Goal: Answer question/provide support

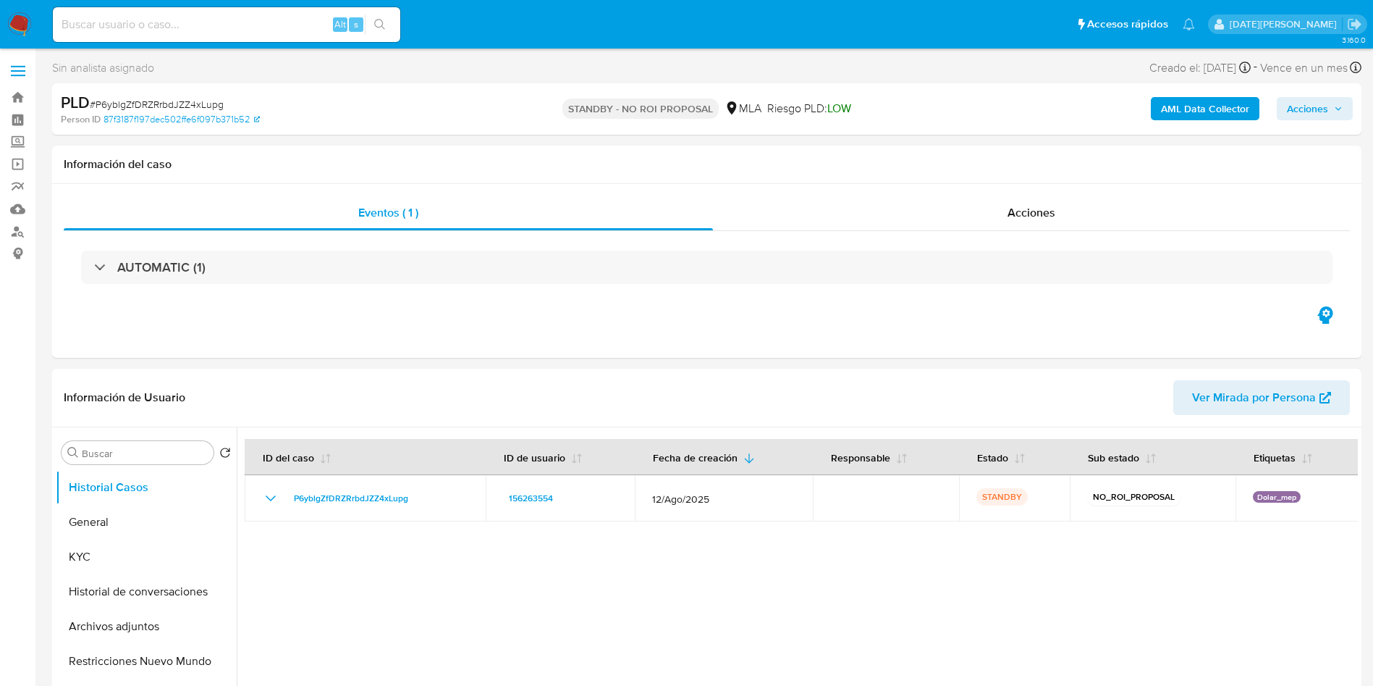
select select "10"
click at [129, 29] on input at bounding box center [227, 24] width 348 height 19
paste input "ogSSPB8G7laNOHnn9hcHcyHH"
type input "ogSSPB8G7laNOHnn9hcHcyHH"
click at [380, 23] on icon "search-icon" at bounding box center [380, 25] width 12 height 12
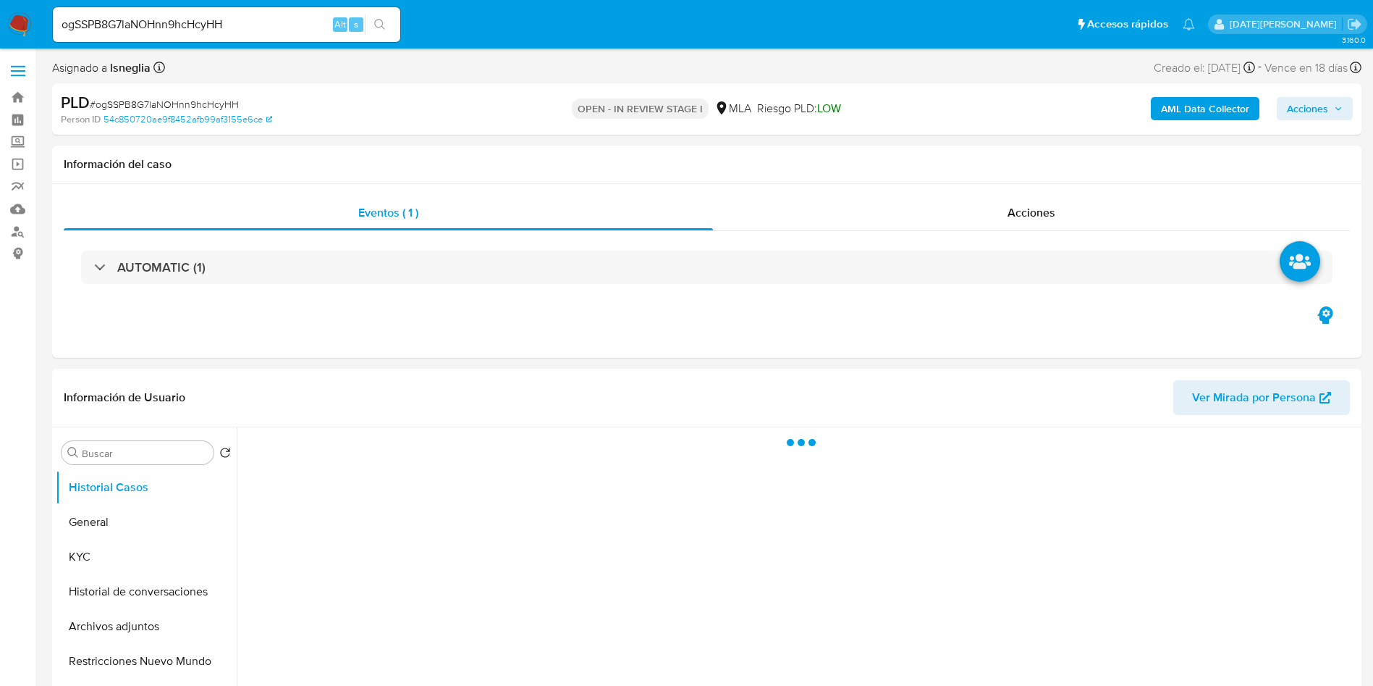
select select "10"
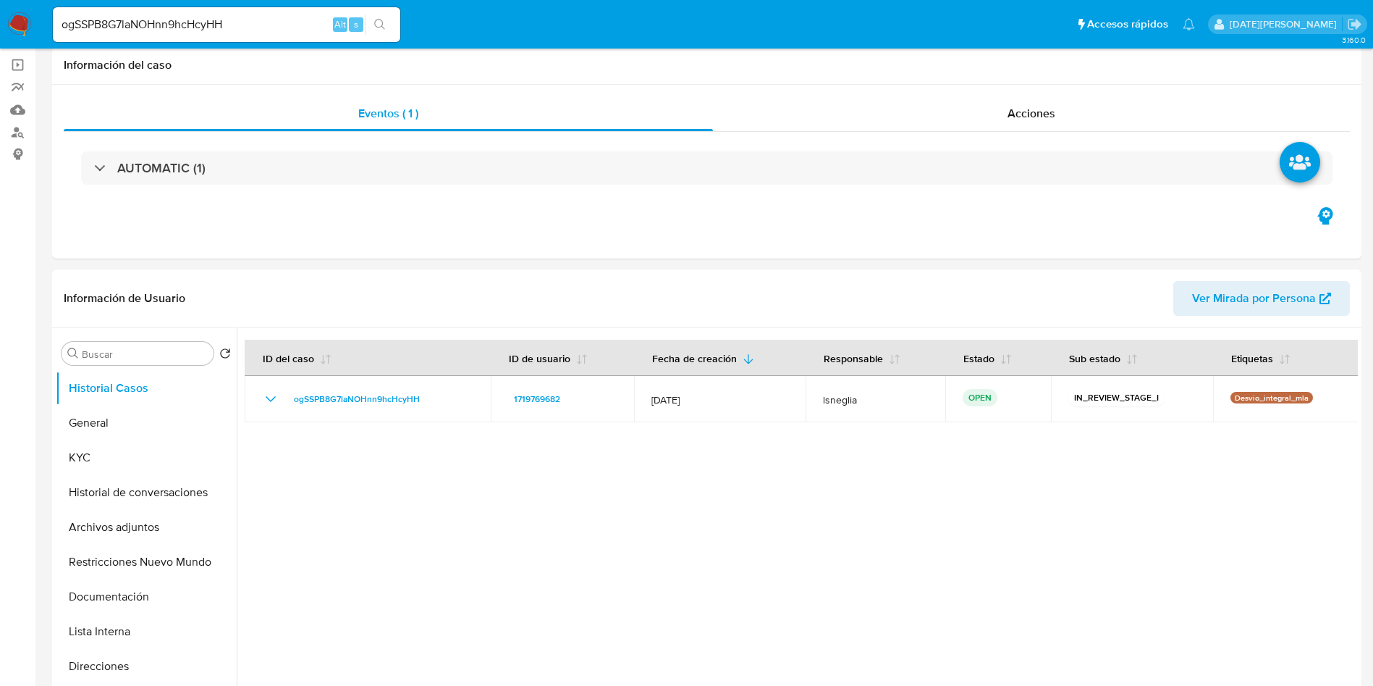
scroll to position [326, 0]
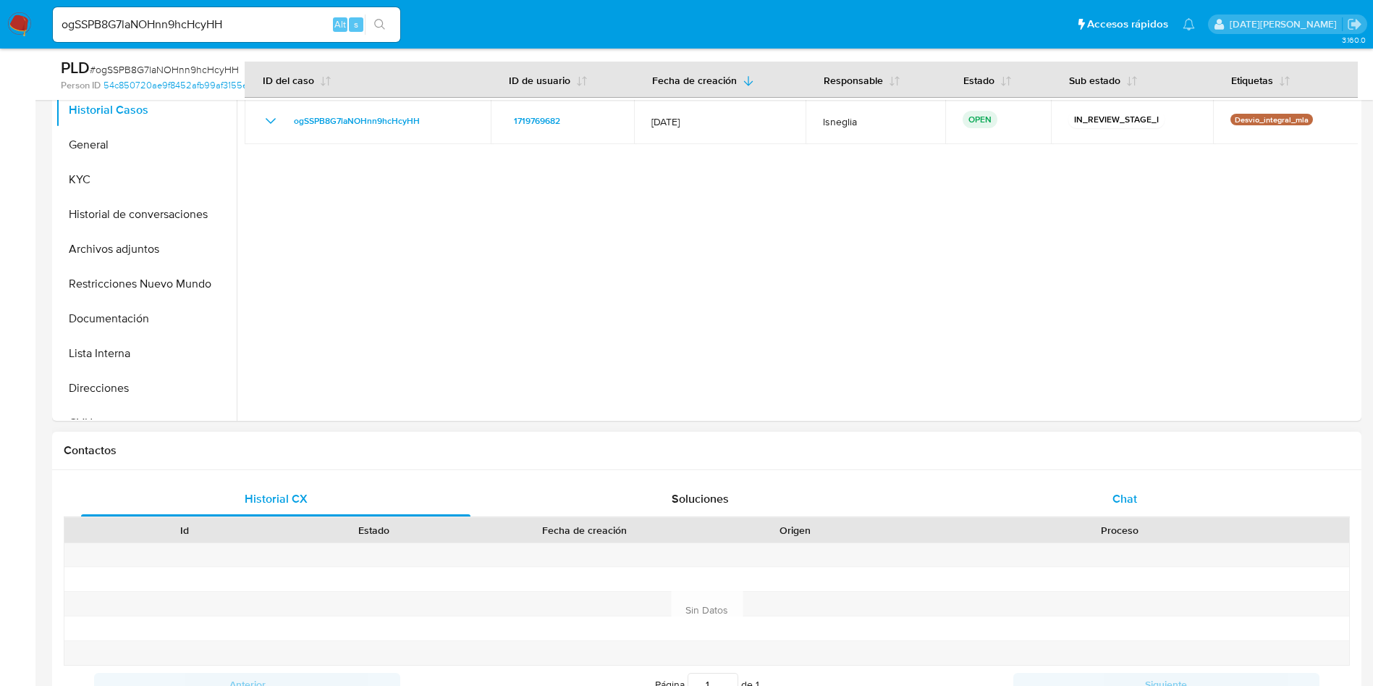
click at [1125, 509] on div "Chat" at bounding box center [1125, 498] width 390 height 35
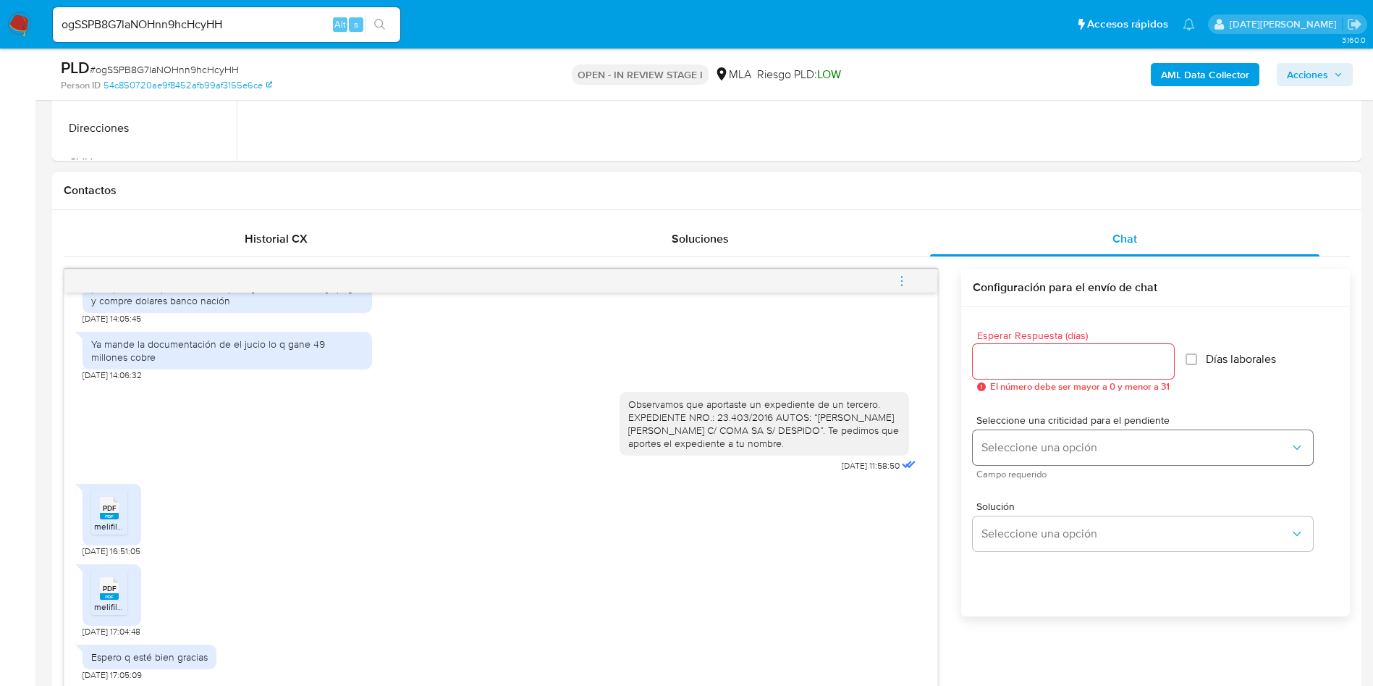
scroll to position [652, 0]
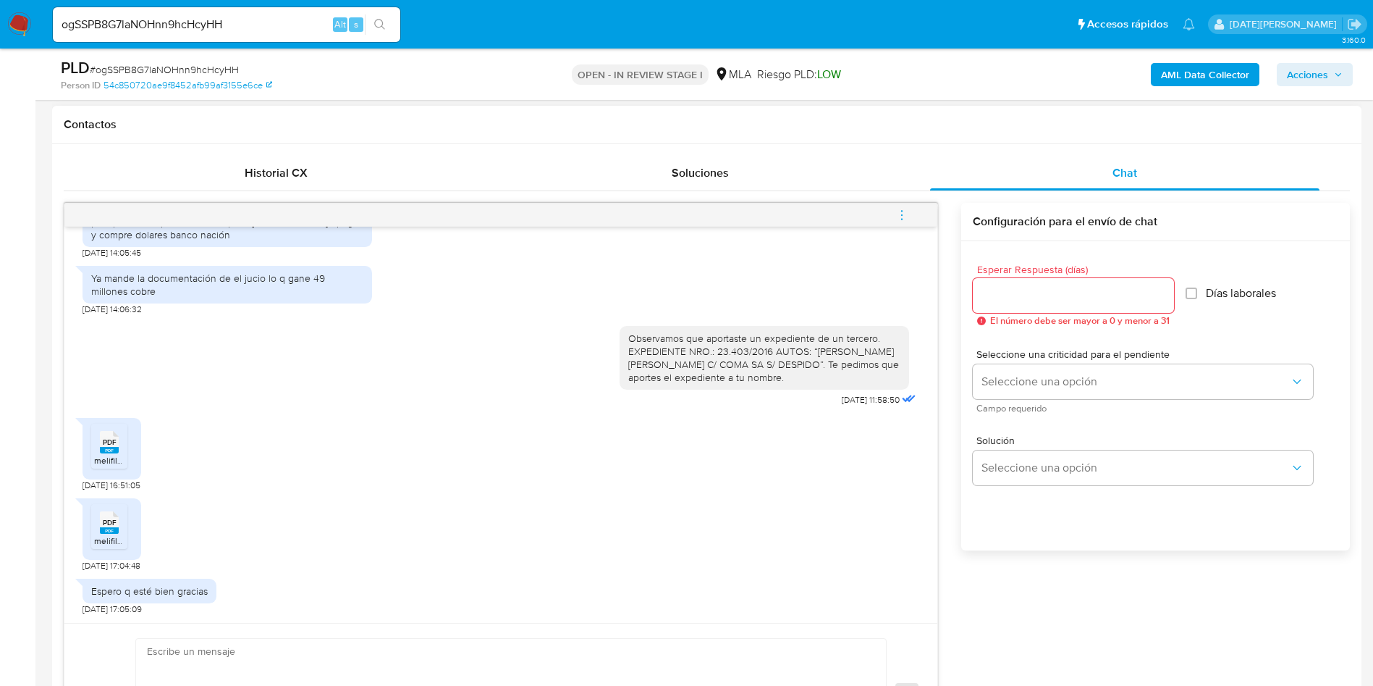
click at [106, 447] on span "PDF" at bounding box center [110, 441] width 14 height 9
click at [110, 523] on span "PDF" at bounding box center [110, 522] width 14 height 9
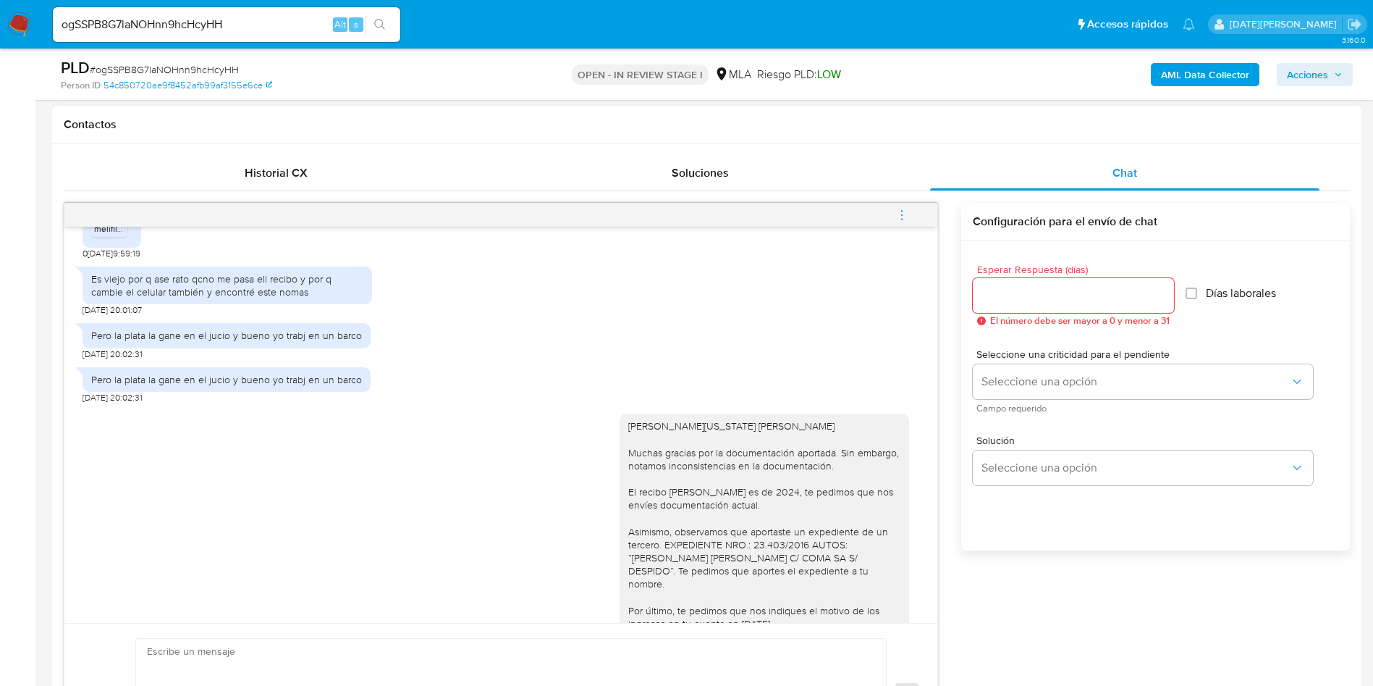
scroll to position [1846, 0]
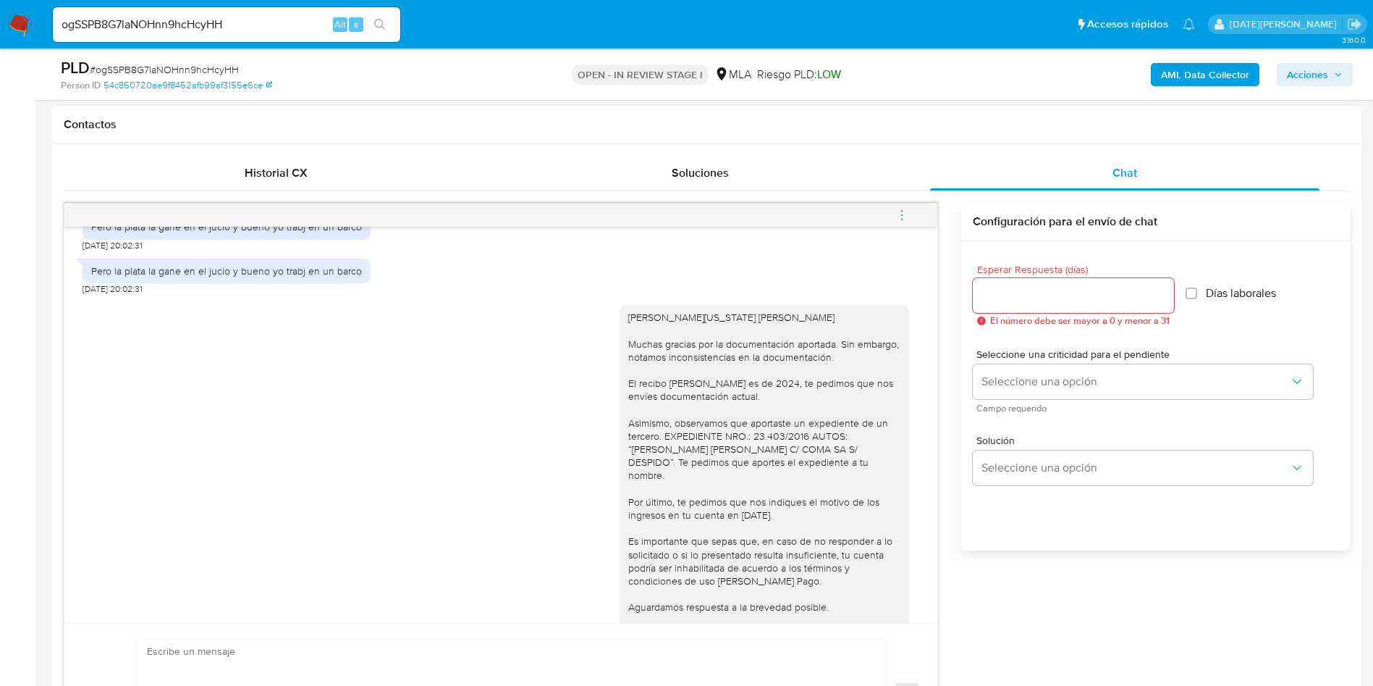
click at [594, 418] on div "[PERSON_NAME][US_STATE] [PERSON_NAME] Muchas gracias por la documentación aport…" at bounding box center [501, 487] width 837 height 384
drag, startPoint x: 914, startPoint y: 504, endPoint x: 917, endPoint y: 516, distance: 12.6
click at [917, 516] on div "[DATE] 19:55:01 Ok [DATE] 21:48:26 Ok [DATE] 21:48:39 Hola, [US_STATE] [PERSON_…" at bounding box center [500, 425] width 873 height 396
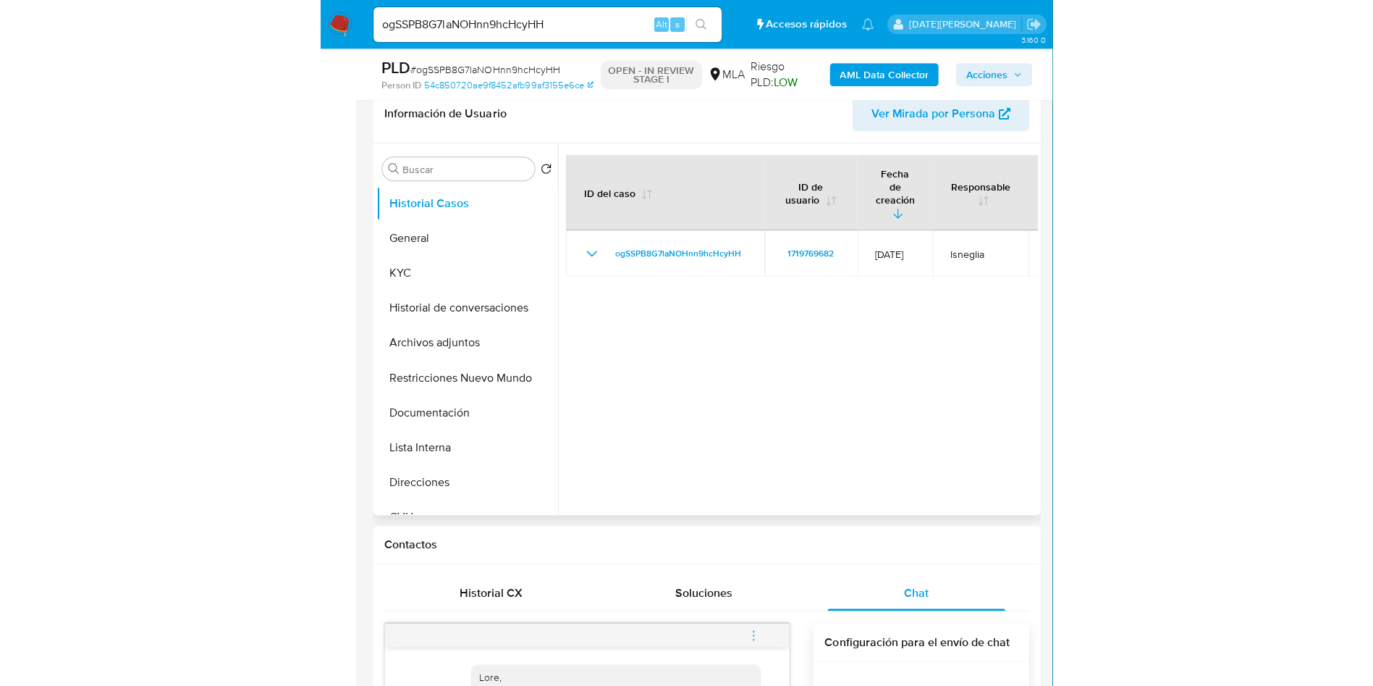
scroll to position [109, 0]
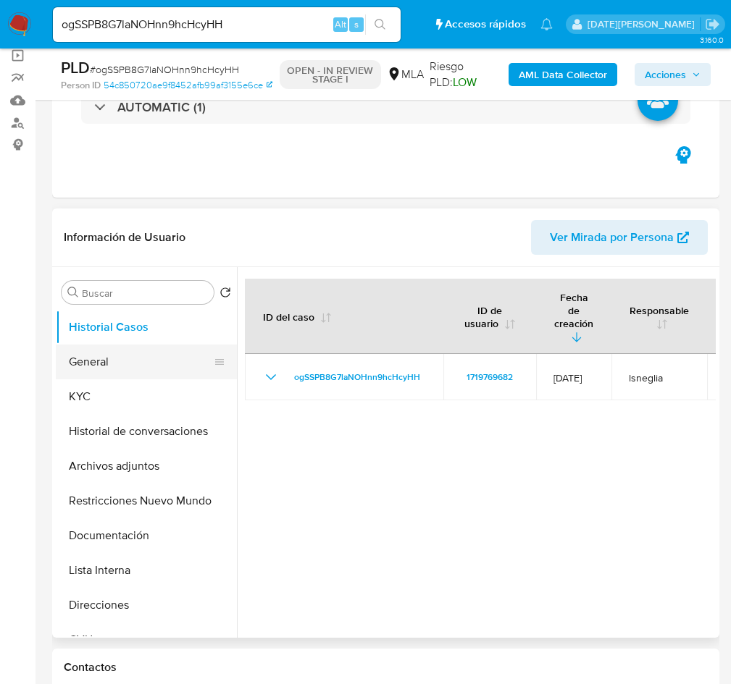
click at [112, 360] on button "General" at bounding box center [140, 362] width 169 height 35
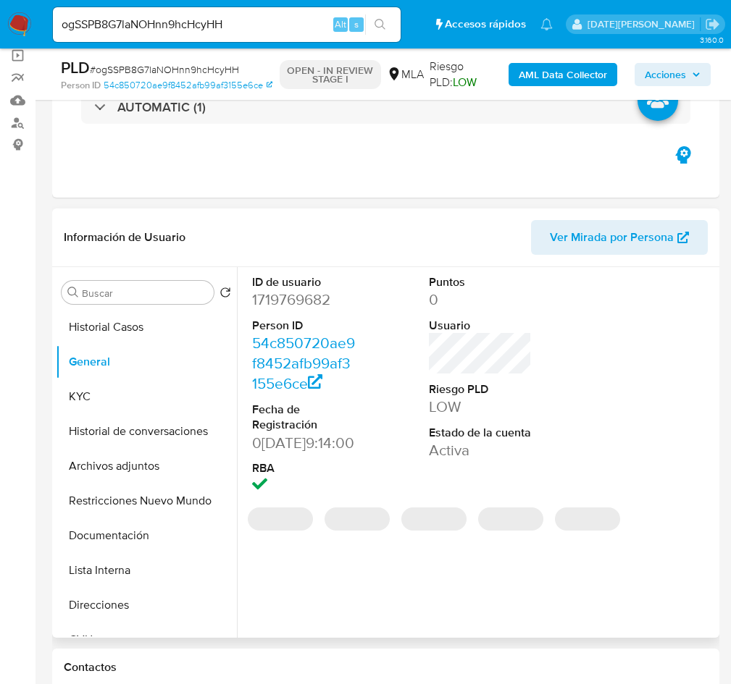
click at [311, 302] on dd "1719769682" at bounding box center [304, 300] width 104 height 20
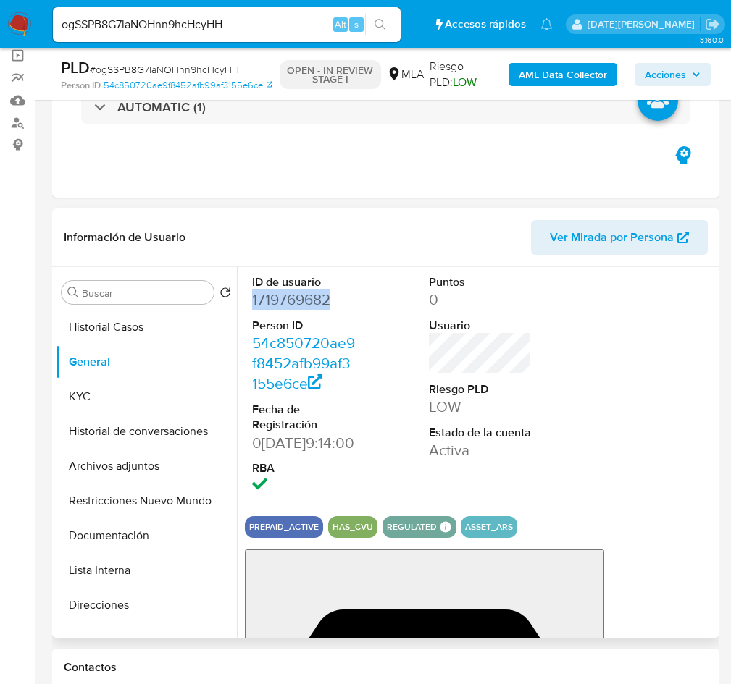
copy dd "1719769682"
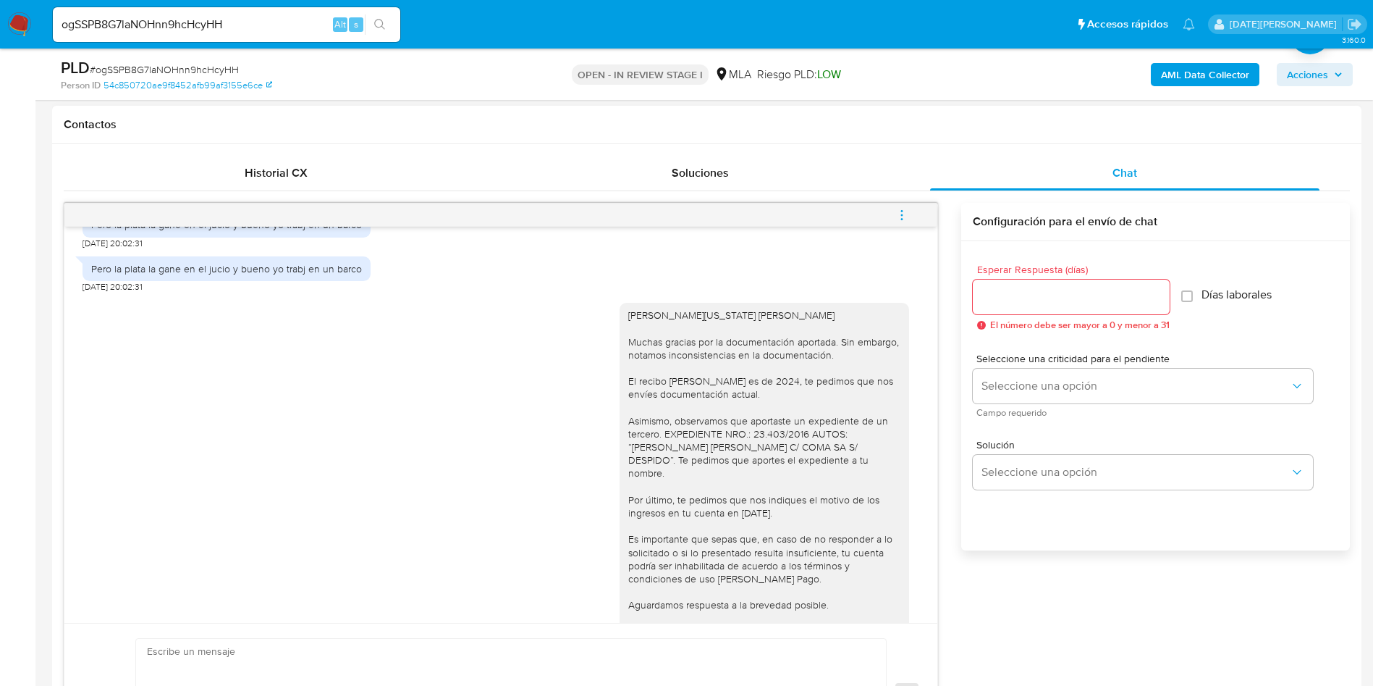
scroll to position [2389, 0]
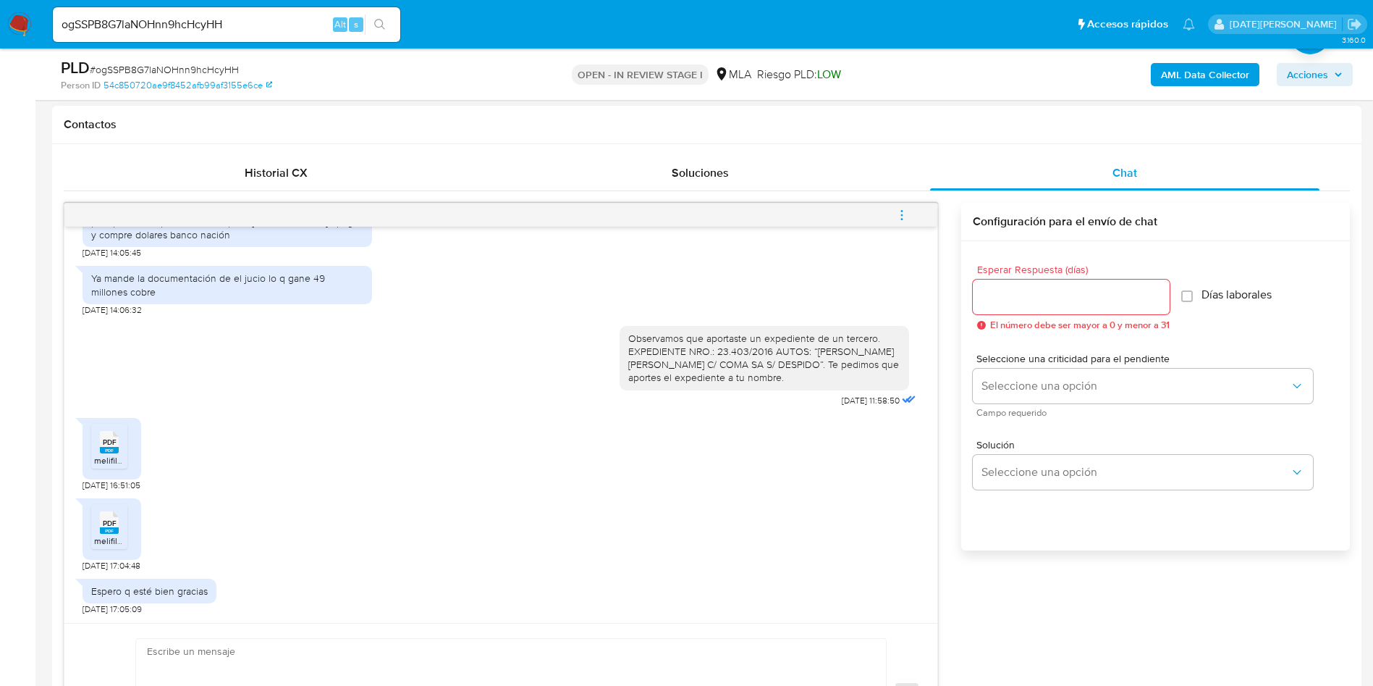
click at [345, 641] on textarea at bounding box center [507, 695] width 721 height 112
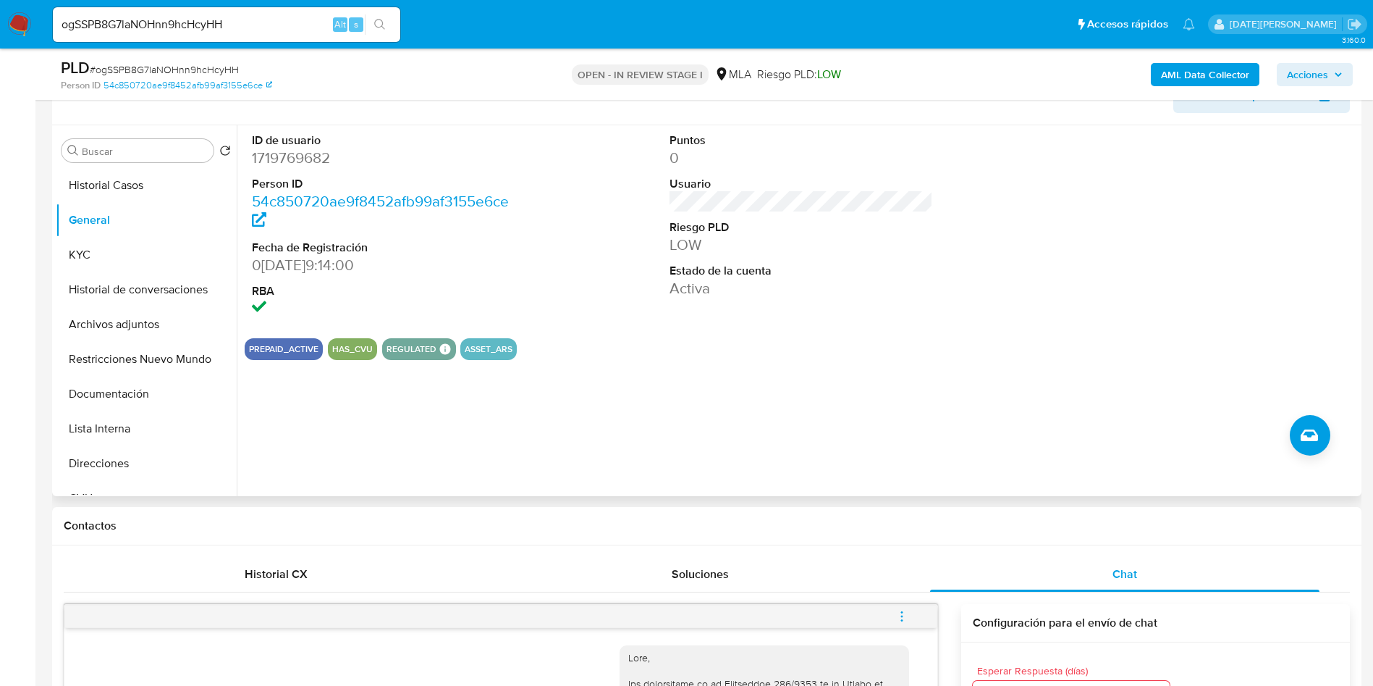
scroll to position [217, 0]
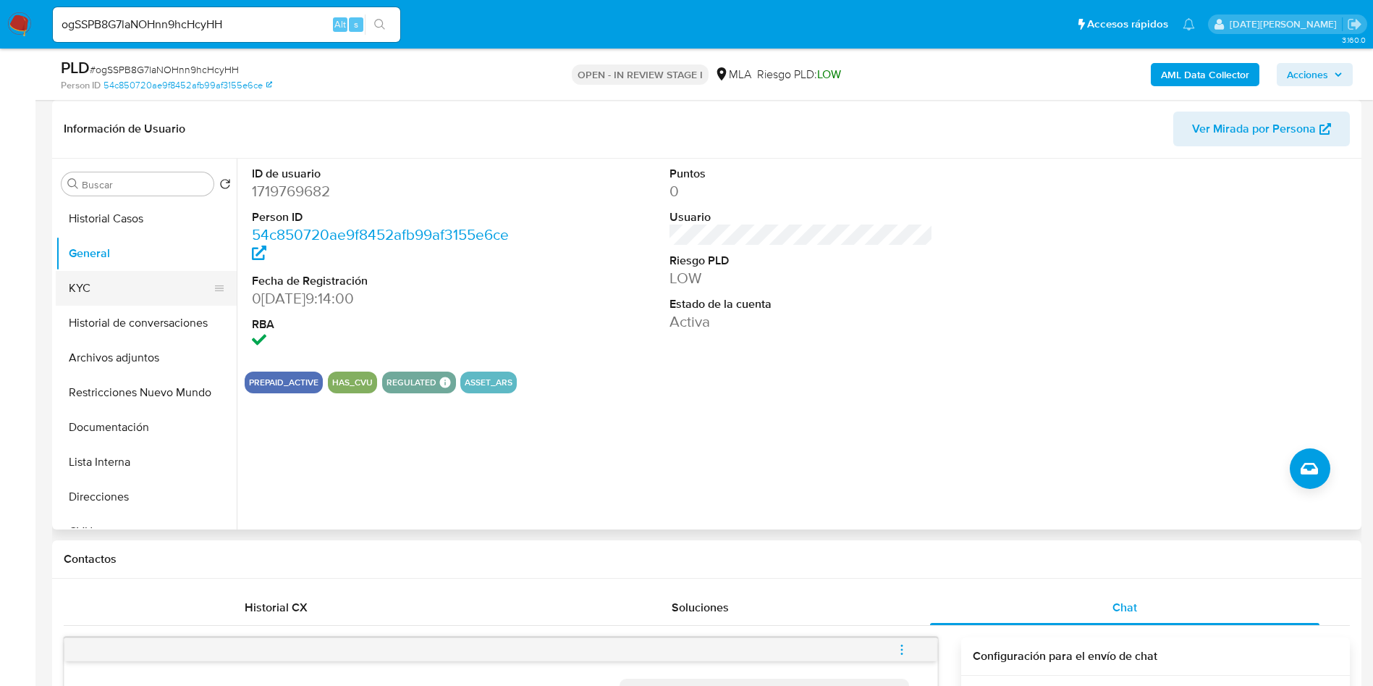
click at [74, 281] on button "KYC" at bounding box center [140, 288] width 169 height 35
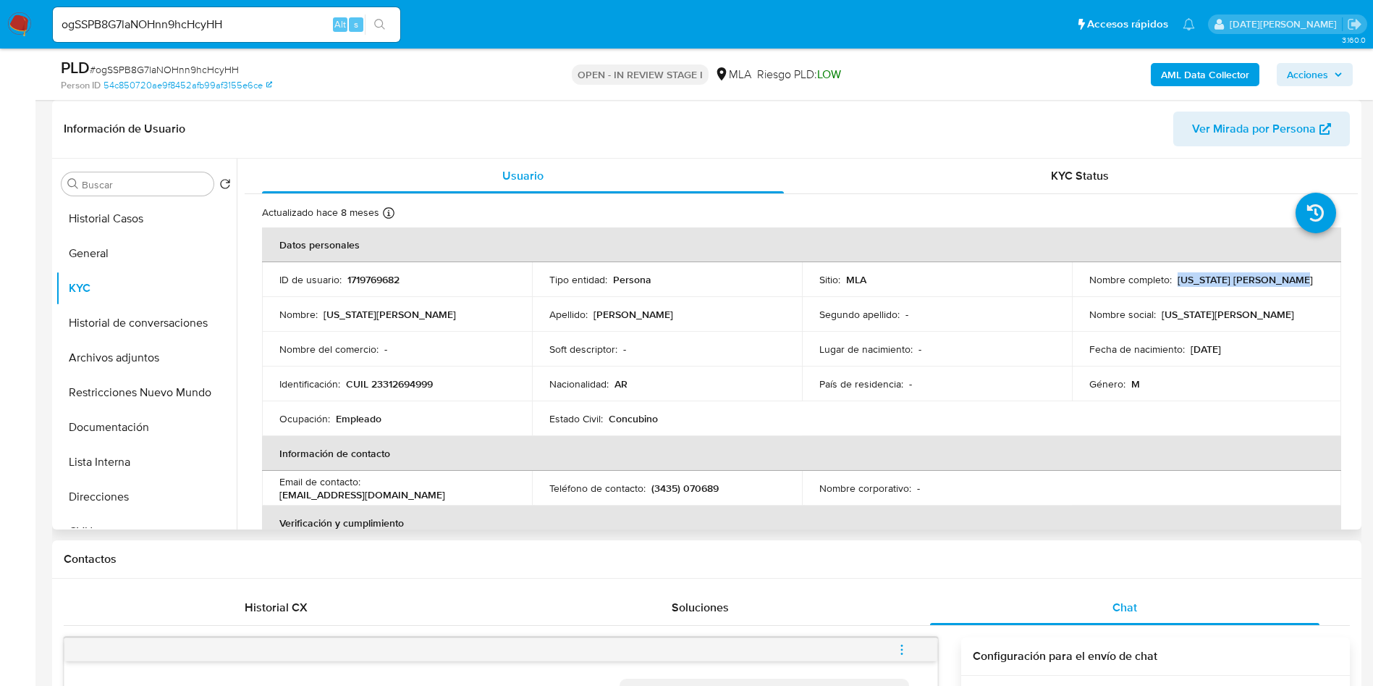
drag, startPoint x: 1176, startPoint y: 279, endPoint x: 1314, endPoint y: 276, distance: 138.3
click at [1314, 276] on div "Nombre completo : [US_STATE] [PERSON_NAME]" at bounding box center [1207, 279] width 235 height 13
copy p "[US_STATE] [PERSON_NAME]"
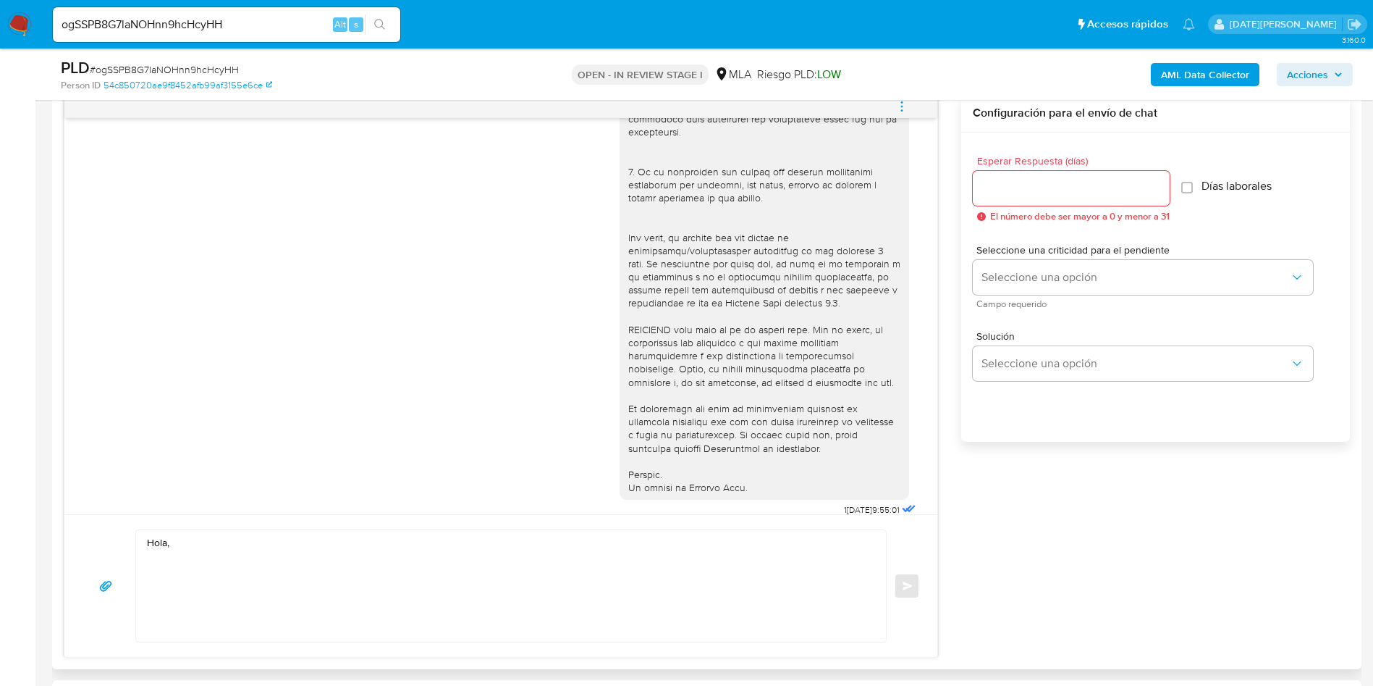
scroll to position [543, 0]
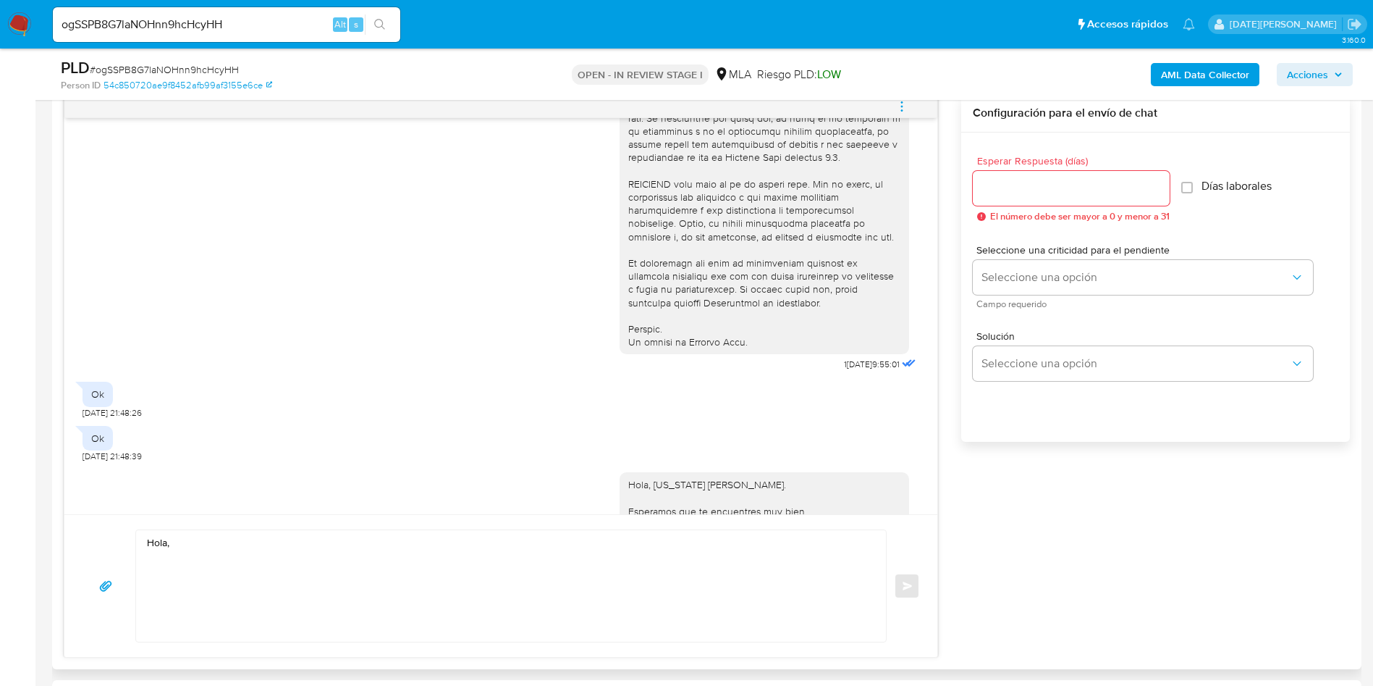
click at [290, 545] on textarea "Hola," at bounding box center [507, 586] width 721 height 112
paste textarea "[US_STATE] [PERSON_NAME]"
paste textarea "Expte. Nº 47206/2018, “[PERSON_NAME][US_STATE] c/ OMINT A.R.T. S.A. s/ ACCIDENT…"
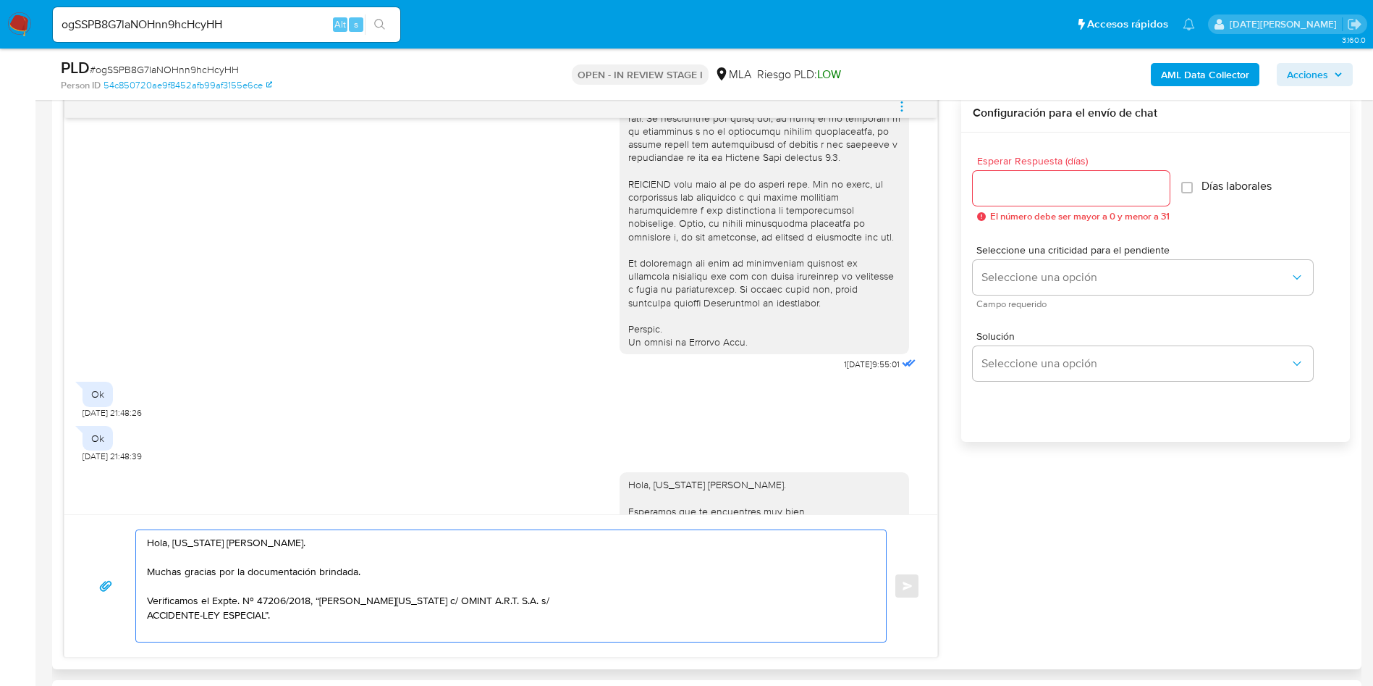
click at [148, 615] on textarea "Hola, [US_STATE] [PERSON_NAME]. Muchas gracias por la documentación brindada. V…" at bounding box center [507, 586] width 721 height 112
click at [741, 604] on textarea "Hola, [US_STATE] [PERSON_NAME]. Muchas gracias por la documentación brindada. V…" at bounding box center [507, 586] width 721 height 112
drag, startPoint x: 811, startPoint y: 599, endPoint x: 846, endPoint y: 594, distance: 35.8
click at [813, 599] on textarea "Hola, [US_STATE][PERSON_NAME]. Muchas gracias por la documentación brindada. Ve…" at bounding box center [507, 586] width 721 height 112
paste textarea "($ 669.417,48.-"
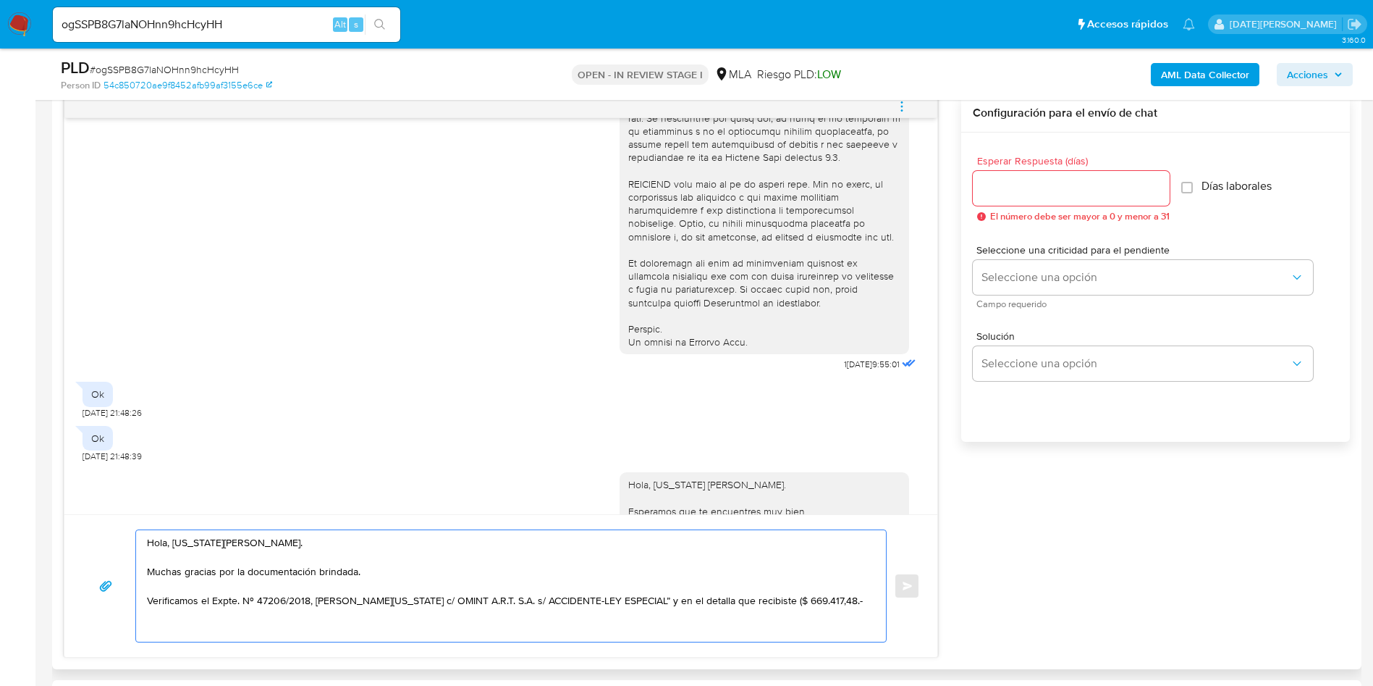
click at [148, 613] on textarea "Hola, [US_STATE][PERSON_NAME]. Muchas gracias por la documentación brindada. Ve…" at bounding box center [507, 586] width 721 height 112
click at [234, 623] on textarea "Hola, [US_STATE][PERSON_NAME]. Muchas gracias por la documentación brindada. Ve…" at bounding box center [507, 586] width 721 height 112
click at [809, 605] on textarea "Hola, [US_STATE][PERSON_NAME]. Muchas gracias por la documentación brindada. Ve…" at bounding box center [507, 586] width 721 height 112
click at [870, 603] on div "Hola, [US_STATE] [PERSON_NAME]. Muchas gracias por la documentación brindada. V…" at bounding box center [507, 586] width 743 height 112
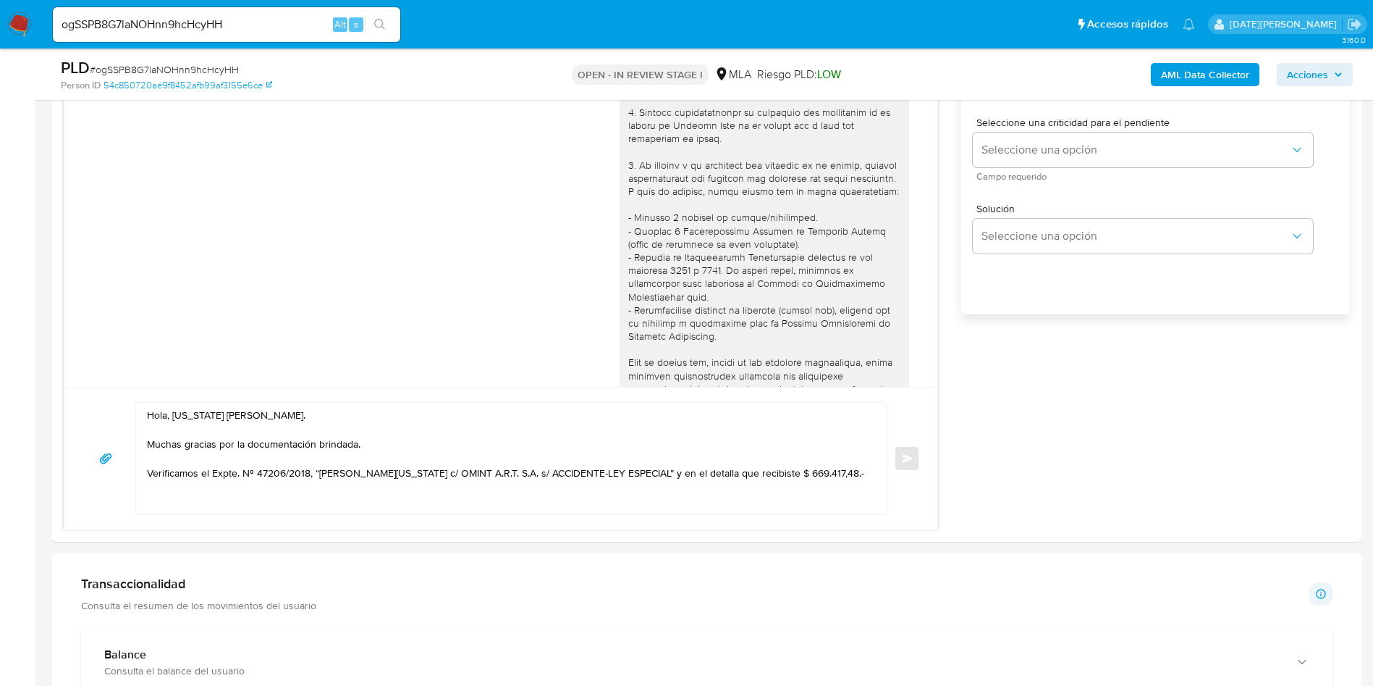
scroll to position [1086, 0]
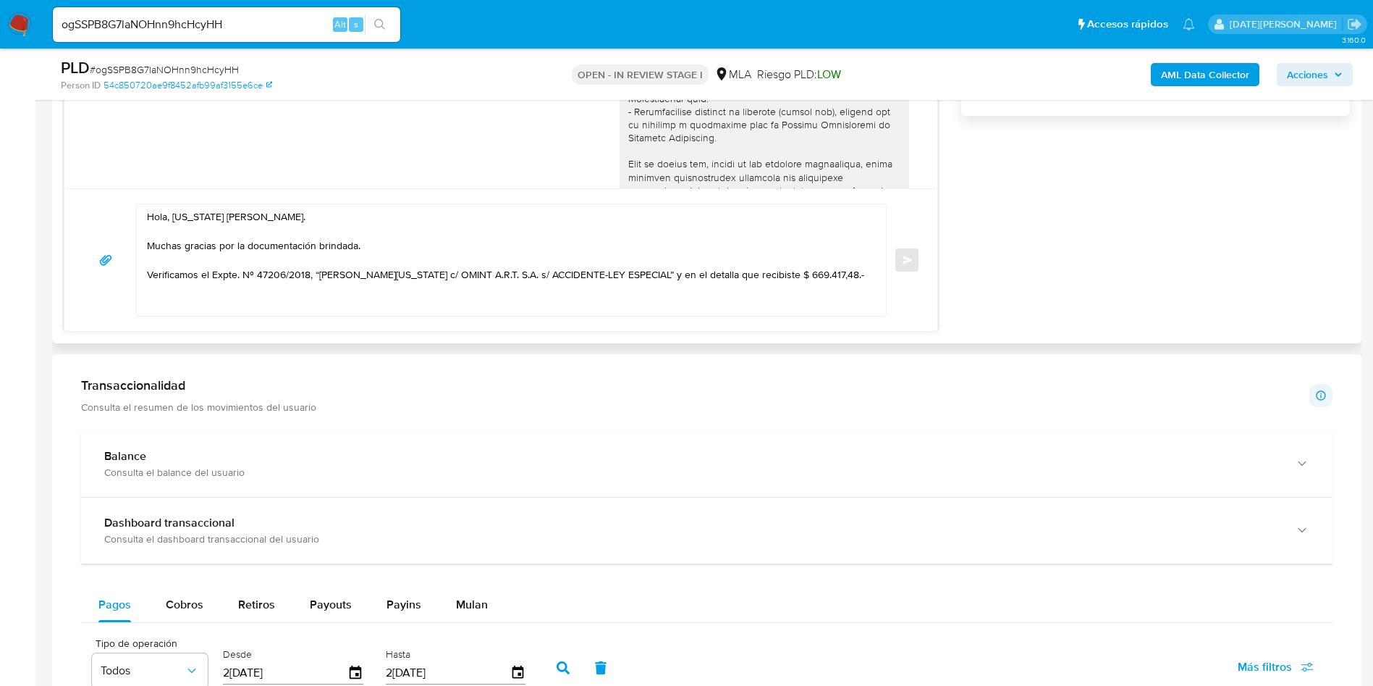
click at [851, 269] on textarea "Hola, [US_STATE] [PERSON_NAME]. Muchas gracias por la documentación brindada. V…" at bounding box center [507, 260] width 721 height 112
click at [866, 276] on textarea "Hola, [US_STATE] [PERSON_NAME]. Muchas gracias por la documentación brindada. V…" at bounding box center [507, 260] width 721 height 112
click at [869, 274] on div "Hola, [US_STATE] [PERSON_NAME]. Muchas gracias por la documentación brindada. V…" at bounding box center [507, 260] width 743 height 112
click at [175, 303] on textarea "Hola, [US_STATE] [PERSON_NAME]. Muchas gracias por la documentación brindada. V…" at bounding box center [507, 260] width 721 height 112
click at [149, 303] on textarea "Hola, [US_STATE] [PERSON_NAME]. Muchas gracias por la documentación brindada. V…" at bounding box center [507, 260] width 721 height 112
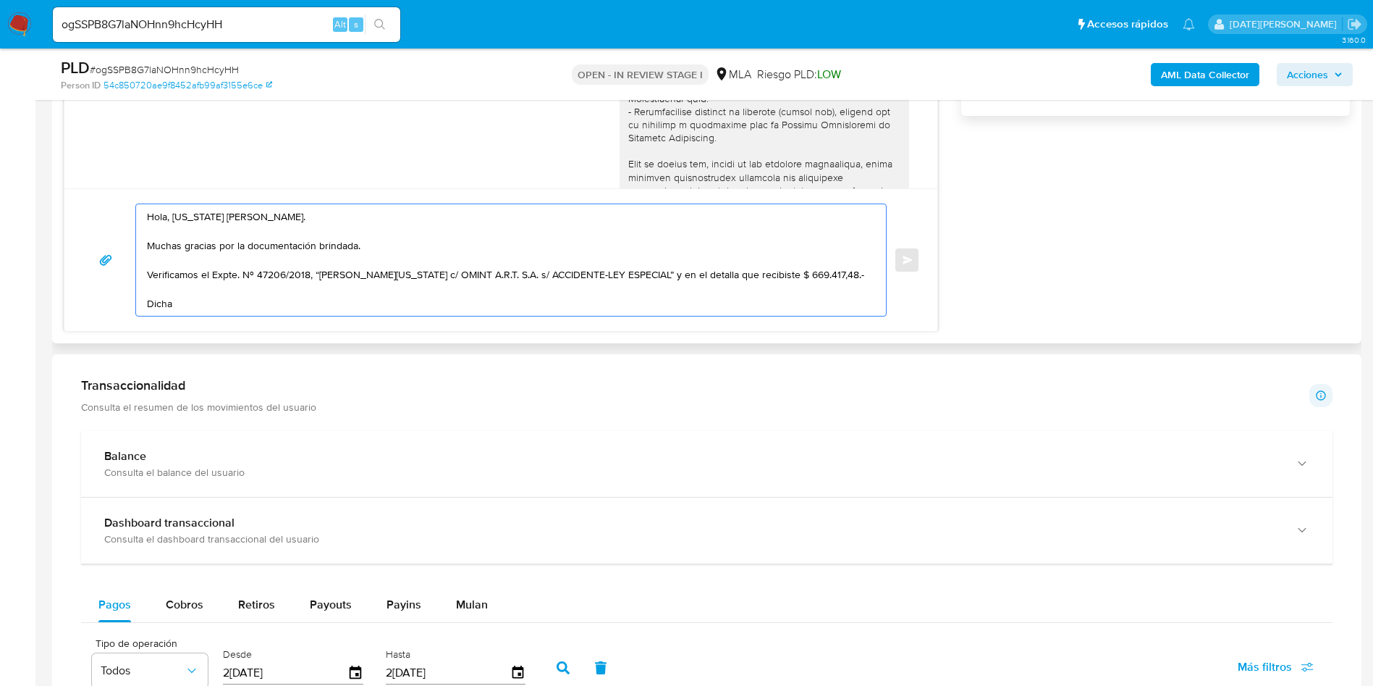
click at [149, 303] on textarea "Hola, [US_STATE] [PERSON_NAME]. Muchas gracias por la documentación brindada. V…" at bounding box center [507, 260] width 721 height 112
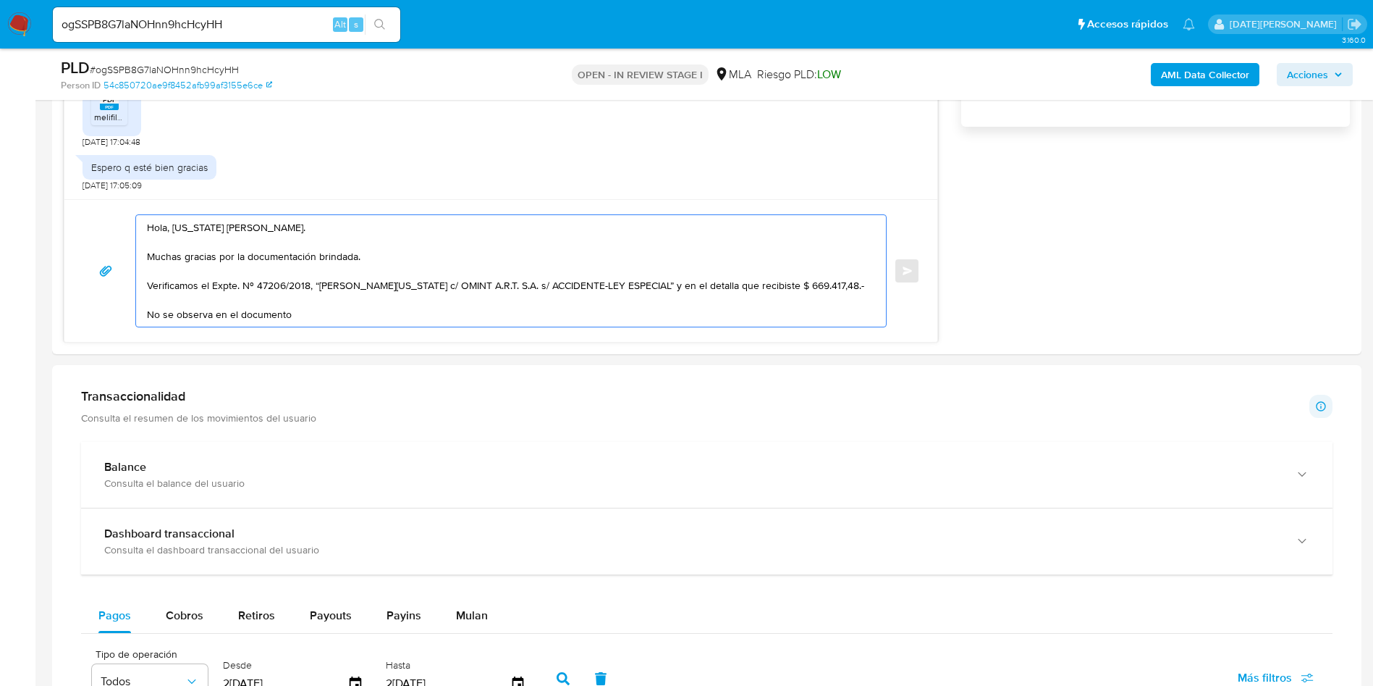
scroll to position [1195, 0]
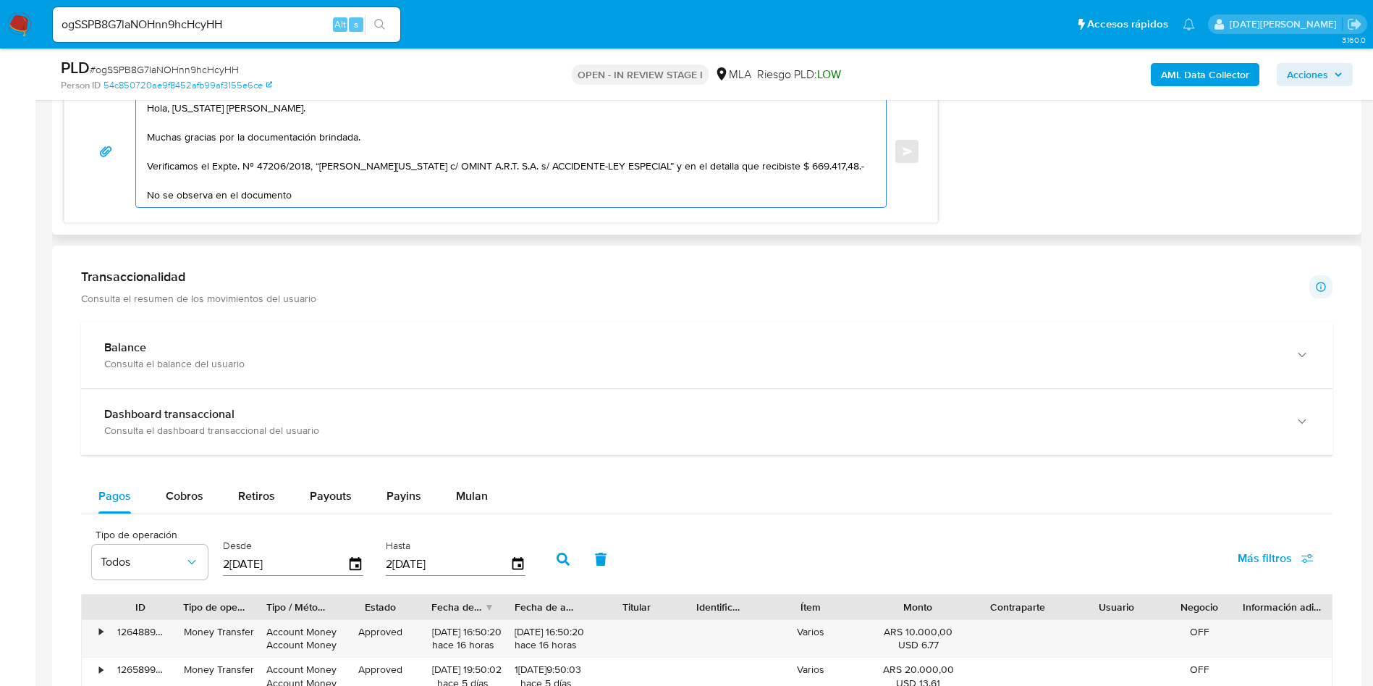
click at [316, 188] on textarea "Hola, [US_STATE] [PERSON_NAME]. Muchas gracias por la documentación brindada. V…" at bounding box center [507, 152] width 721 height 112
click at [319, 199] on textarea "Hola, [US_STATE] [PERSON_NAME]. Muchas gracias por la documentación brindada. V…" at bounding box center [507, 152] width 721 height 112
click at [303, 193] on textarea "Hola, [US_STATE] [PERSON_NAME]. Muchas gracias por la documentación brindada. V…" at bounding box center [507, 152] width 721 height 112
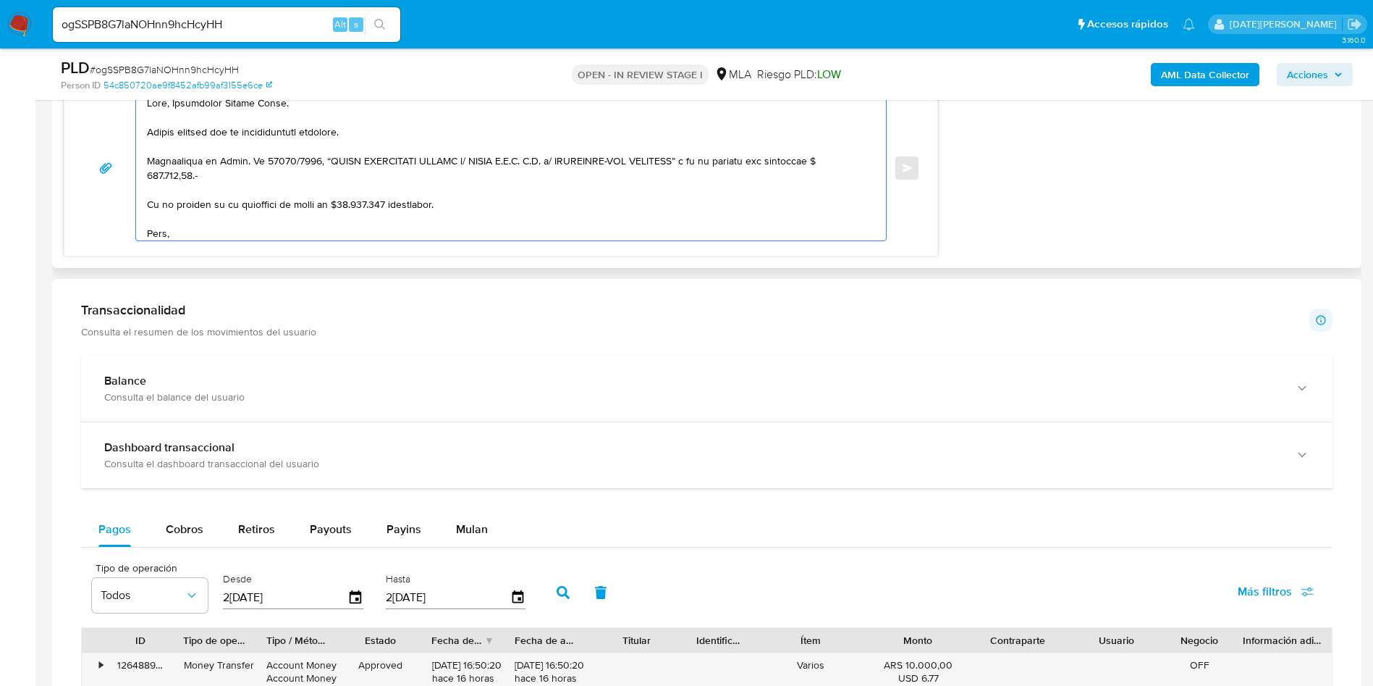
scroll to position [114, 0]
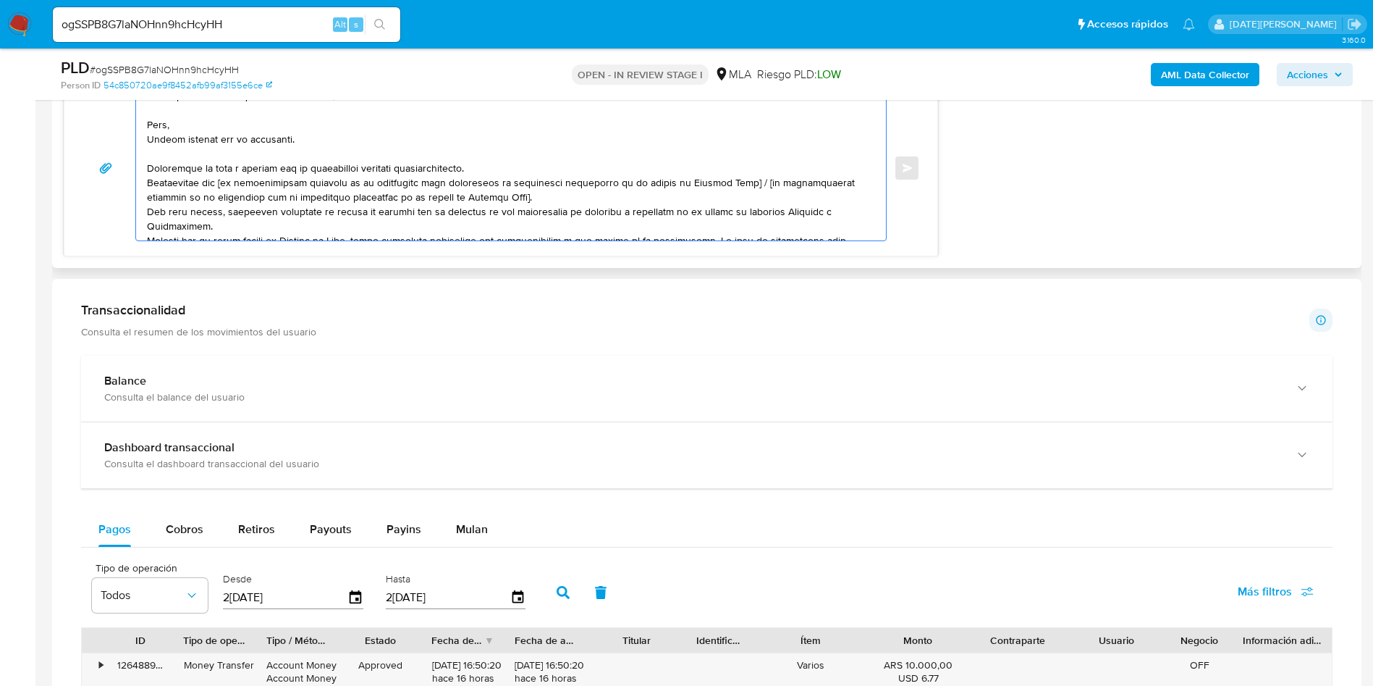
drag, startPoint x: 146, startPoint y: 121, endPoint x: 486, endPoint y: 154, distance: 341.2
click at [486, 154] on div at bounding box center [507, 168] width 743 height 145
click at [455, 165] on textarea at bounding box center [507, 168] width 721 height 145
click at [495, 165] on textarea at bounding box center [507, 168] width 721 height 145
drag, startPoint x: 503, startPoint y: 168, endPoint x: 148, endPoint y: 167, distance: 355.5
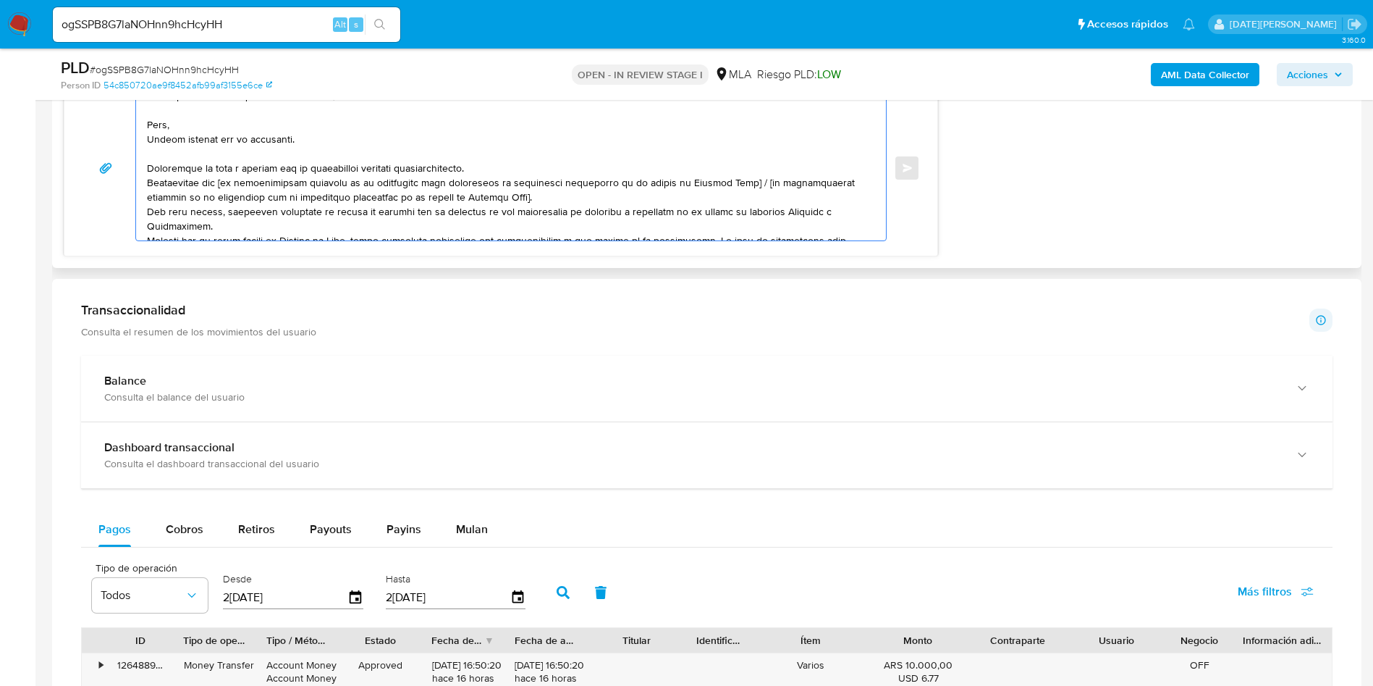
click at [148, 167] on textarea at bounding box center [507, 168] width 721 height 145
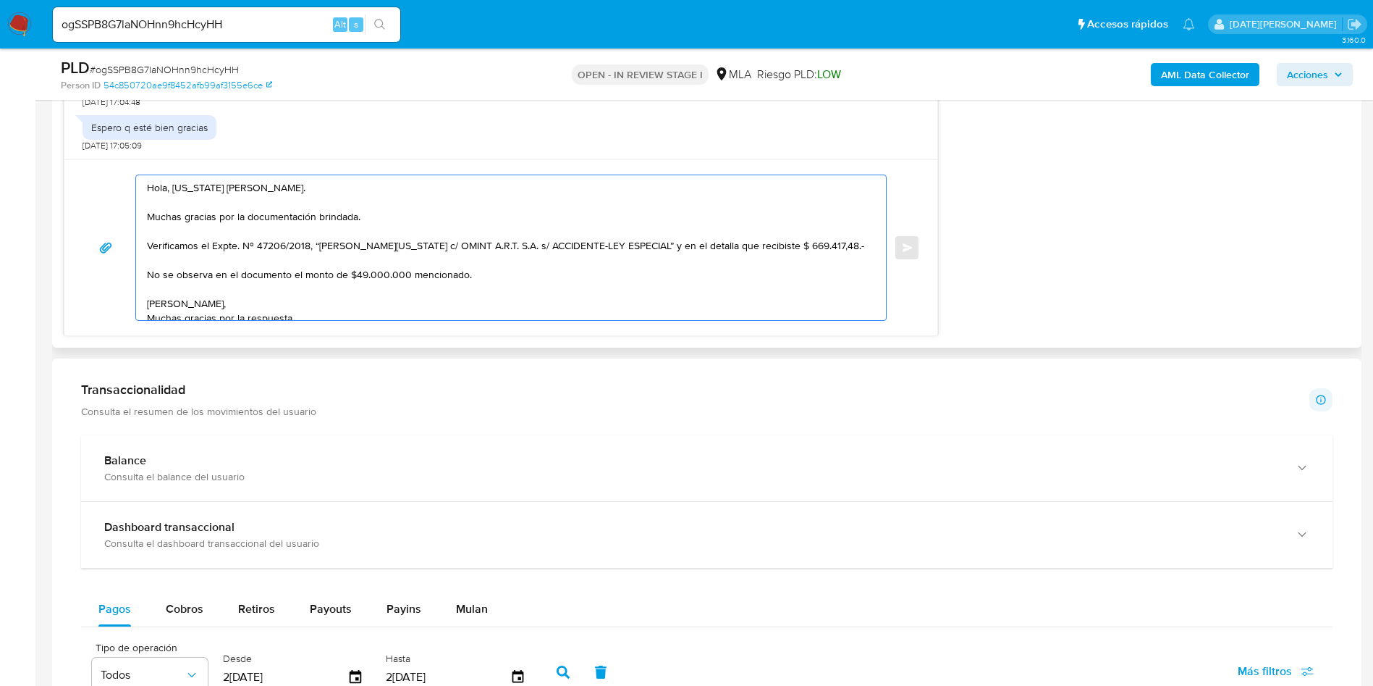
scroll to position [1086, 0]
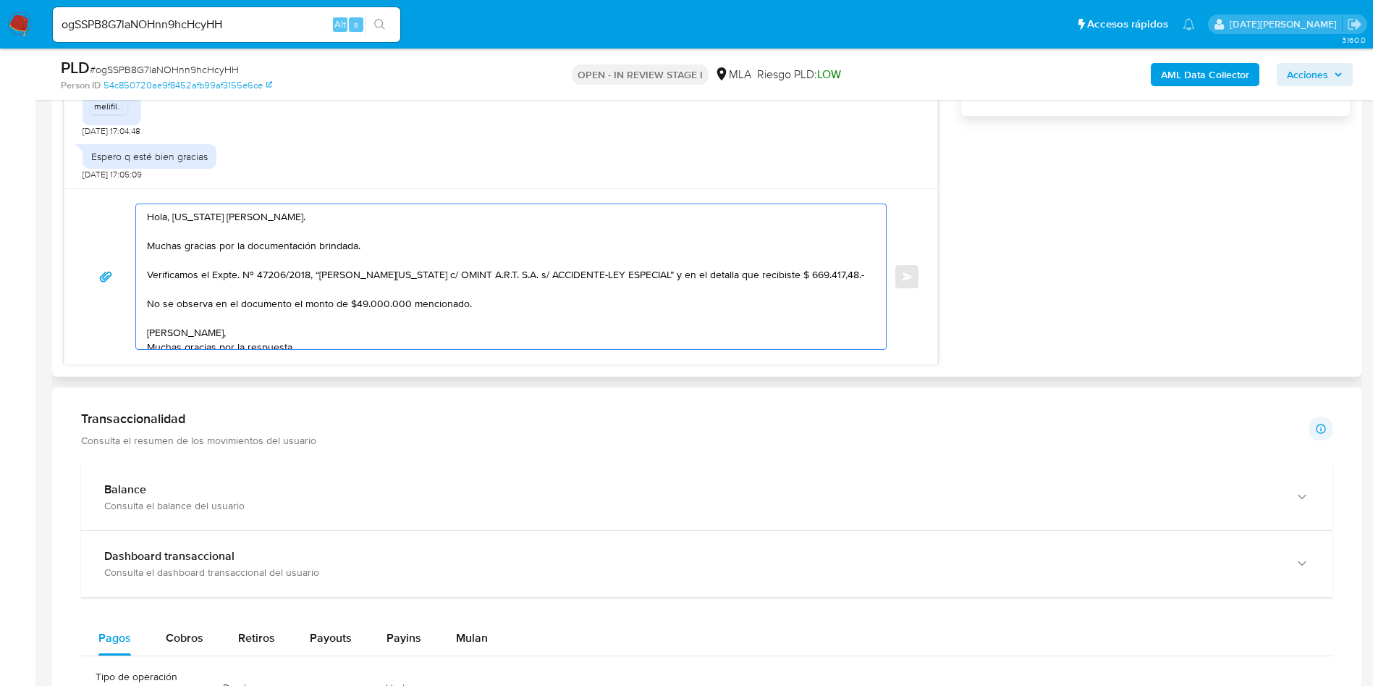
click at [408, 245] on textarea "Hola, [US_STATE] [PERSON_NAME]. Muchas gracias por la documentación brindada. V…" at bounding box center [507, 276] width 721 height 145
paste textarea "Analizamos tu caso y notamos que la información registra inconsistencias."
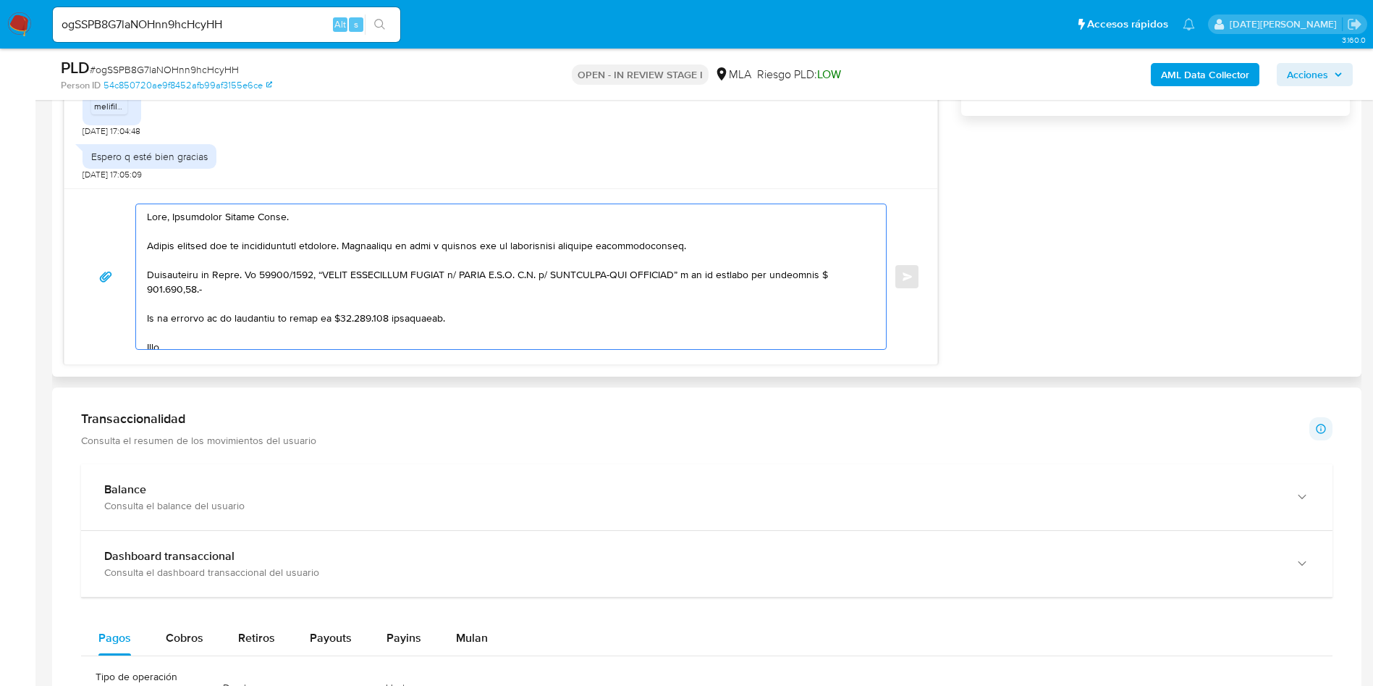
click at [712, 279] on textarea at bounding box center [507, 276] width 721 height 145
click at [369, 296] on textarea at bounding box center [507, 276] width 721 height 145
click at [491, 317] on textarea at bounding box center [507, 276] width 721 height 145
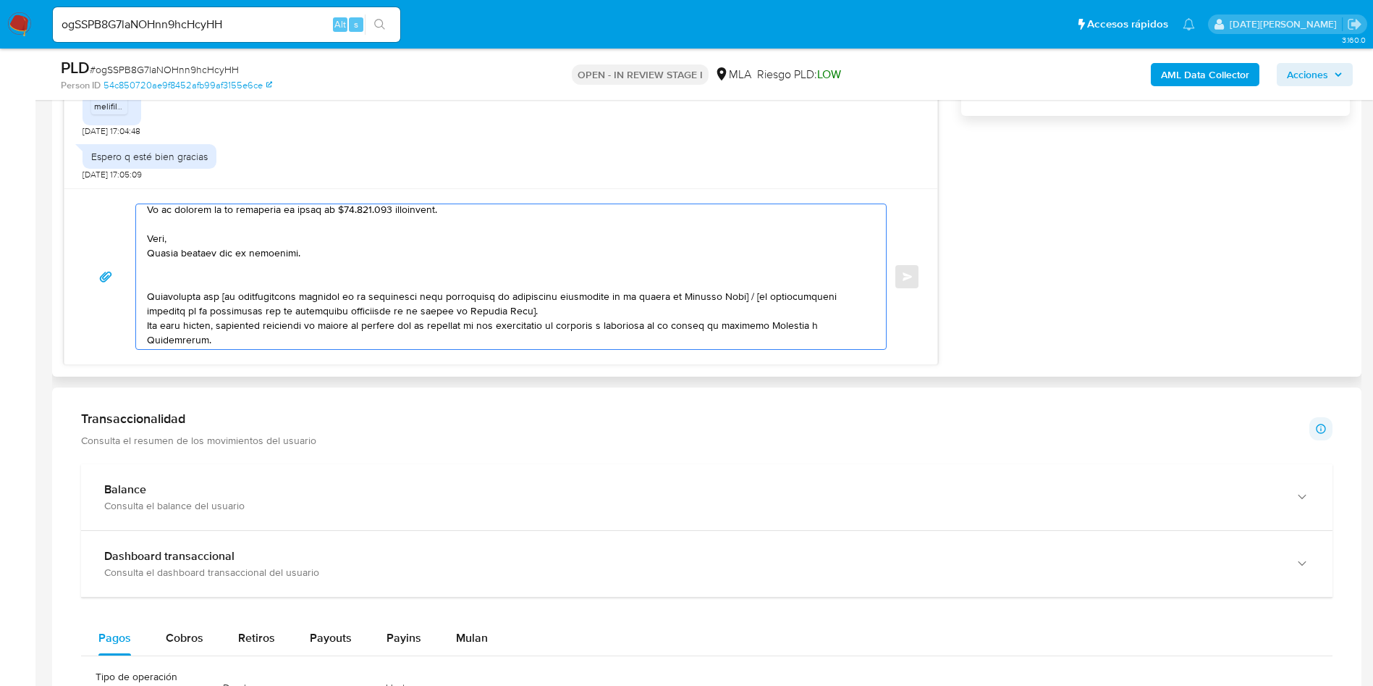
drag, startPoint x: 145, startPoint y: 237, endPoint x: 739, endPoint y: 297, distance: 596.7
click at [739, 297] on div at bounding box center [507, 276] width 743 height 145
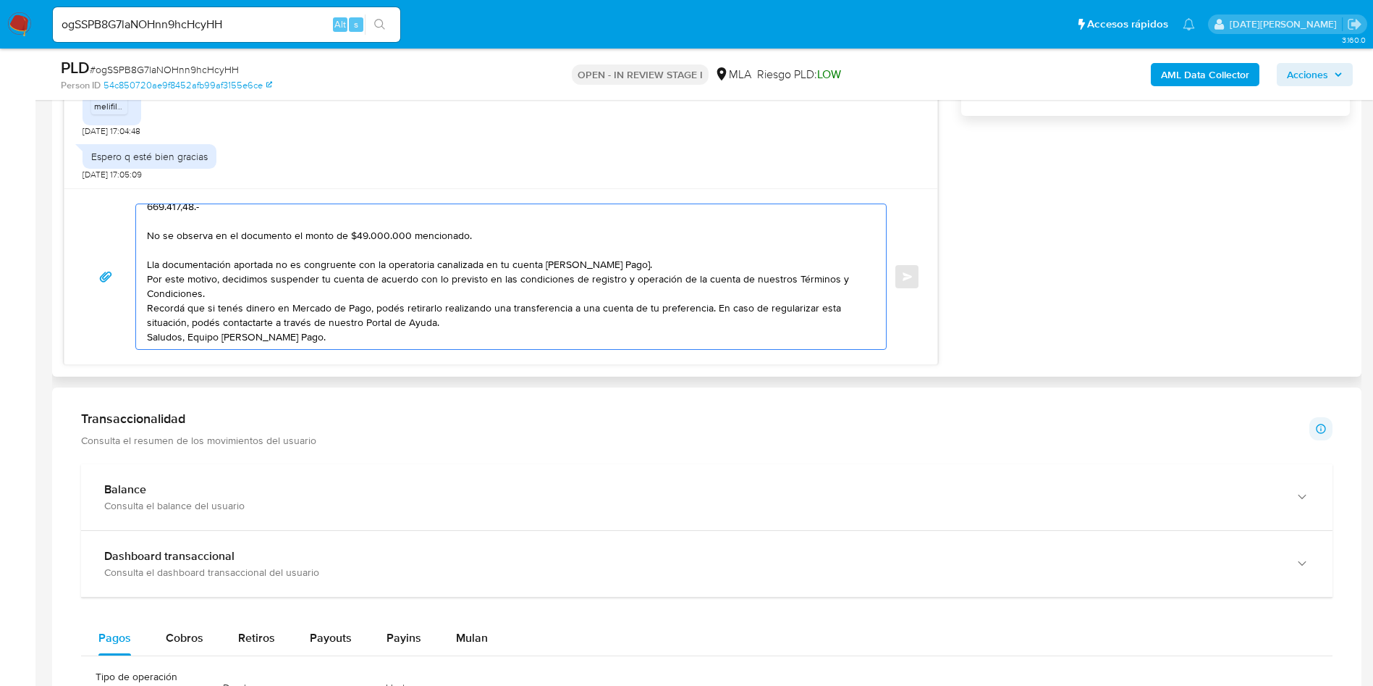
click at [314, 240] on textarea "Hola, [US_STATE] [PERSON_NAME]. Muchas gracias por la documentación brindada. A…" at bounding box center [507, 276] width 721 height 145
click at [671, 241] on textarea "Hola, [US_STATE] [PERSON_NAME]. Muchas gracias por la documentación brindada. A…" at bounding box center [507, 276] width 721 height 145
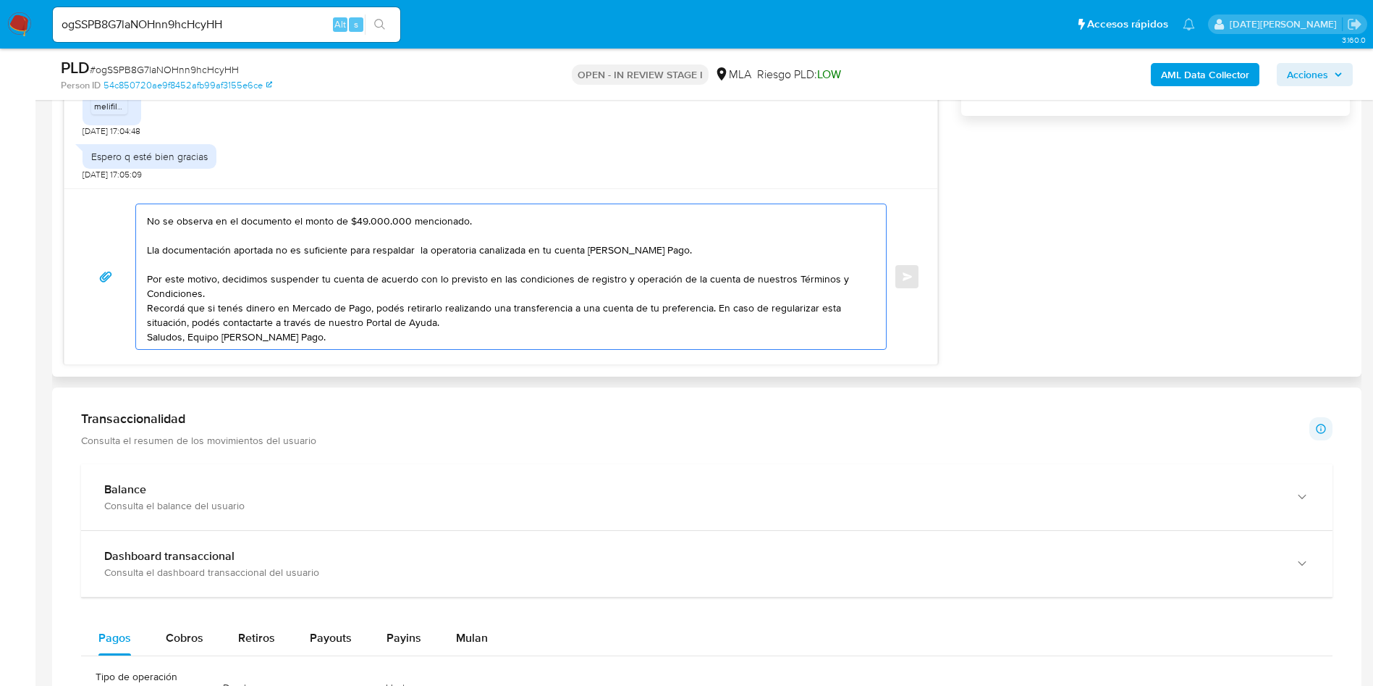
click at [151, 239] on textarea "Hola, [US_STATE] [PERSON_NAME]. Muchas gracias por la documentación brindada. A…" at bounding box center [507, 276] width 721 height 145
click at [0, 0] on lt-span "La" at bounding box center [0, 0] width 0 height 0
click at [385, 274] on textarea "Hola, [US_STATE][PERSON_NAME]. Muchas gracias por la documentación brindada. An…" at bounding box center [507, 276] width 721 height 145
click at [375, 279] on textarea "Hola, [US_STATE][PERSON_NAME]. Muchas gracias por la documentación brindada. An…" at bounding box center [507, 276] width 721 height 145
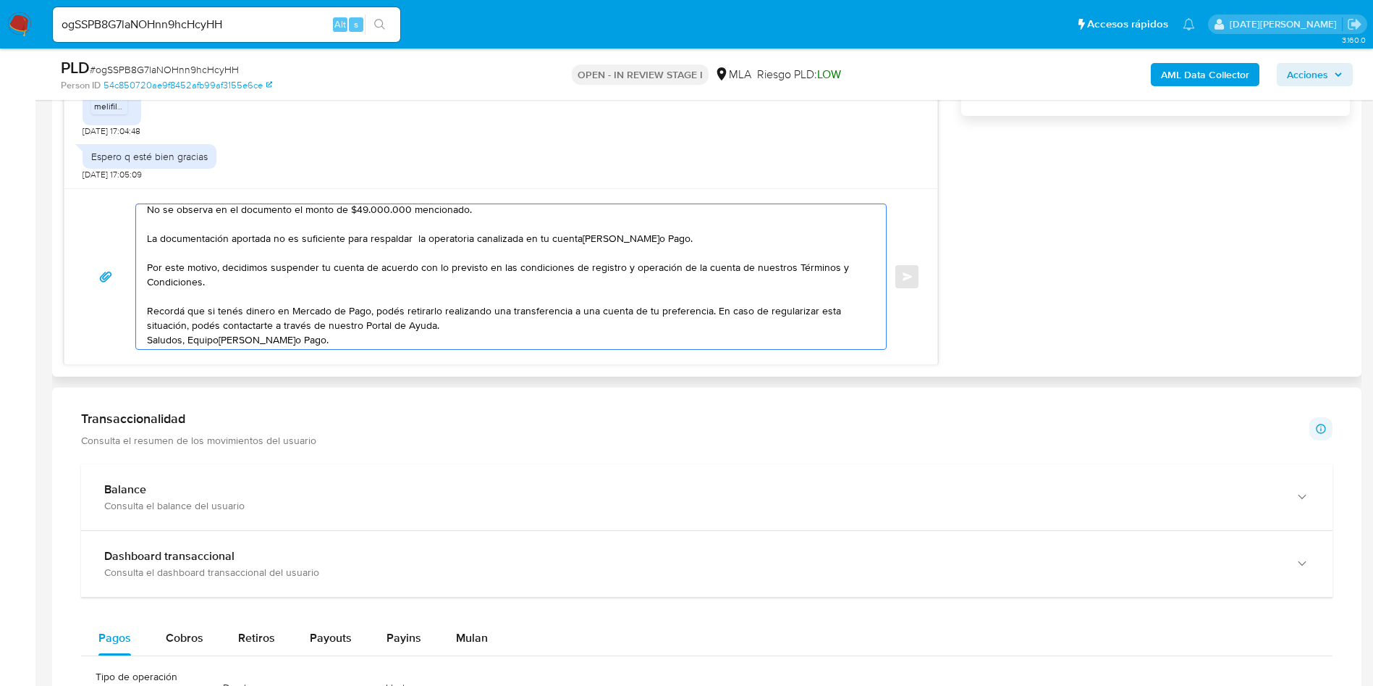
click at [560, 317] on textarea "Hola, [US_STATE][PERSON_NAME]. Muchas gracias por la documentación brindada. An…" at bounding box center [507, 276] width 721 height 145
click at [549, 321] on textarea "Hola, [US_STATE][PERSON_NAME]. Muchas gracias por la documentación brindada. An…" at bounding box center [507, 276] width 721 height 145
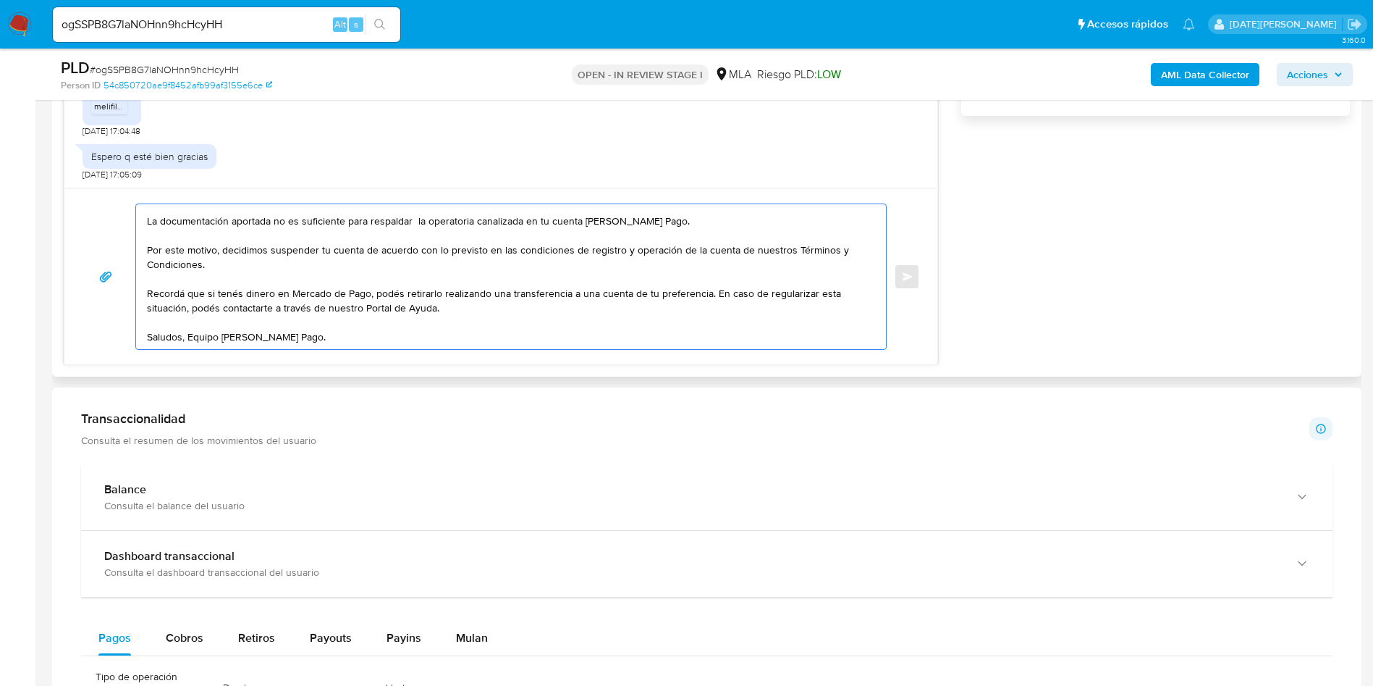
scroll to position [169, 0]
click at [372, 303] on textarea "Hola, [US_STATE] [PERSON_NAME]. Muchas gracias por la documentación brindada. A…" at bounding box center [507, 276] width 721 height 145
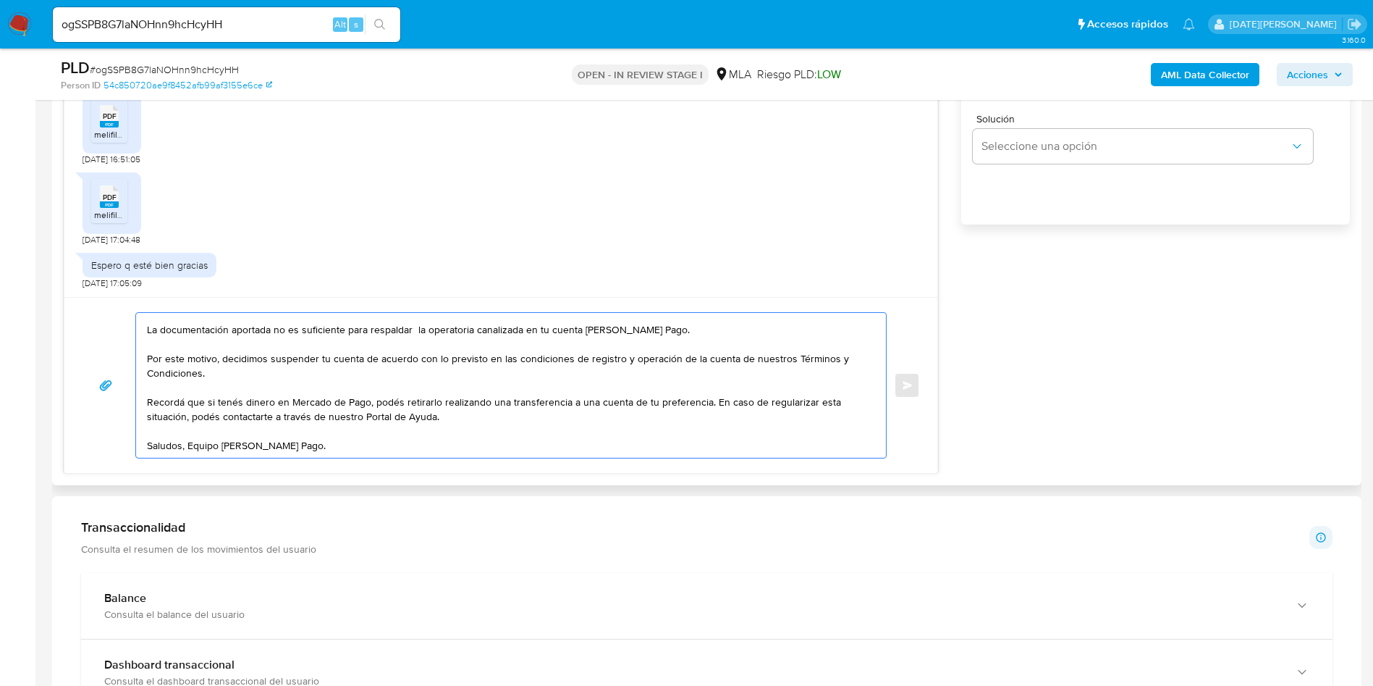
scroll to position [760, 0]
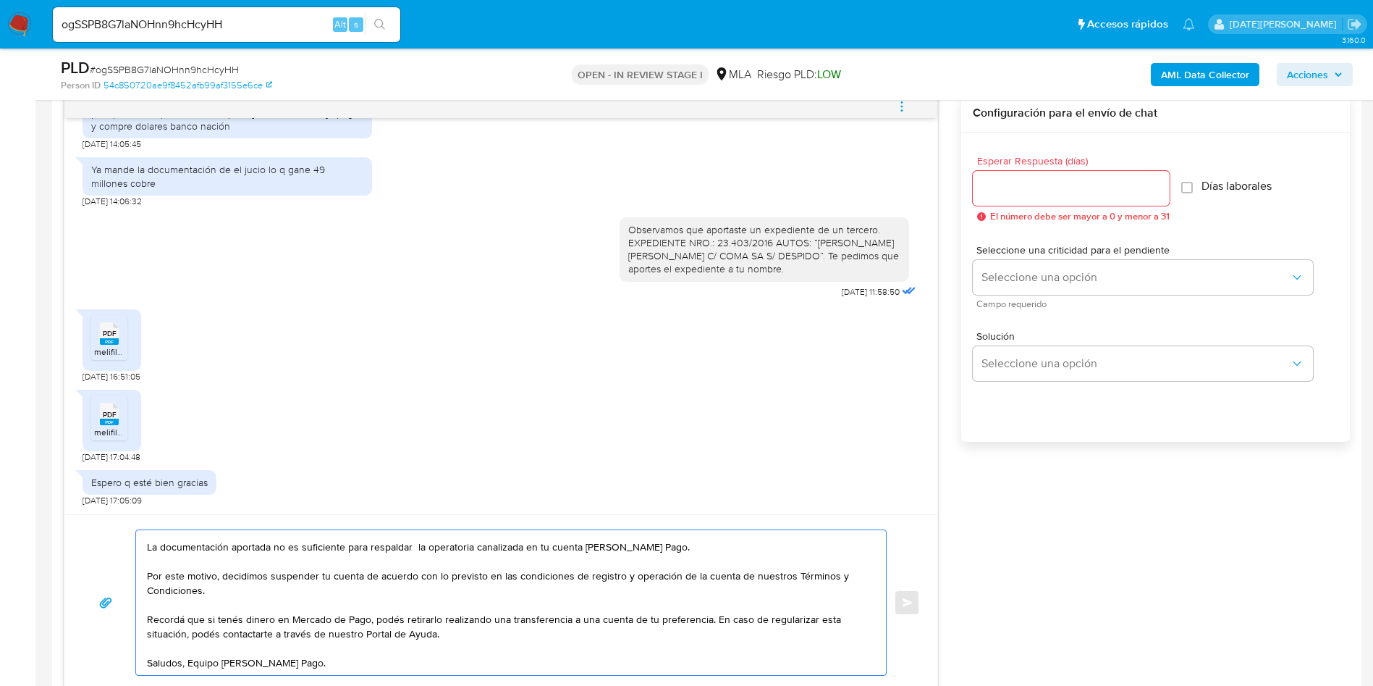
type textarea "Hola, [US_STATE] [PERSON_NAME]. Muchas gracias por la documentación brindada. A…"
click at [1050, 188] on input "Esperar Respuesta (días)" at bounding box center [1071, 188] width 197 height 19
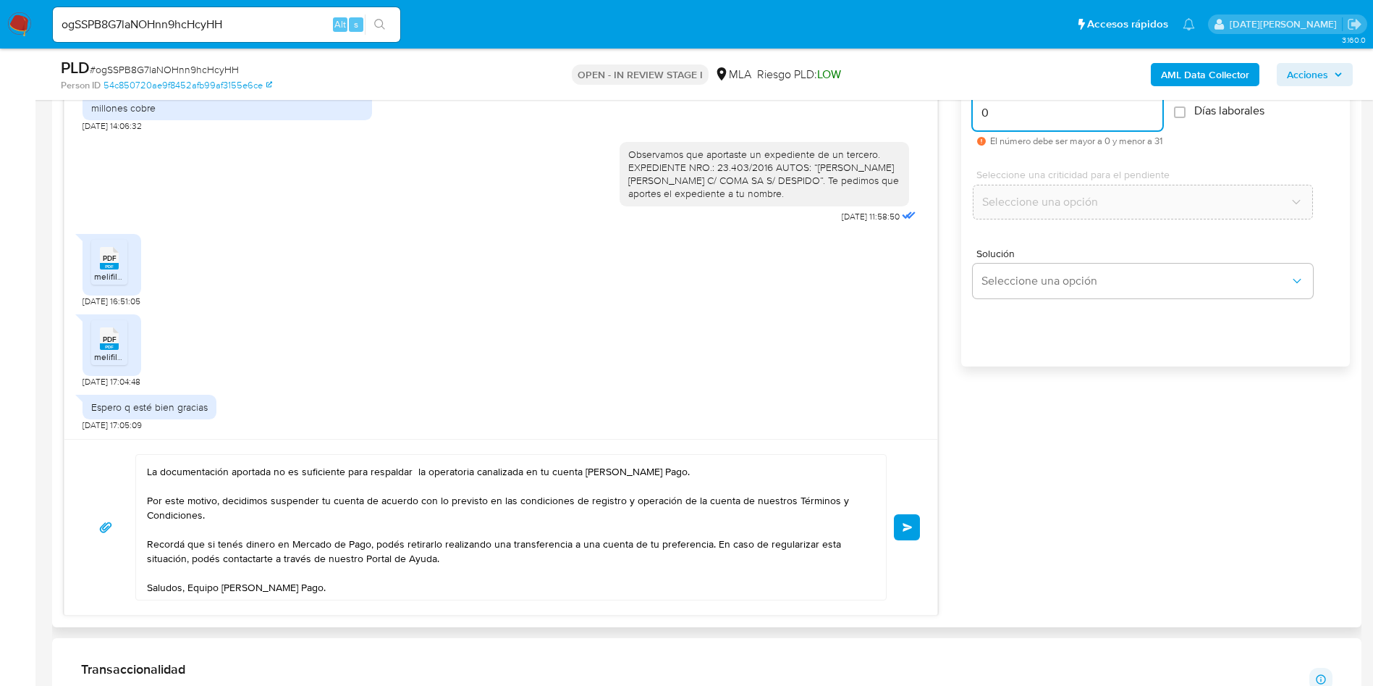
scroll to position [869, 0]
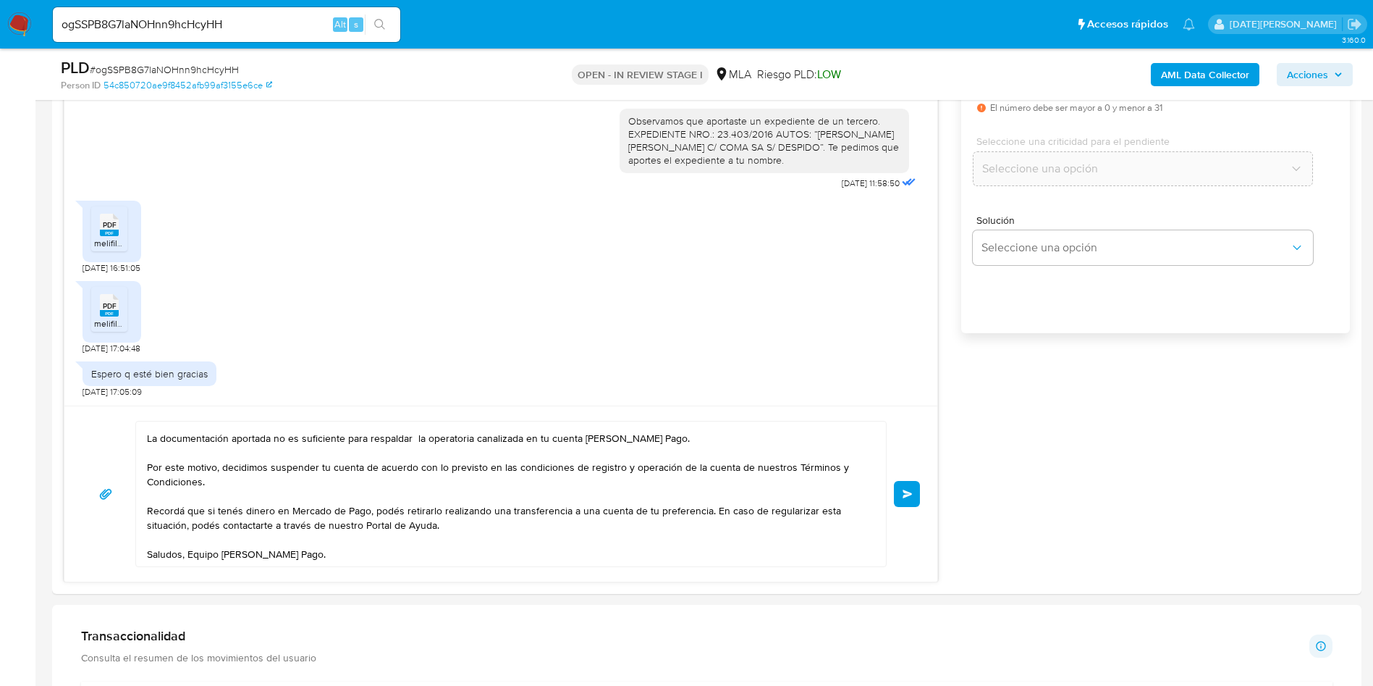
type input "0"
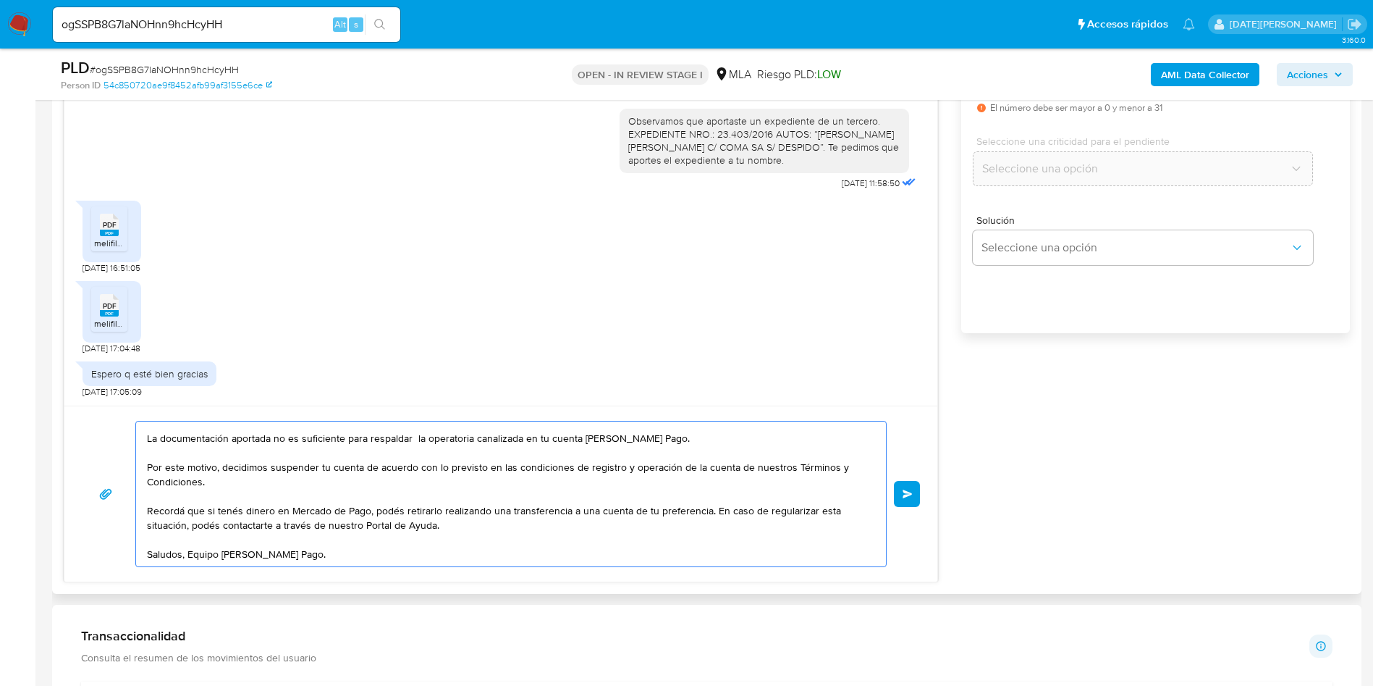
scroll to position [0, 0]
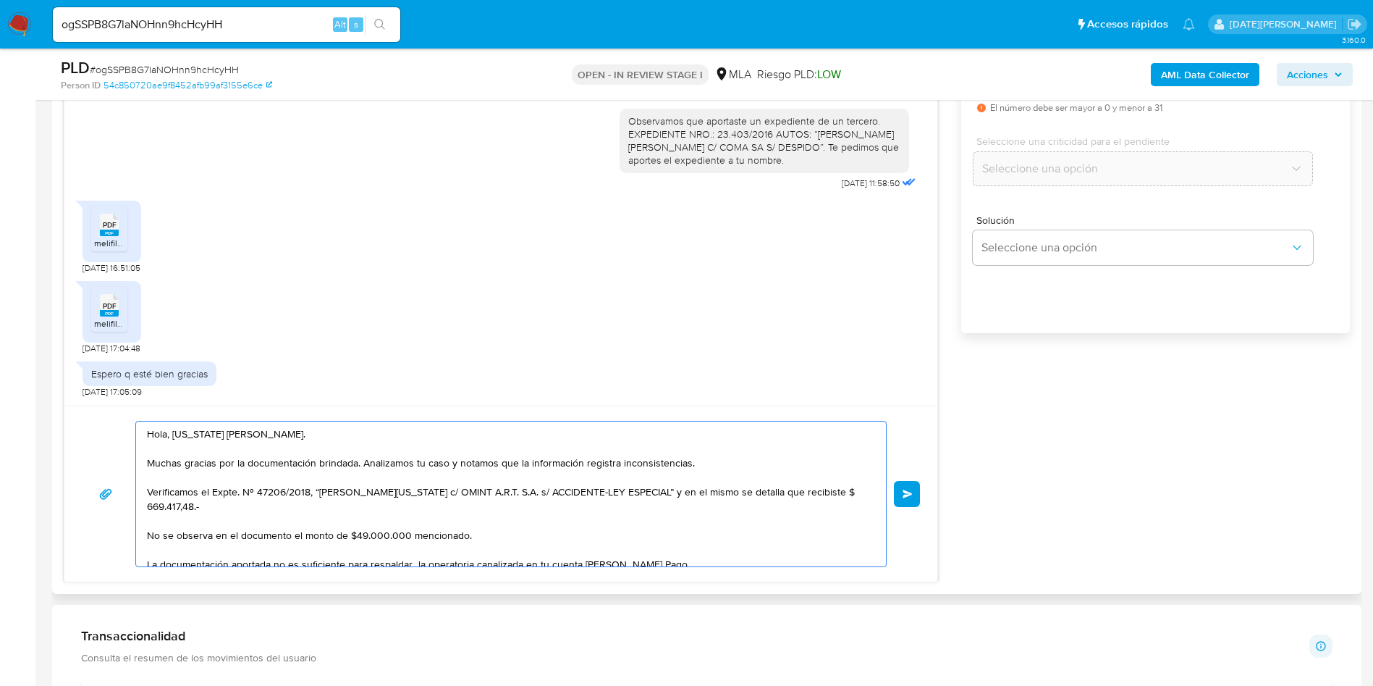
drag, startPoint x: 358, startPoint y: 507, endPoint x: 137, endPoint y: 417, distance: 238.4
click at [137, 417] on div "Hola, [US_STATE] [PERSON_NAME]. Muchas gracias por la documentación brindada. A…" at bounding box center [500, 493] width 873 height 176
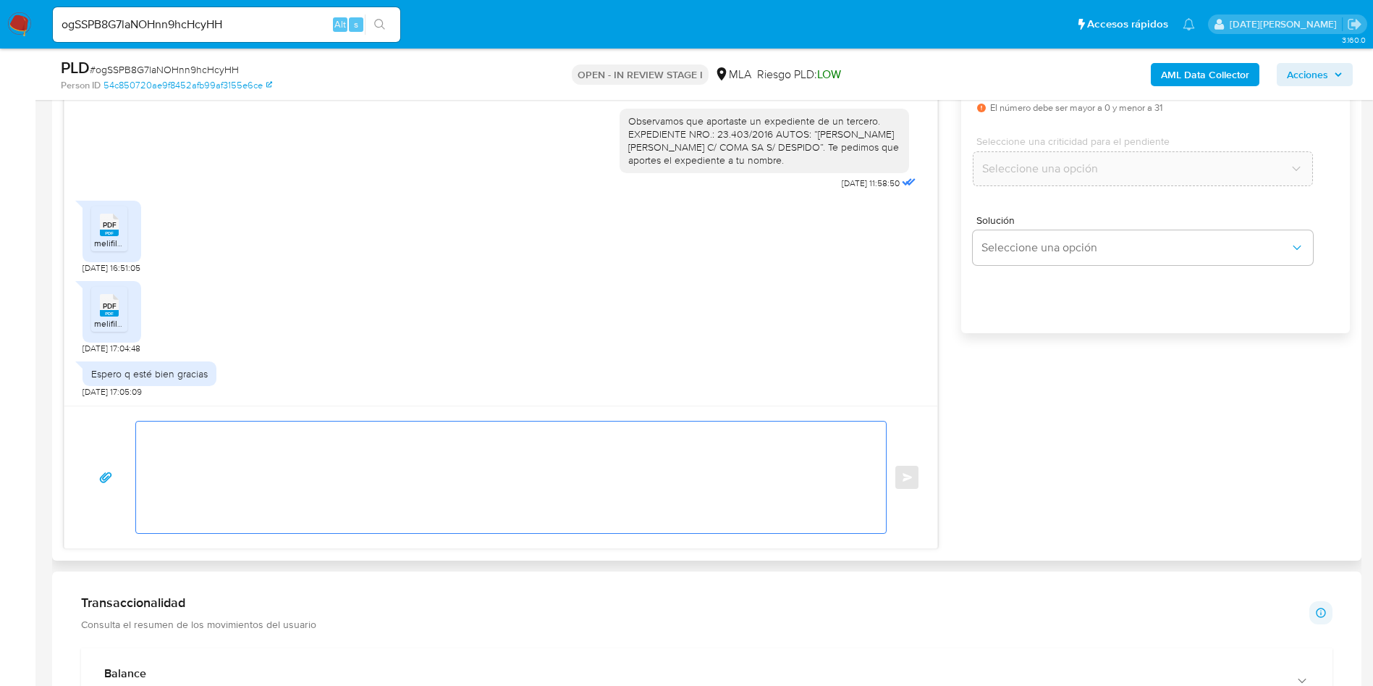
click at [246, 470] on textarea at bounding box center [507, 477] width 721 height 112
drag, startPoint x: 256, startPoint y: 447, endPoint x: 832, endPoint y: 285, distance: 597.8
click at [842, 297] on div "PDF PDF melifile2751146058647998836.pdf [DATE] 17:04:48" at bounding box center [501, 314] width 837 height 80
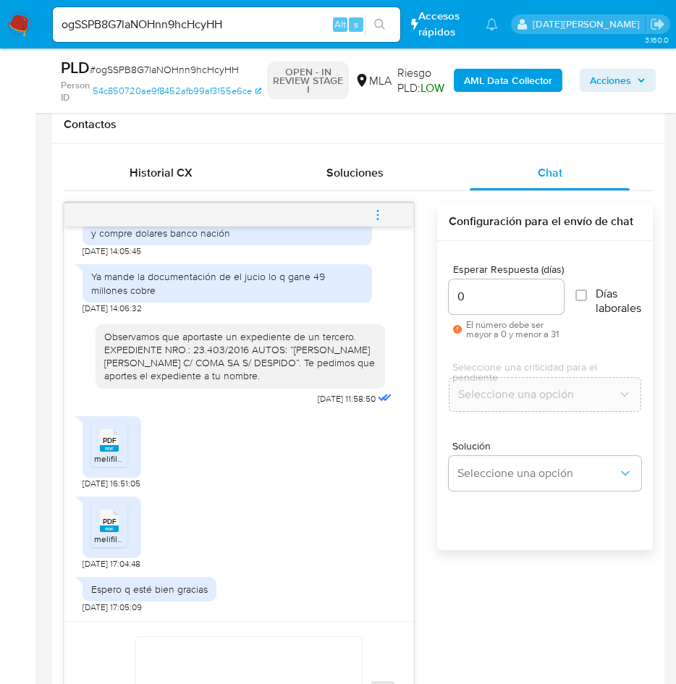
scroll to position [2391, 0]
click at [377, 214] on icon "menu-action" at bounding box center [377, 215] width 13 height 13
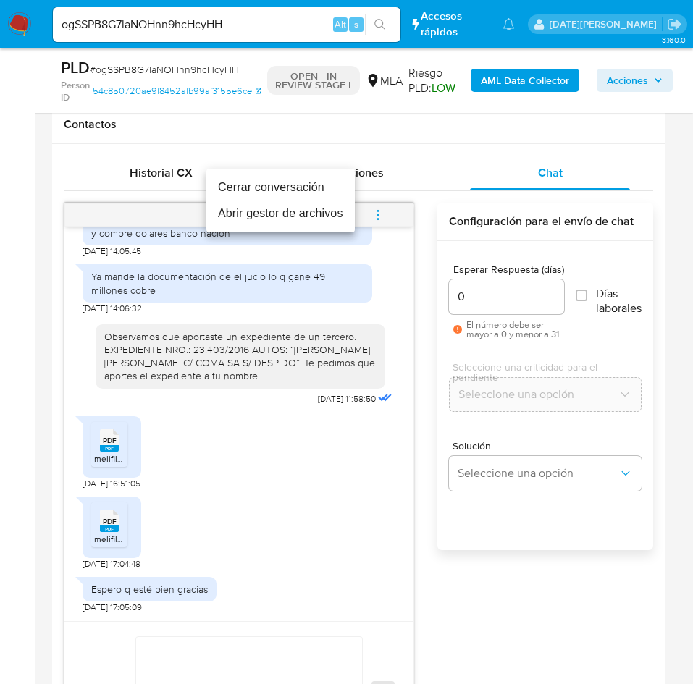
click at [305, 181] on li "Cerrar conversación" at bounding box center [280, 187] width 148 height 26
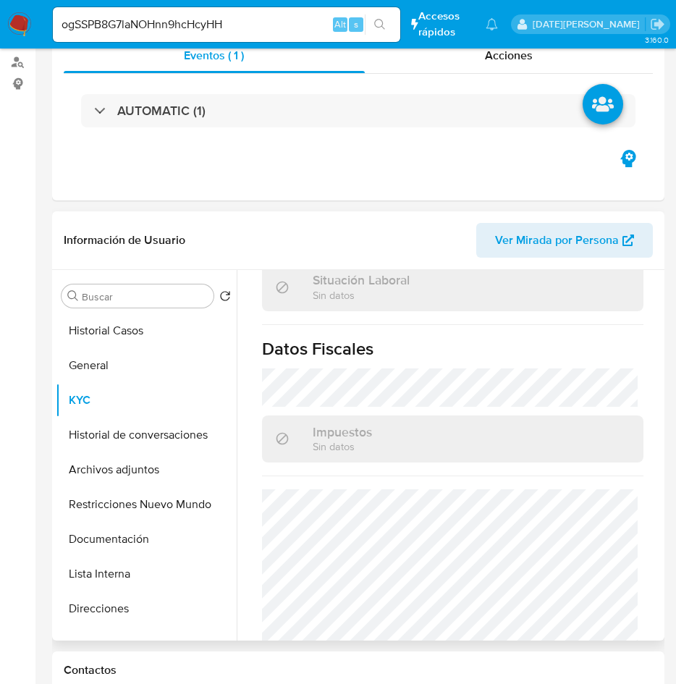
scroll to position [217, 0]
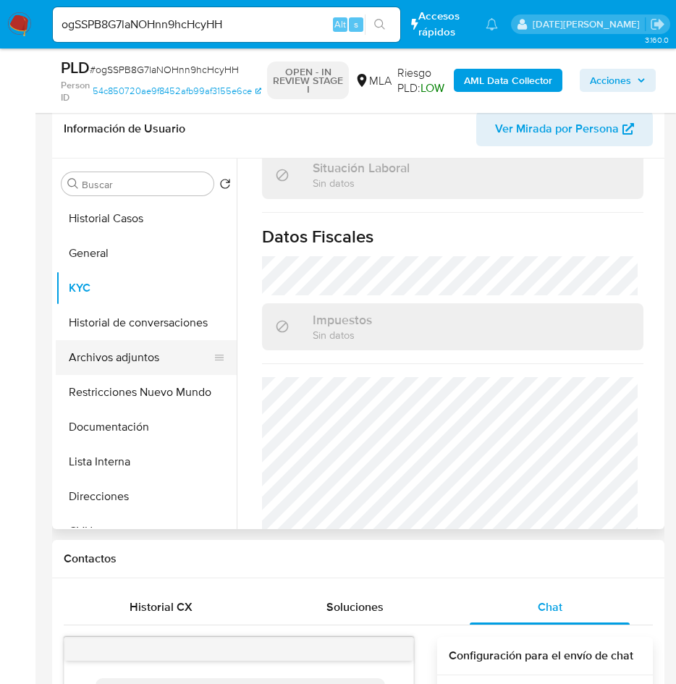
click at [145, 361] on button "Archivos adjuntos" at bounding box center [140, 357] width 169 height 35
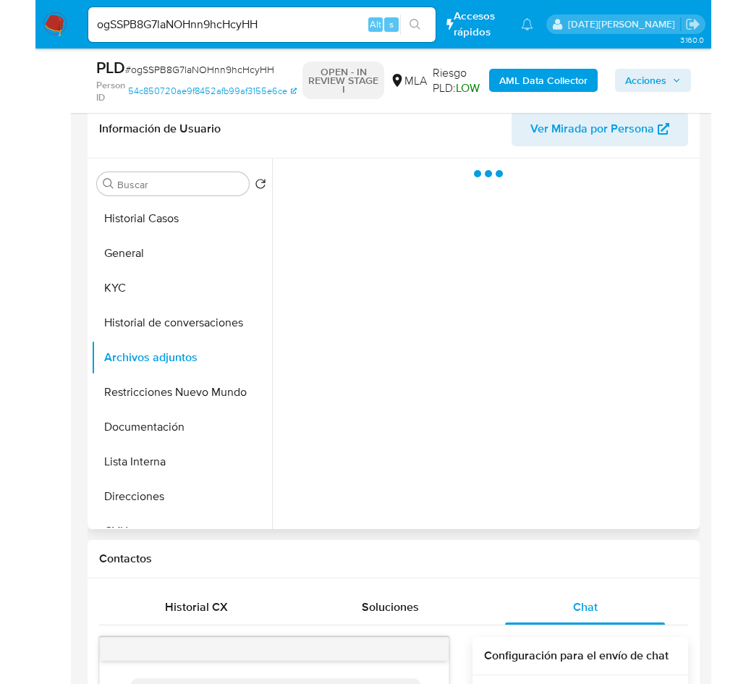
scroll to position [0, 0]
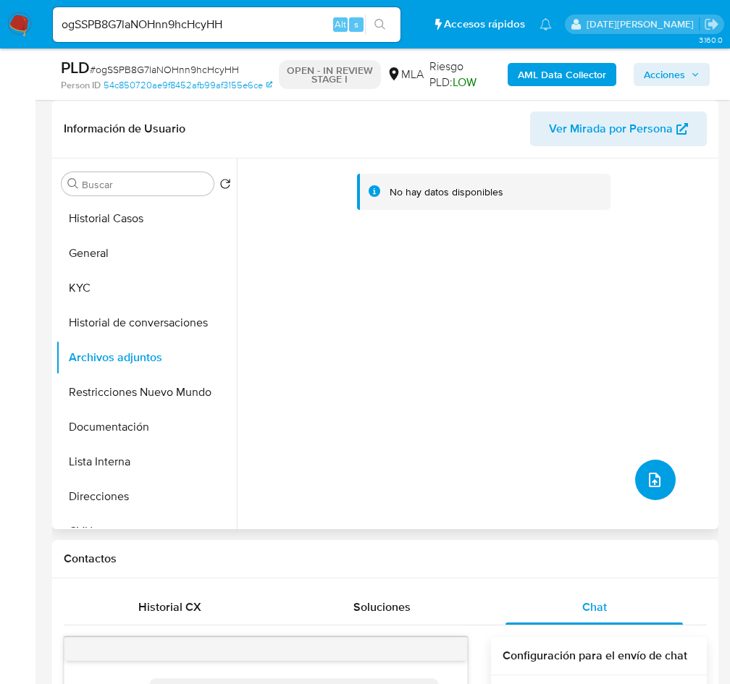
click at [660, 464] on button "upload-file" at bounding box center [655, 480] width 41 height 41
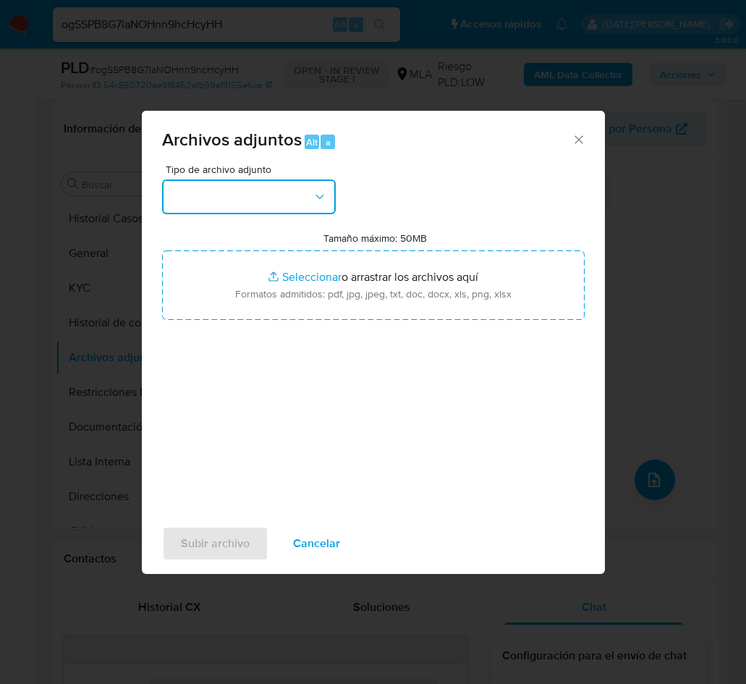
click at [250, 196] on button "button" at bounding box center [249, 197] width 174 height 35
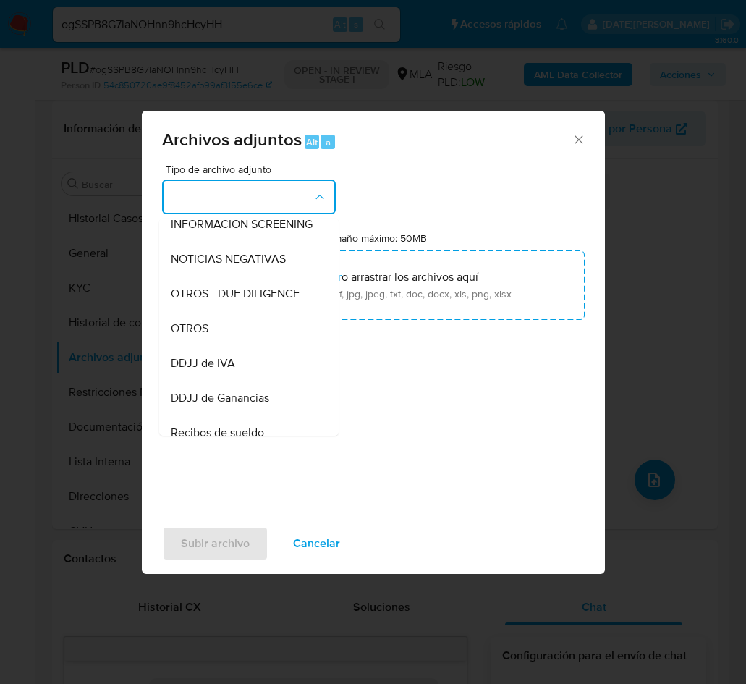
scroll to position [112, 0]
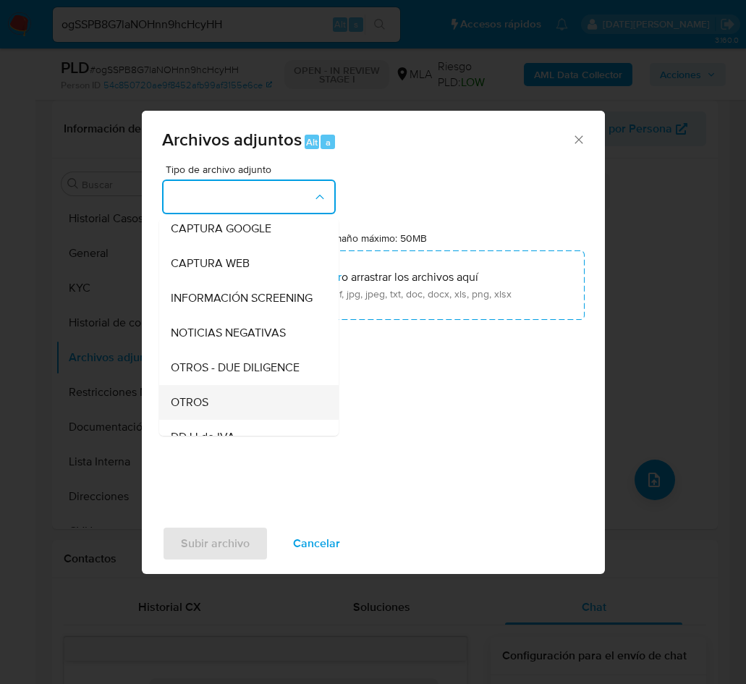
click at [202, 410] on span "OTROS" at bounding box center [190, 402] width 38 height 14
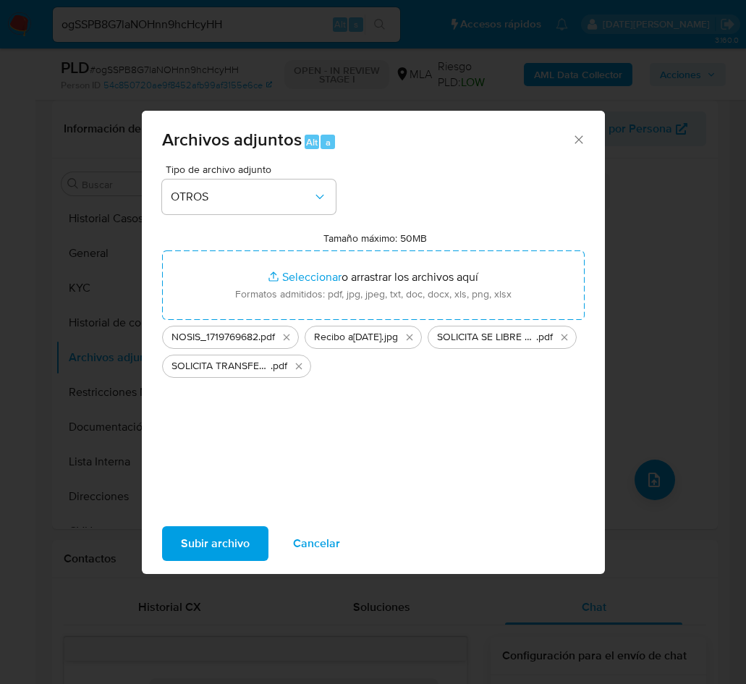
click at [215, 534] on span "Subir archivo" at bounding box center [215, 544] width 69 height 32
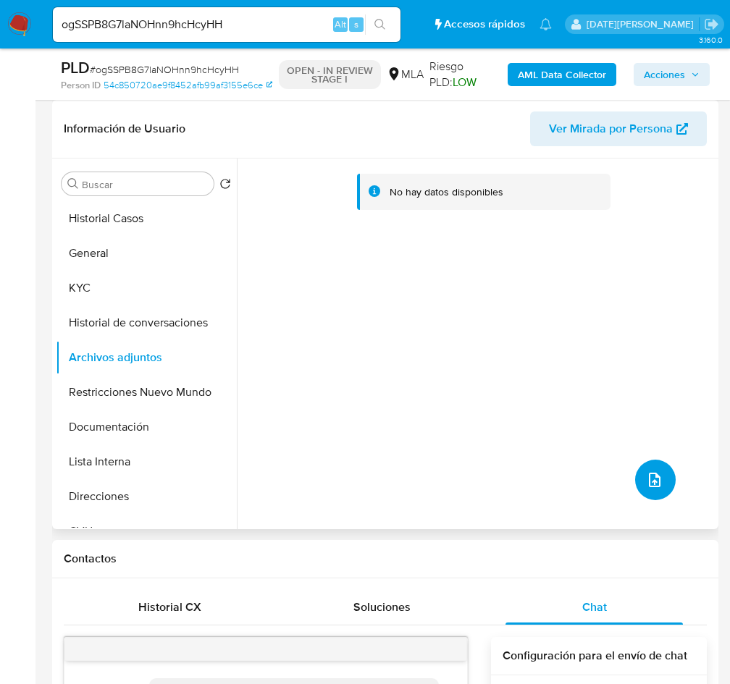
click at [662, 469] on button "upload-file" at bounding box center [655, 480] width 41 height 41
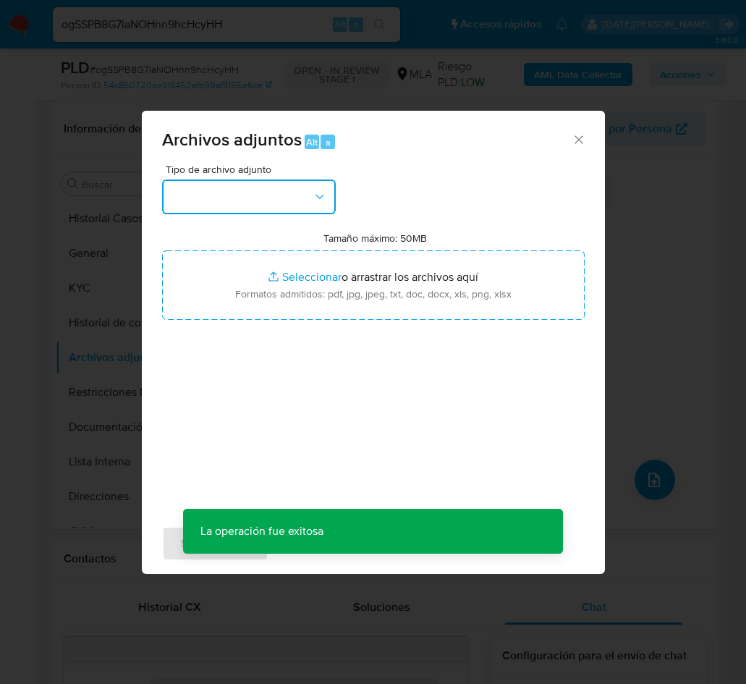
click at [251, 205] on button "button" at bounding box center [249, 197] width 174 height 35
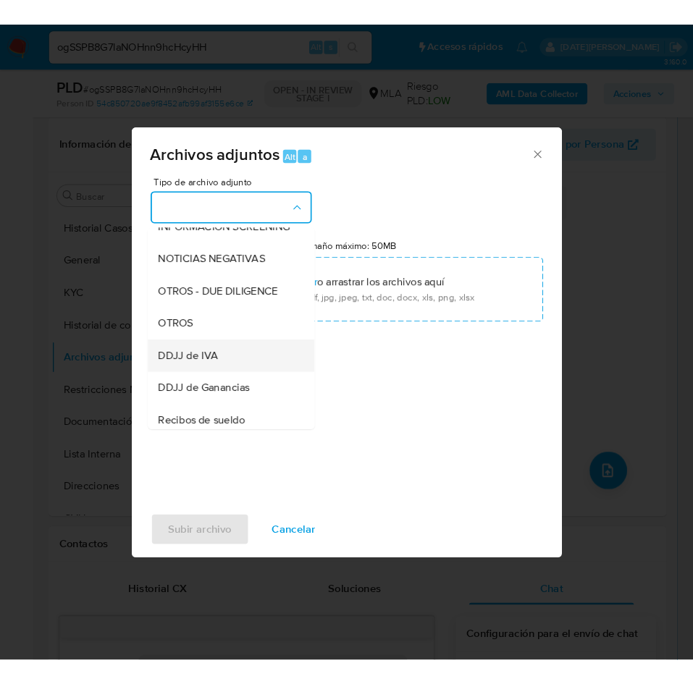
scroll to position [220, 0]
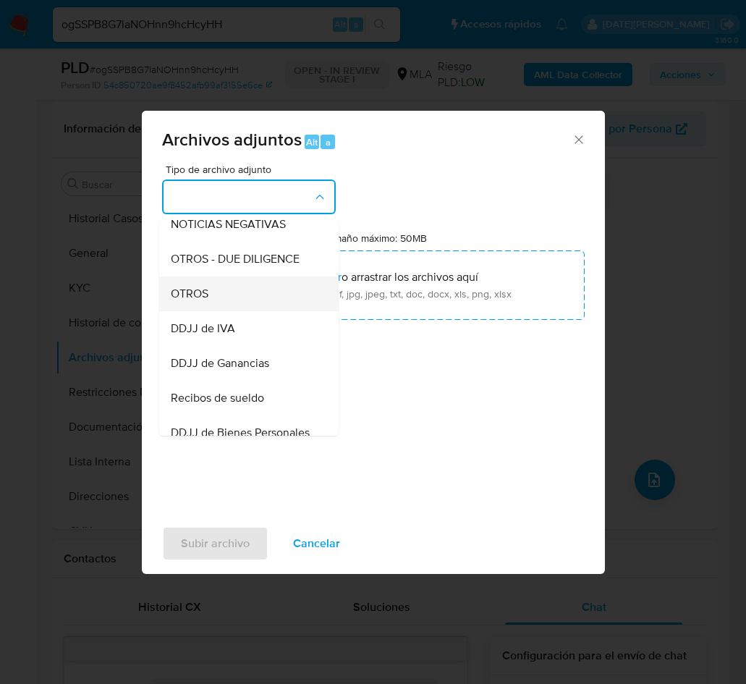
click at [233, 311] on div "OTROS" at bounding box center [245, 294] width 148 height 35
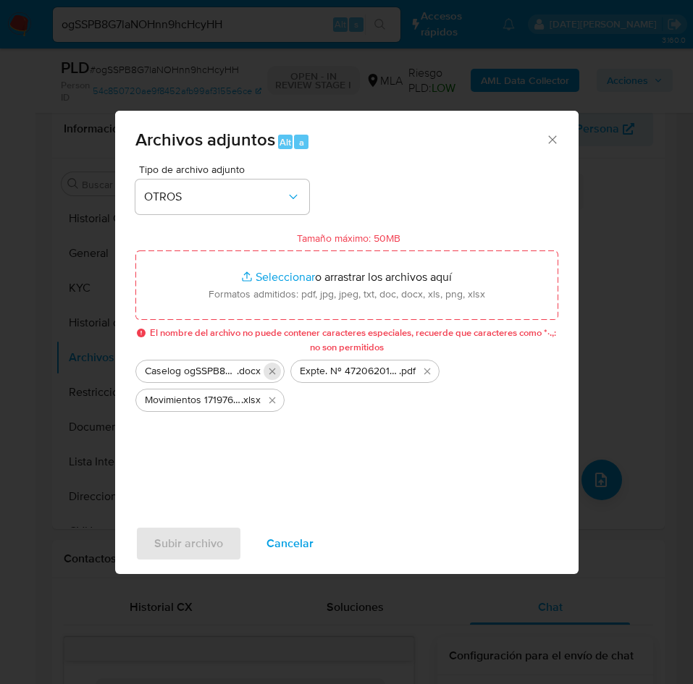
click at [269, 374] on icon "Eliminar Caselog ogSSPB8G7laNOHnn9hcHcyHH.docx" at bounding box center [272, 372] width 12 height 12
click at [437, 372] on div "Movimientos 1719769682 .xlsx" at bounding box center [364, 371] width 149 height 23
drag, startPoint x: 427, startPoint y: 366, endPoint x: 408, endPoint y: 369, distance: 19.2
click at [428, 366] on icon "Eliminar Movimientos 1719769682.xlsx" at bounding box center [427, 372] width 12 height 12
click at [269, 372] on icon "Eliminar Expte. Nº 472062018, “RIERA WASHINGTON DANIEL c OMINT A.R.T. S.A. s.pdf" at bounding box center [272, 372] width 12 height 12
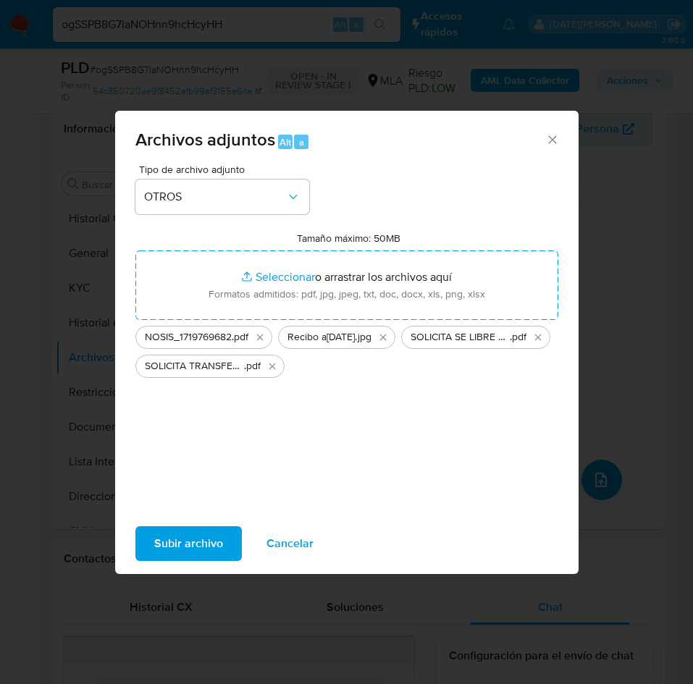
click at [219, 542] on span "Subir archivo" at bounding box center [188, 544] width 69 height 32
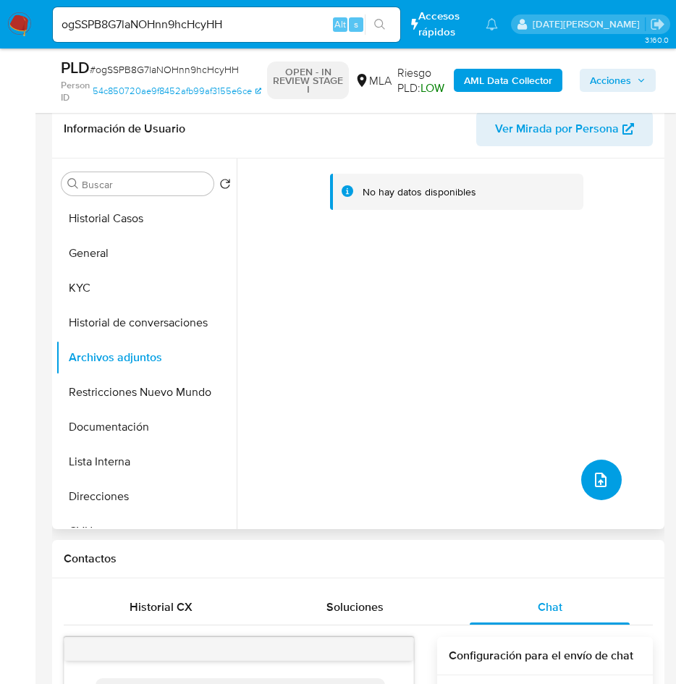
click at [597, 487] on icon "upload-file" at bounding box center [600, 479] width 17 height 17
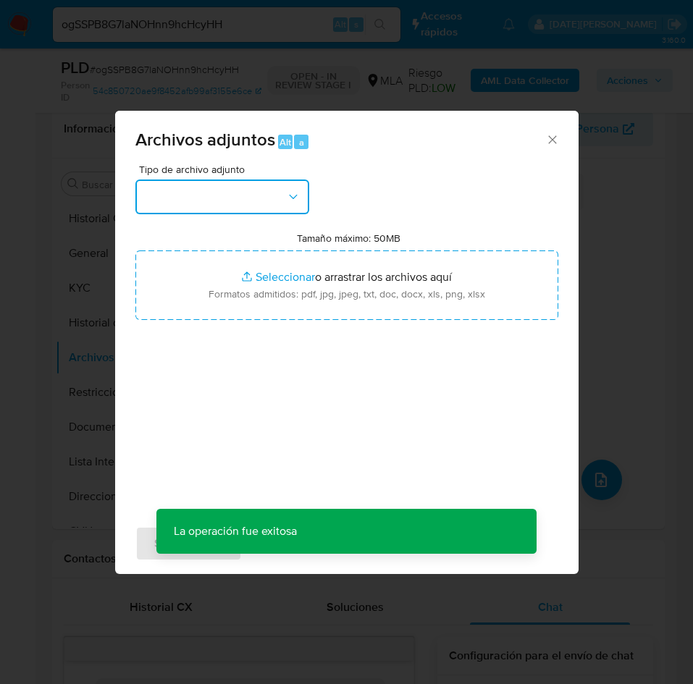
click at [213, 192] on button "button" at bounding box center [222, 197] width 174 height 35
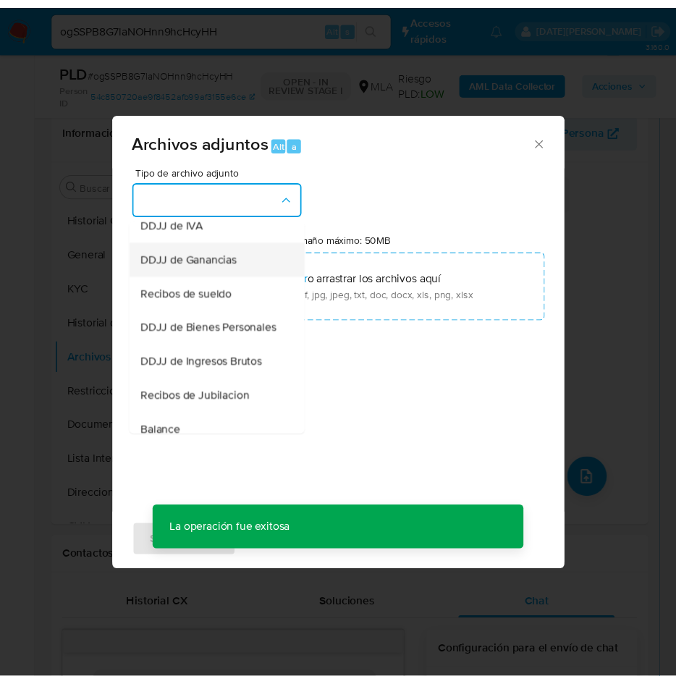
scroll to position [217, 0]
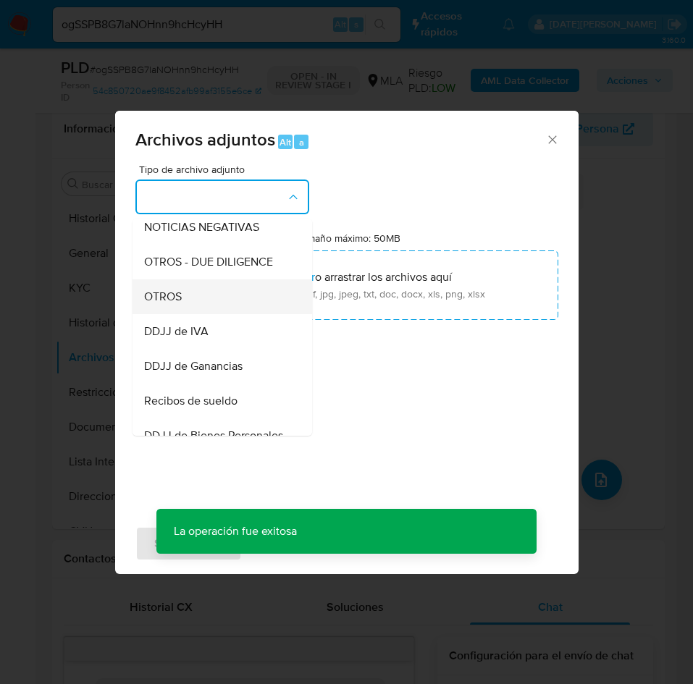
click at [196, 307] on div "OTROS" at bounding box center [218, 296] width 148 height 35
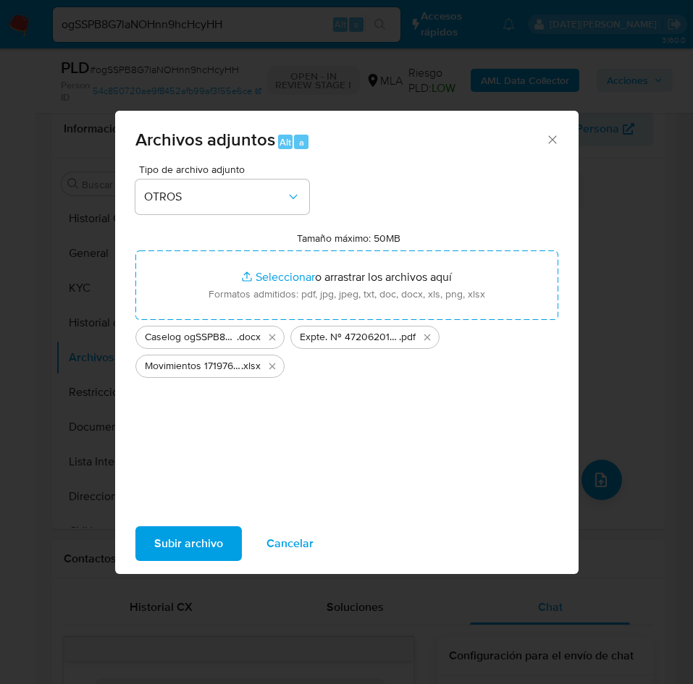
click at [207, 537] on span "Subir archivo" at bounding box center [188, 544] width 69 height 32
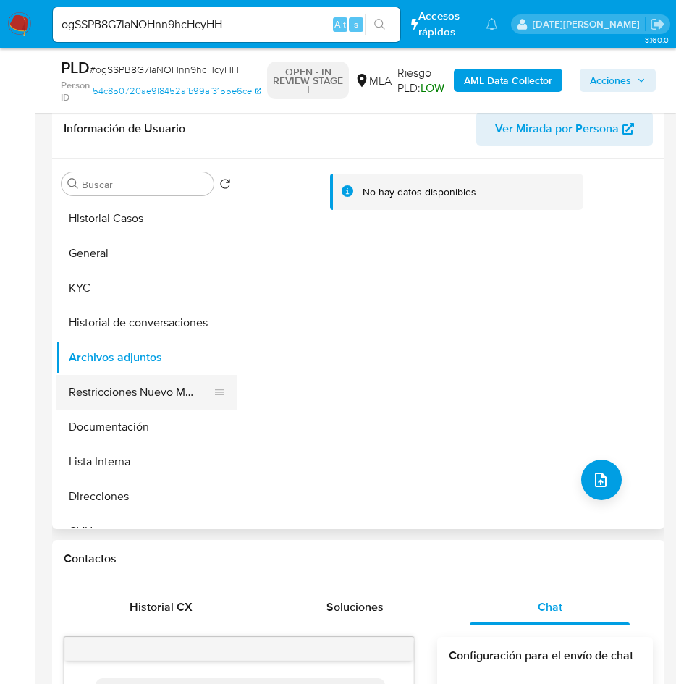
click at [135, 390] on button "Restricciones Nuevo Mundo" at bounding box center [140, 392] width 169 height 35
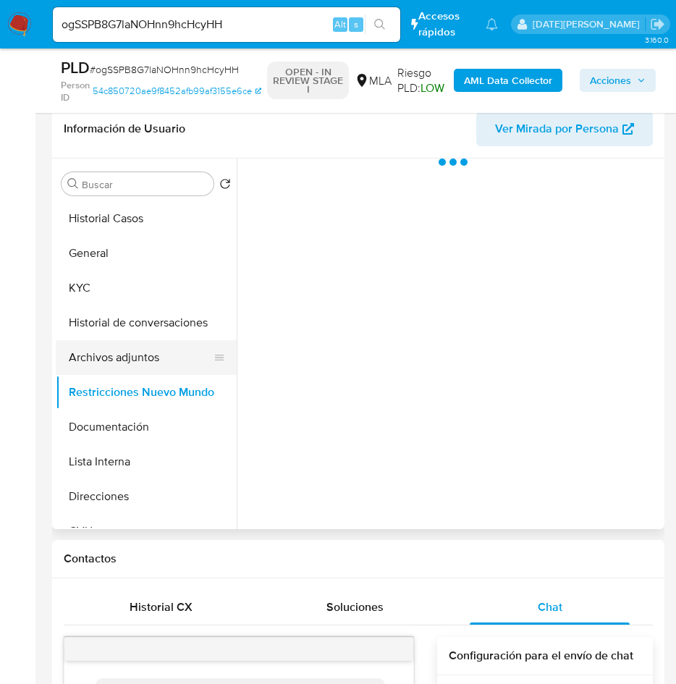
click at [132, 353] on button "Archivos adjuntos" at bounding box center [140, 357] width 169 height 35
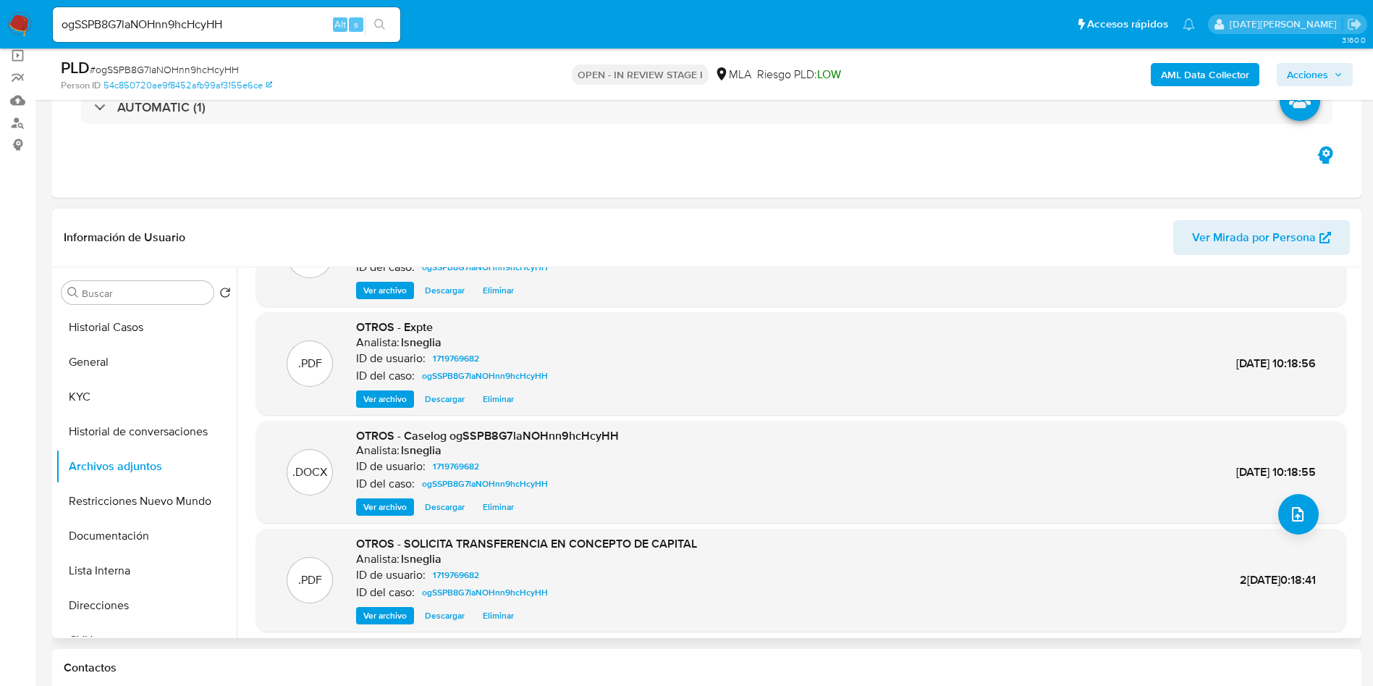
scroll to position [109, 0]
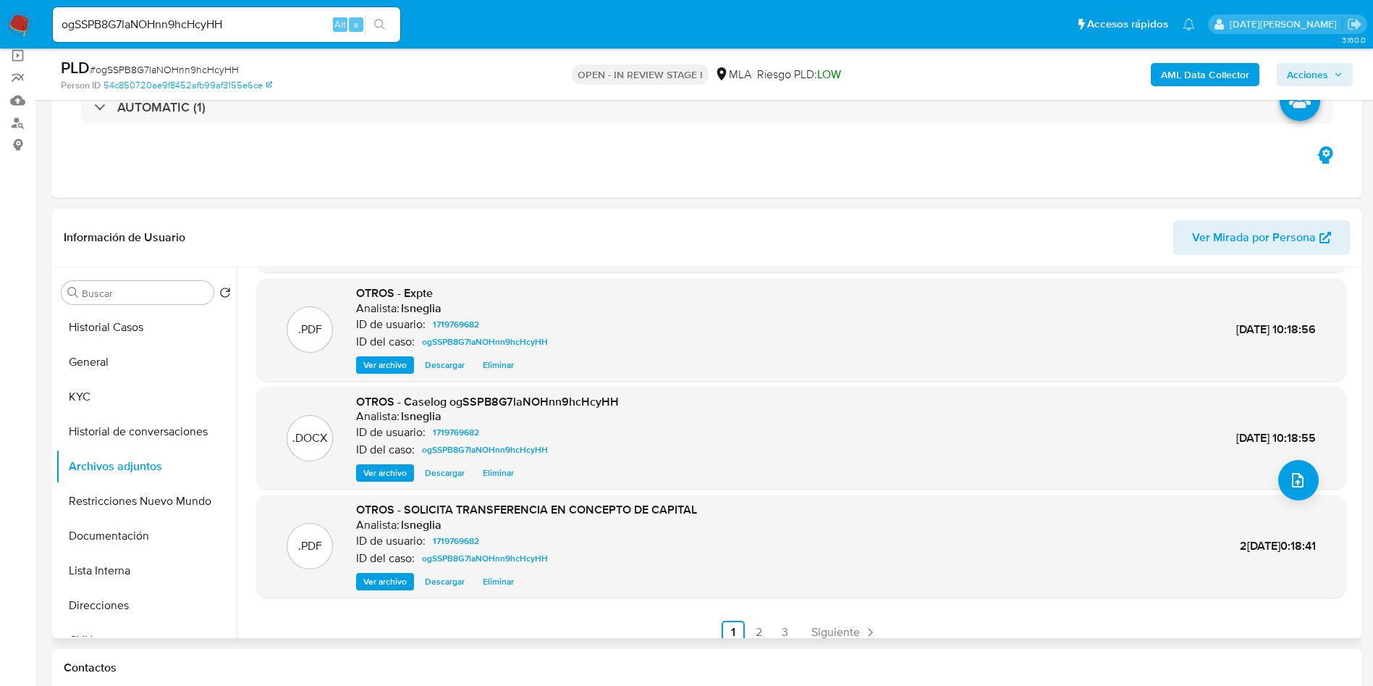
click at [382, 366] on span "Ver archivo" at bounding box center [384, 365] width 43 height 14
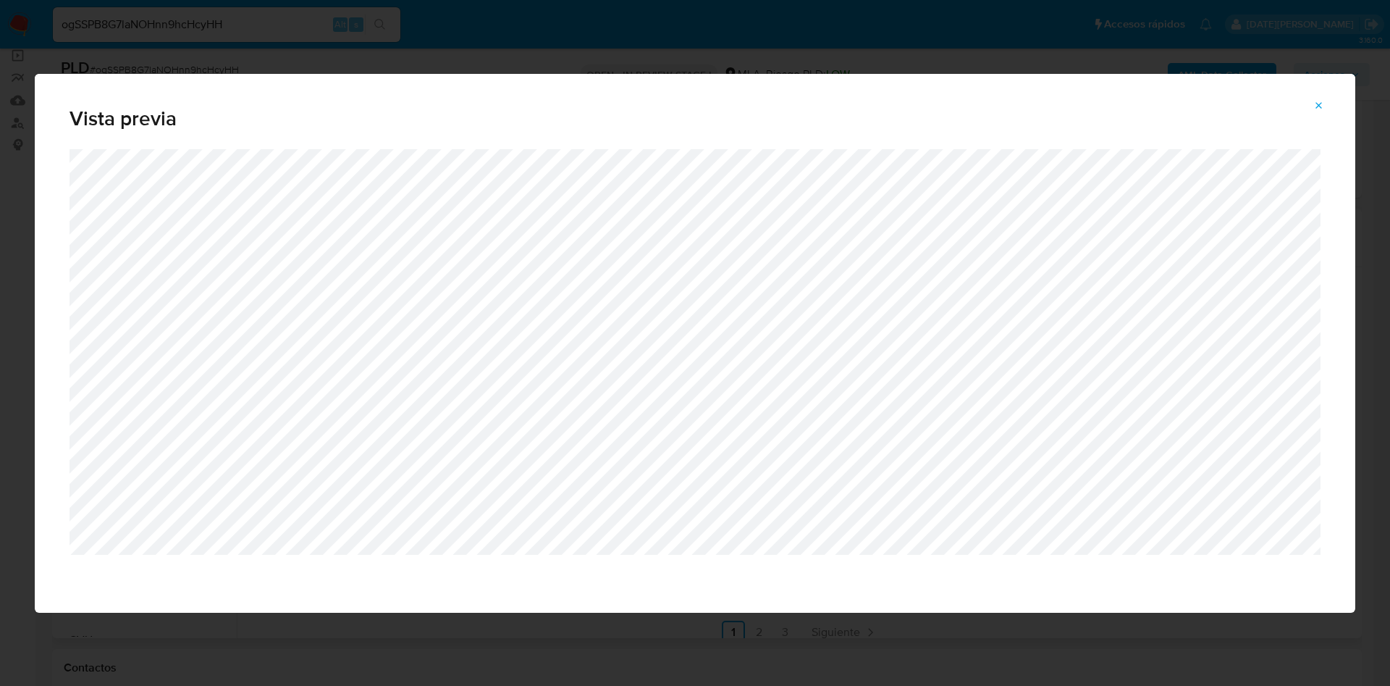
click at [1329, 109] on button "Attachment preview" at bounding box center [1319, 105] width 32 height 23
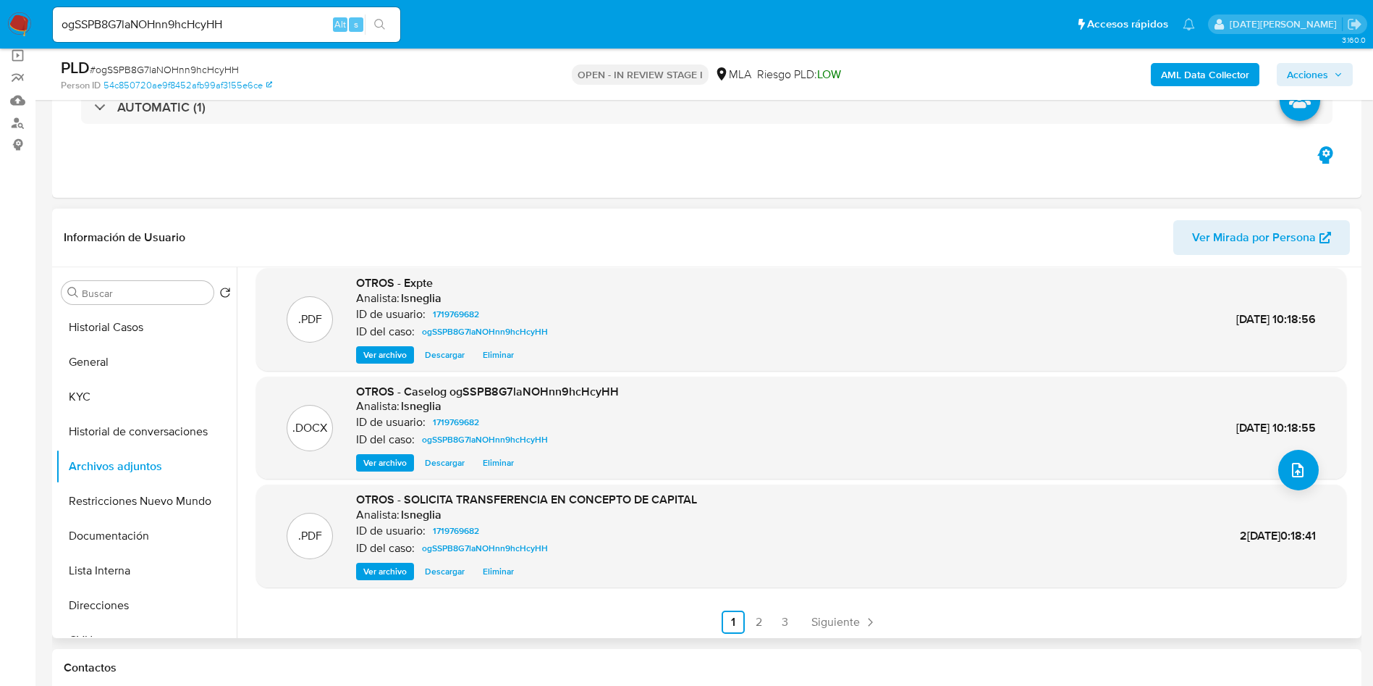
scroll to position [122, 0]
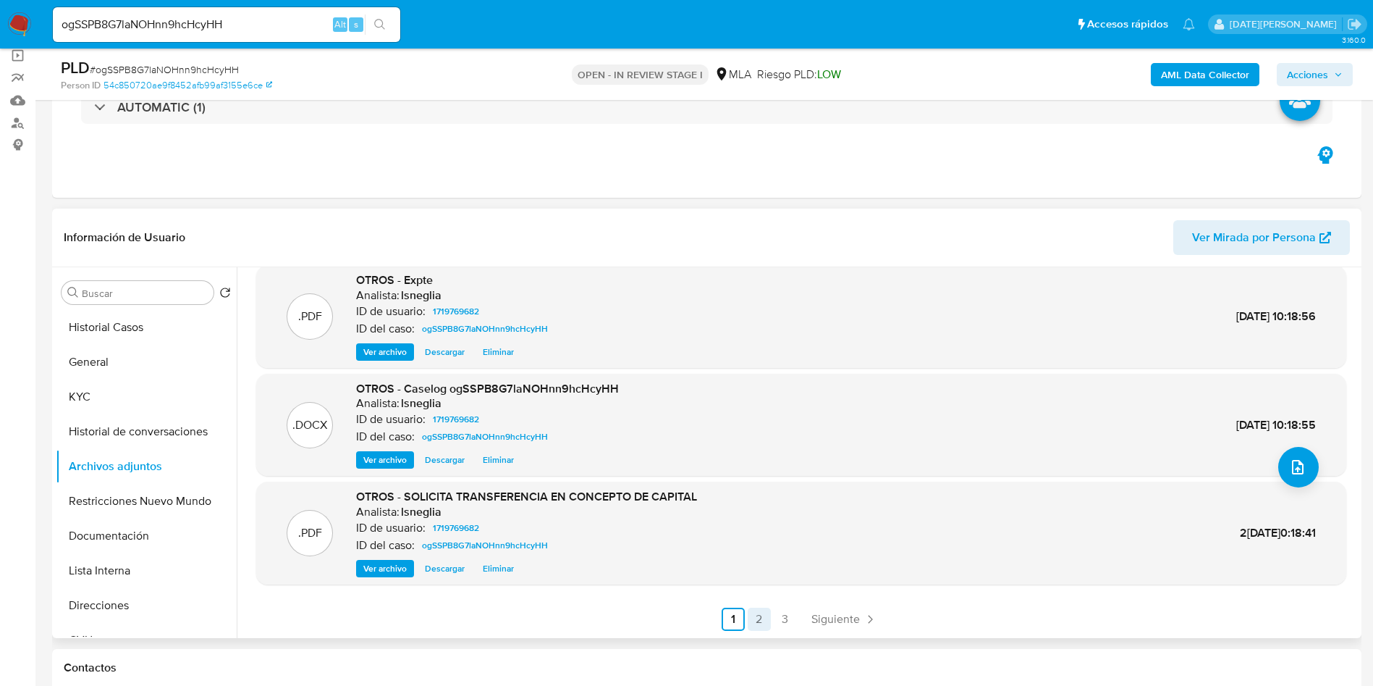
click at [761, 617] on link "2" at bounding box center [759, 618] width 23 height 23
click at [828, 625] on link "3" at bounding box center [823, 618] width 23 height 23
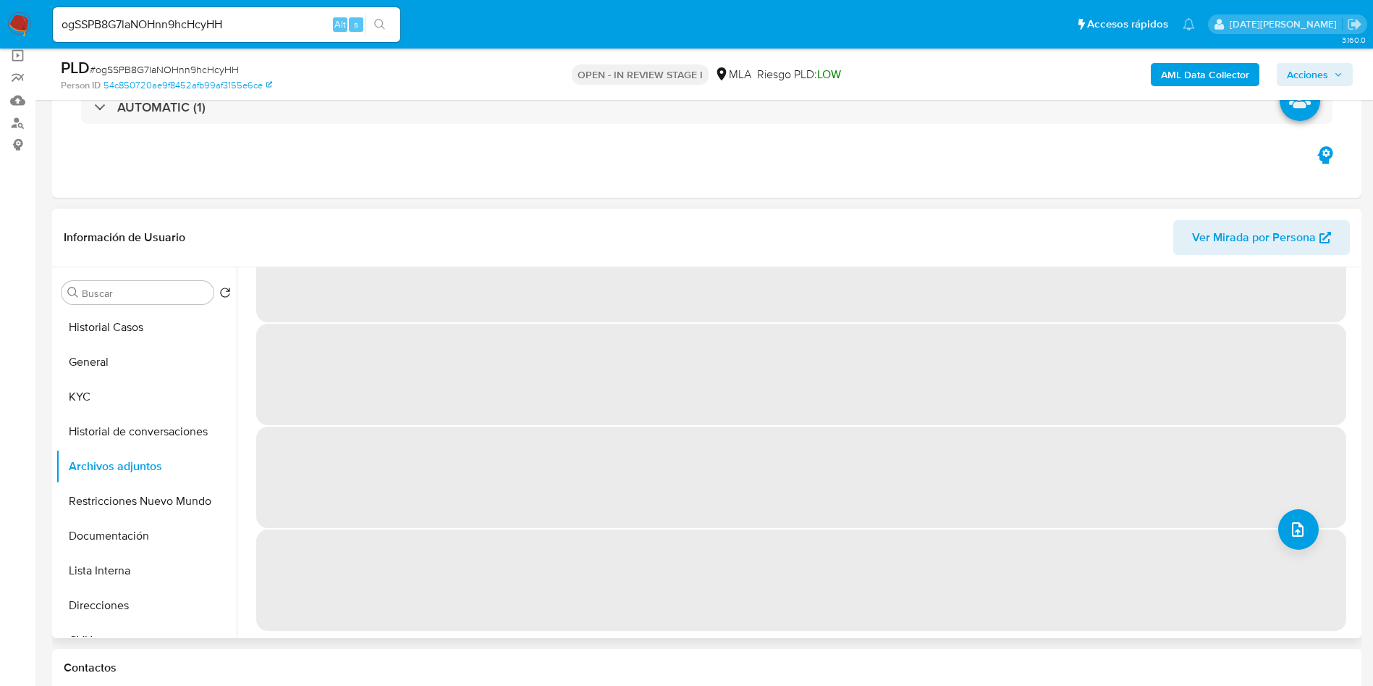
scroll to position [0, 0]
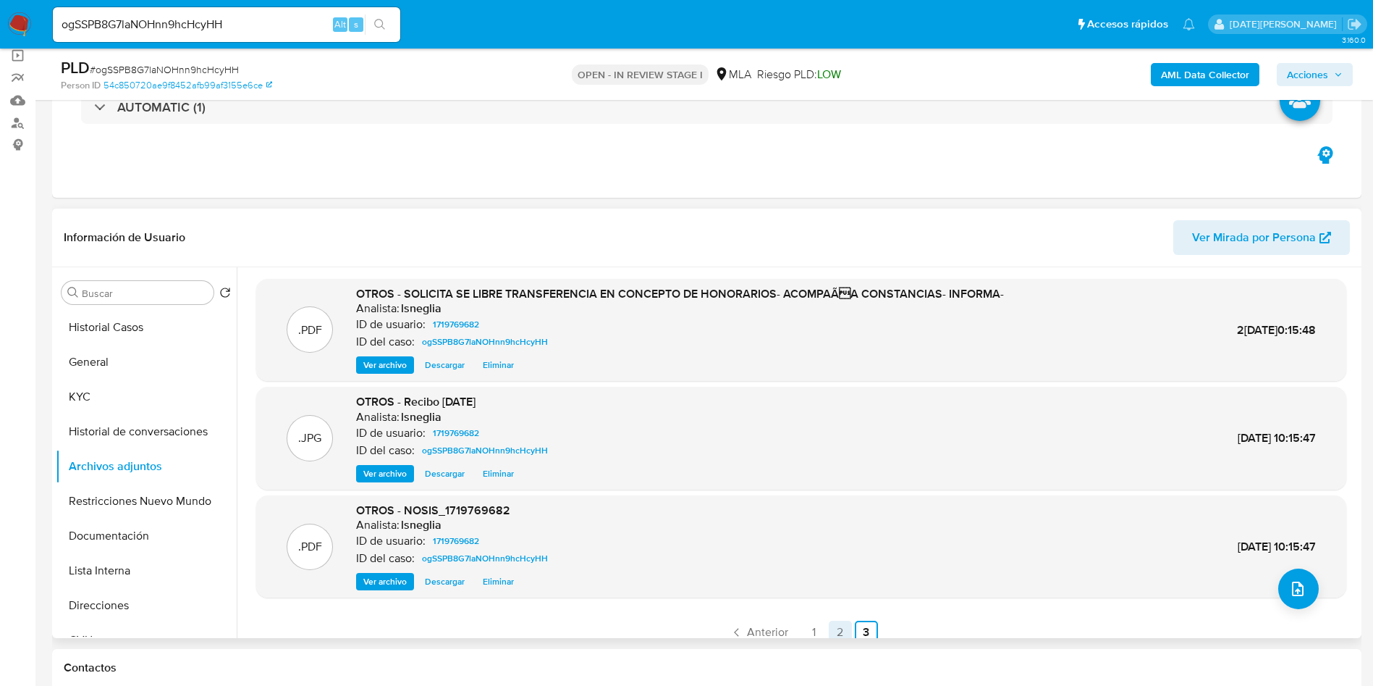
click at [841, 629] on link "2" at bounding box center [840, 631] width 23 height 23
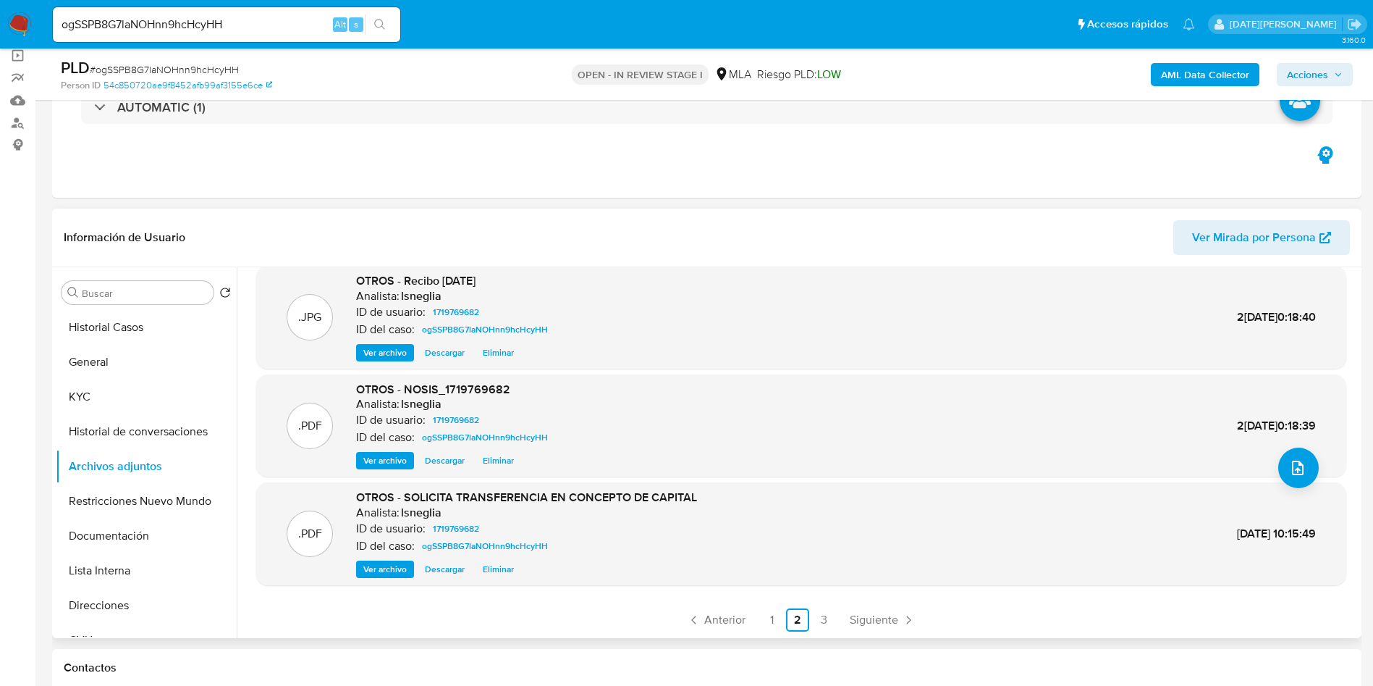
scroll to position [122, 0]
click at [773, 615] on link "1" at bounding box center [771, 618] width 23 height 23
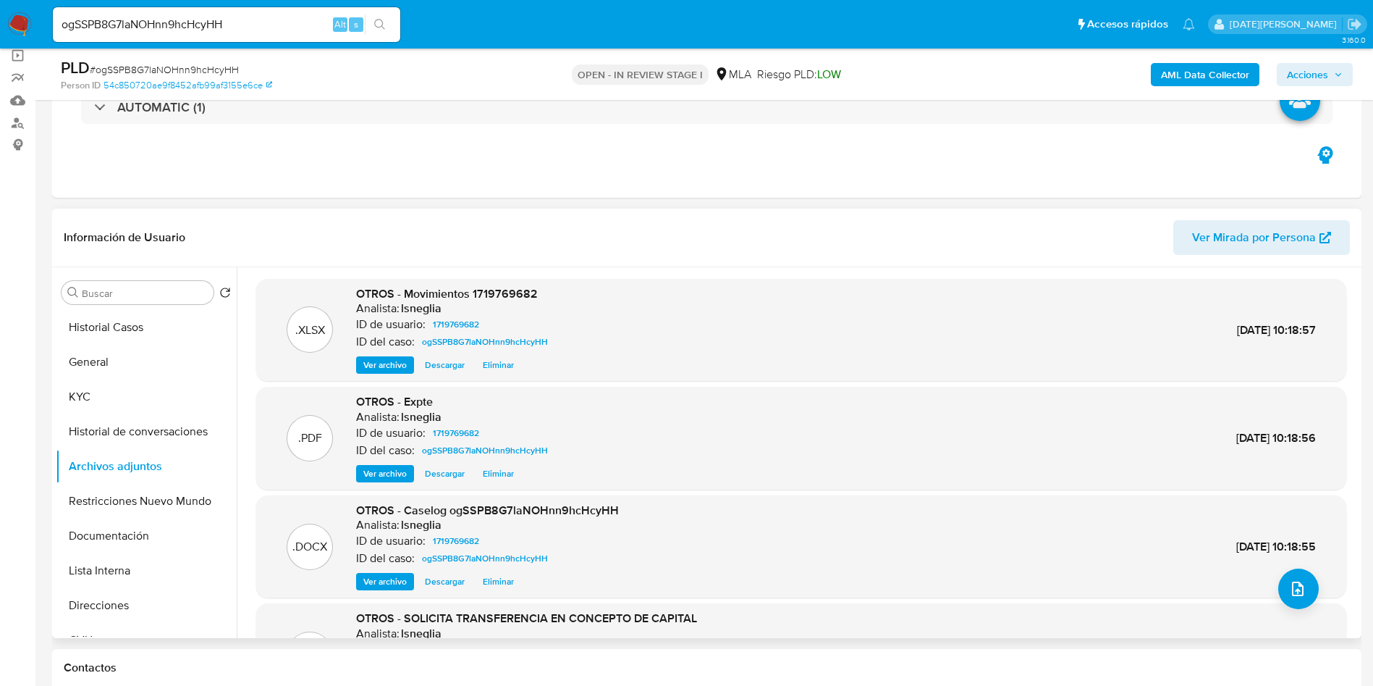
scroll to position [109, 0]
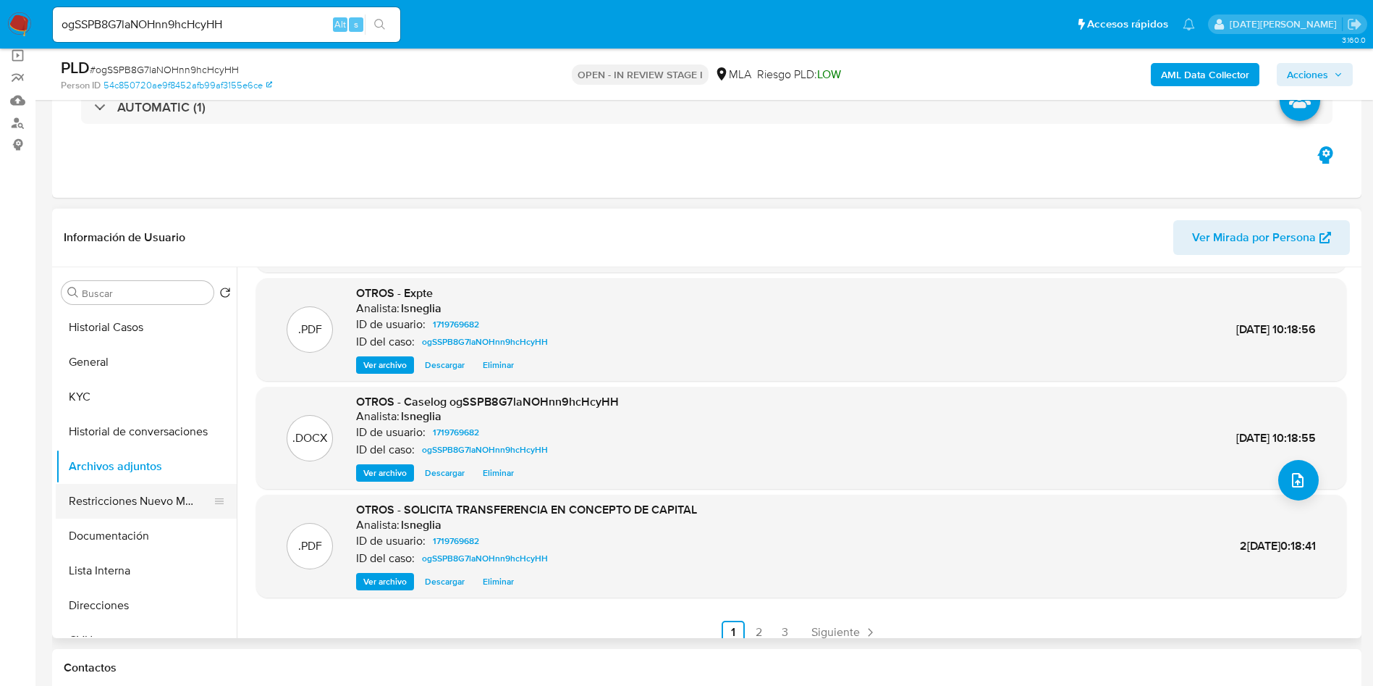
click at [107, 501] on button "Restricciones Nuevo Mundo" at bounding box center [140, 501] width 169 height 35
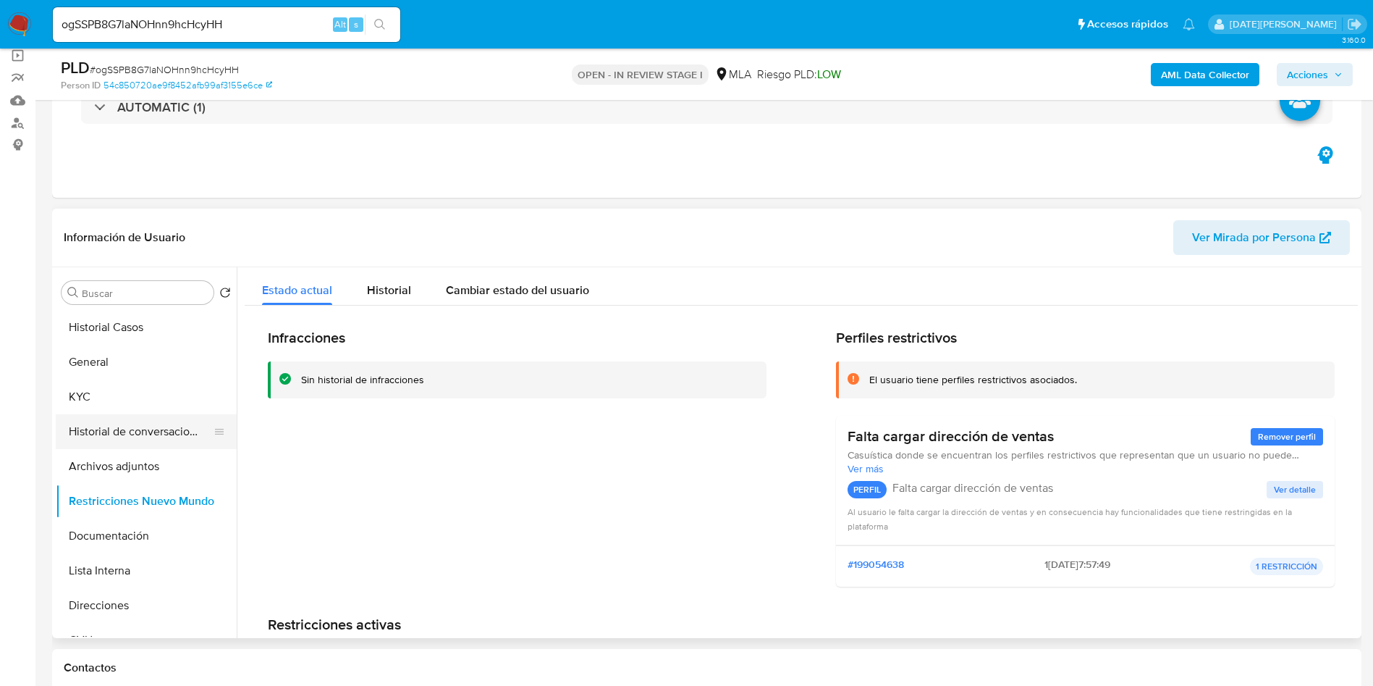
click at [143, 419] on button "Historial de conversaciones" at bounding box center [140, 431] width 169 height 35
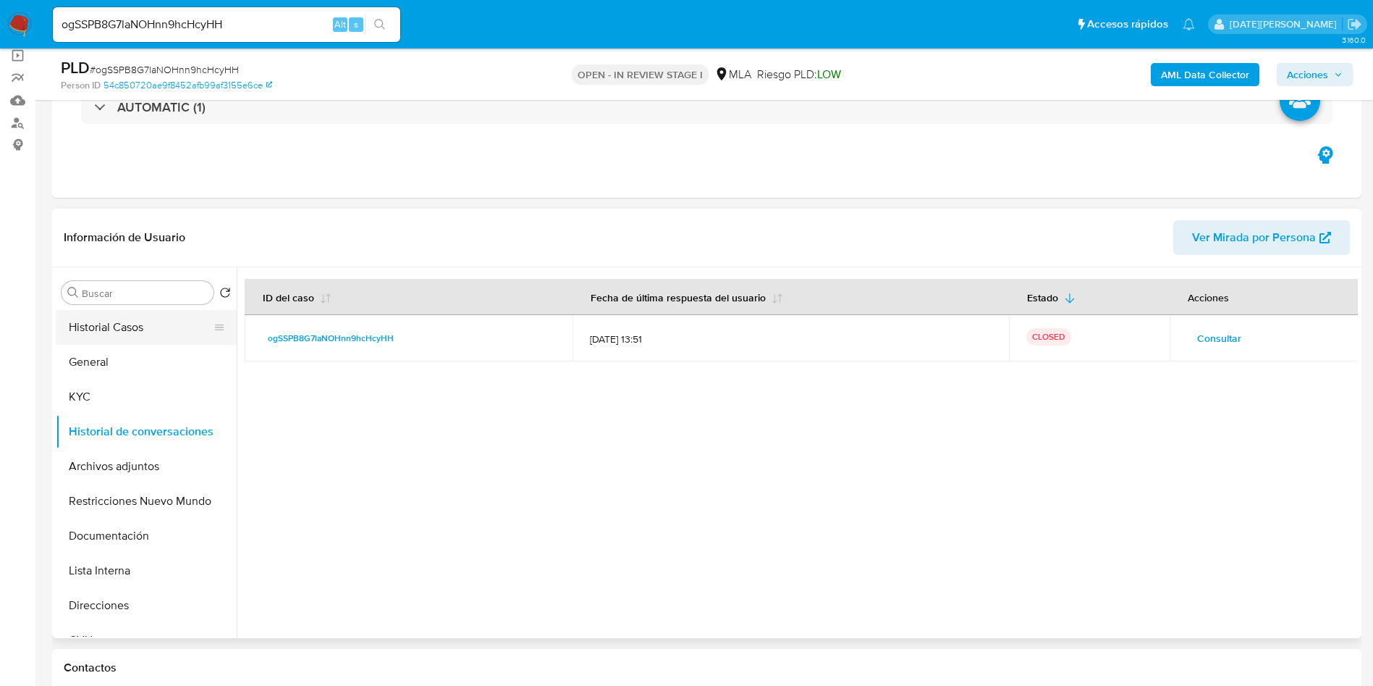
click at [120, 332] on button "Historial Casos" at bounding box center [140, 327] width 169 height 35
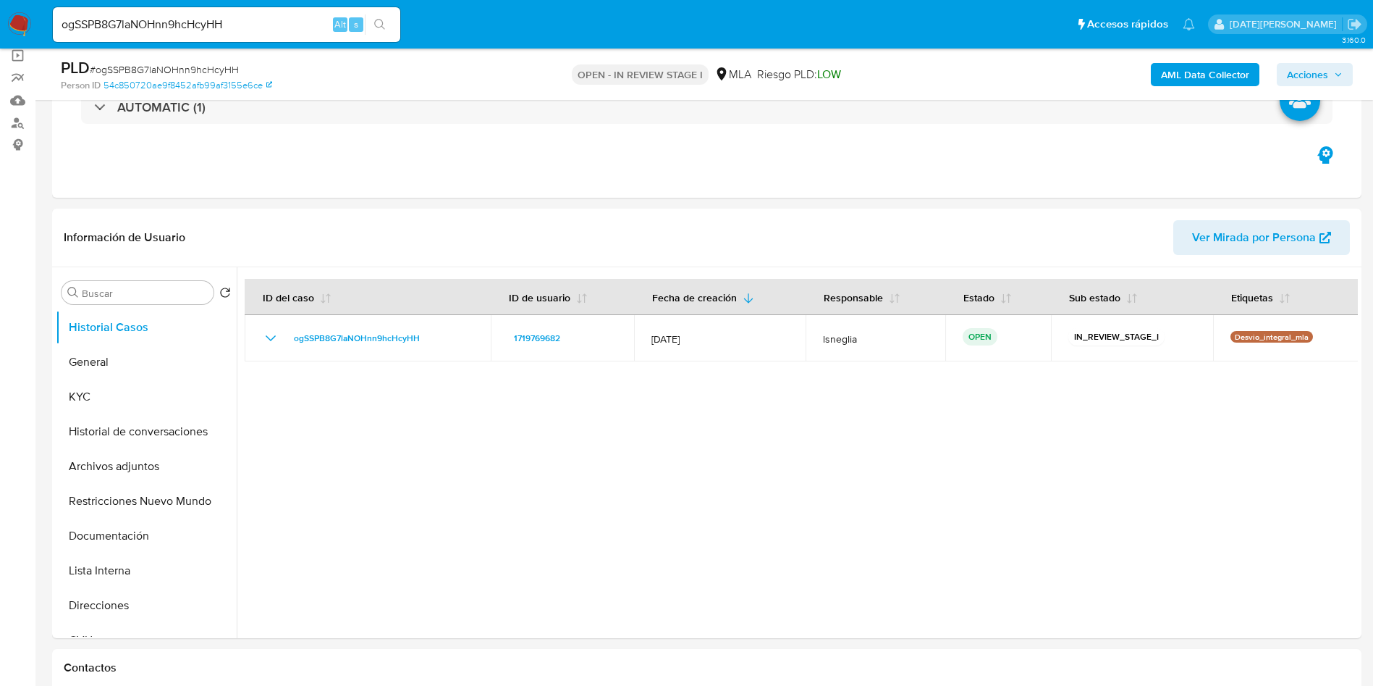
click at [1201, 75] on b "AML Data Collector" at bounding box center [1205, 74] width 88 height 23
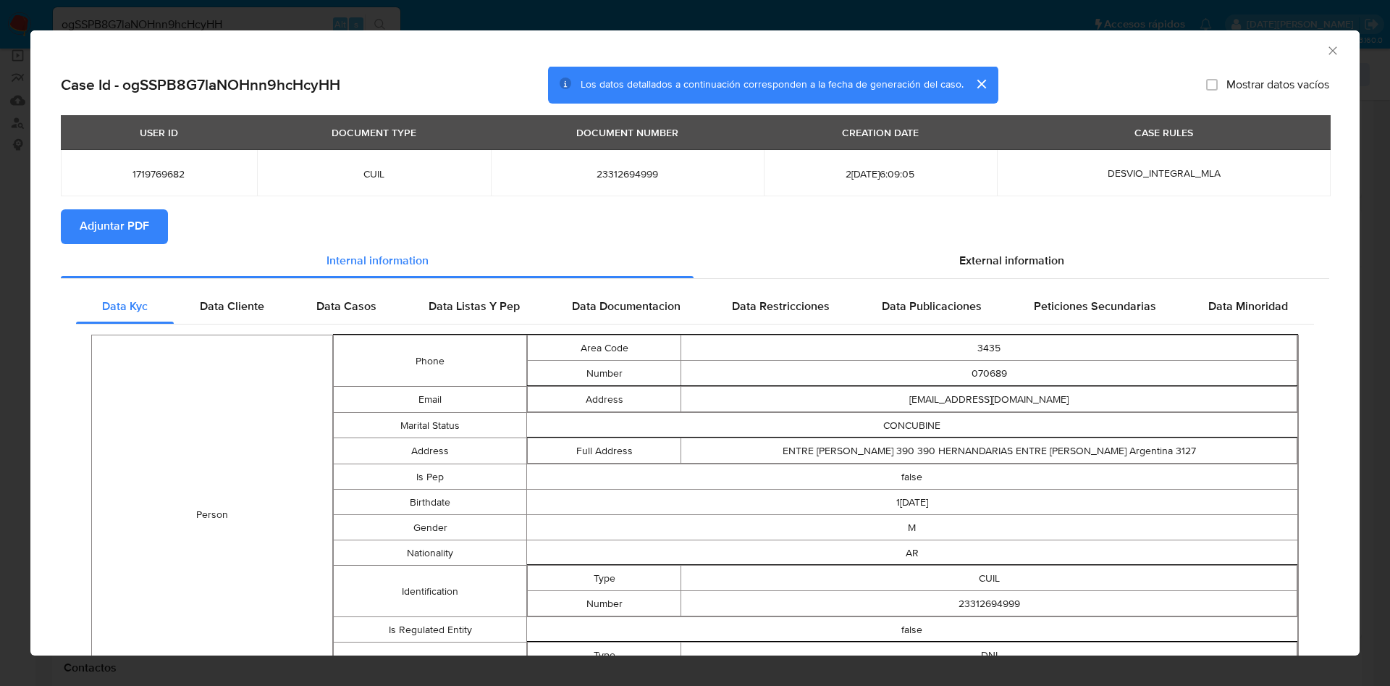
click at [129, 227] on span "Adjuntar PDF" at bounding box center [115, 227] width 70 height 32
drag, startPoint x: 246, startPoint y: 307, endPoint x: 308, endPoint y: 308, distance: 61.5
click at [246, 306] on span "Data Cliente" at bounding box center [232, 308] width 64 height 17
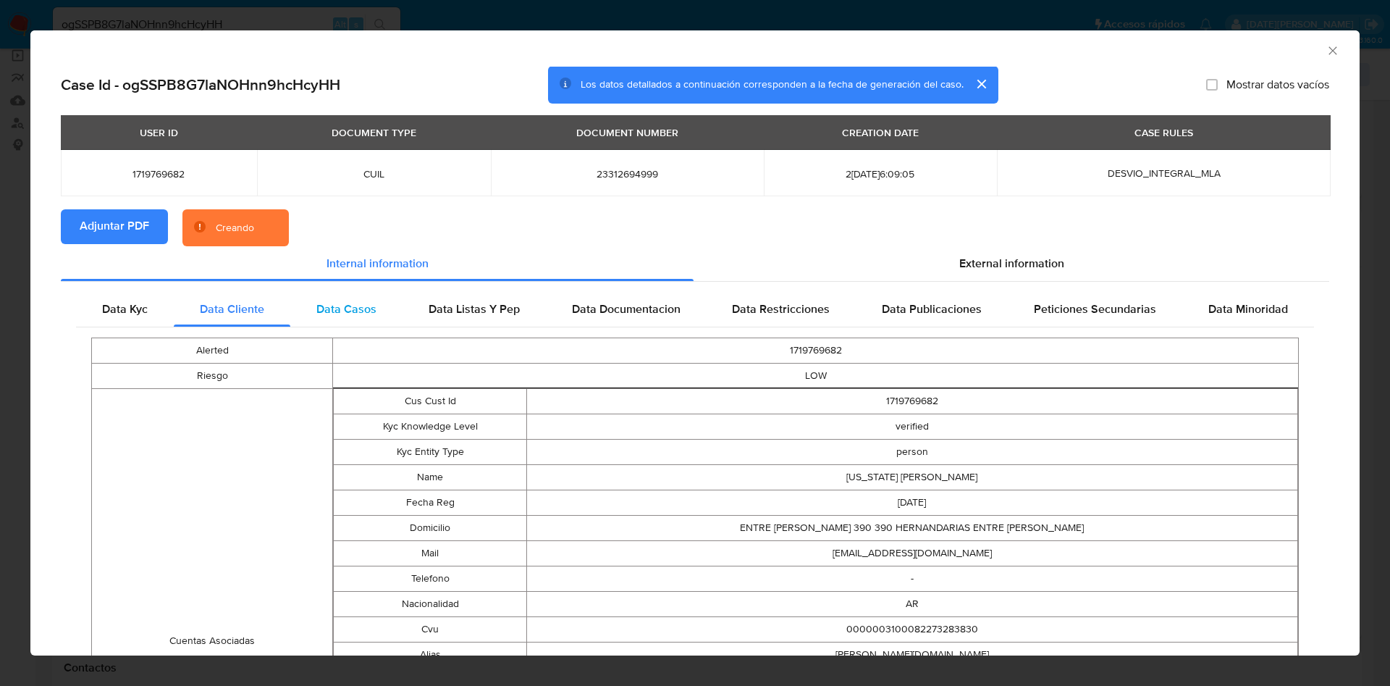
click at [320, 310] on span "Data Casos" at bounding box center [346, 308] width 60 height 17
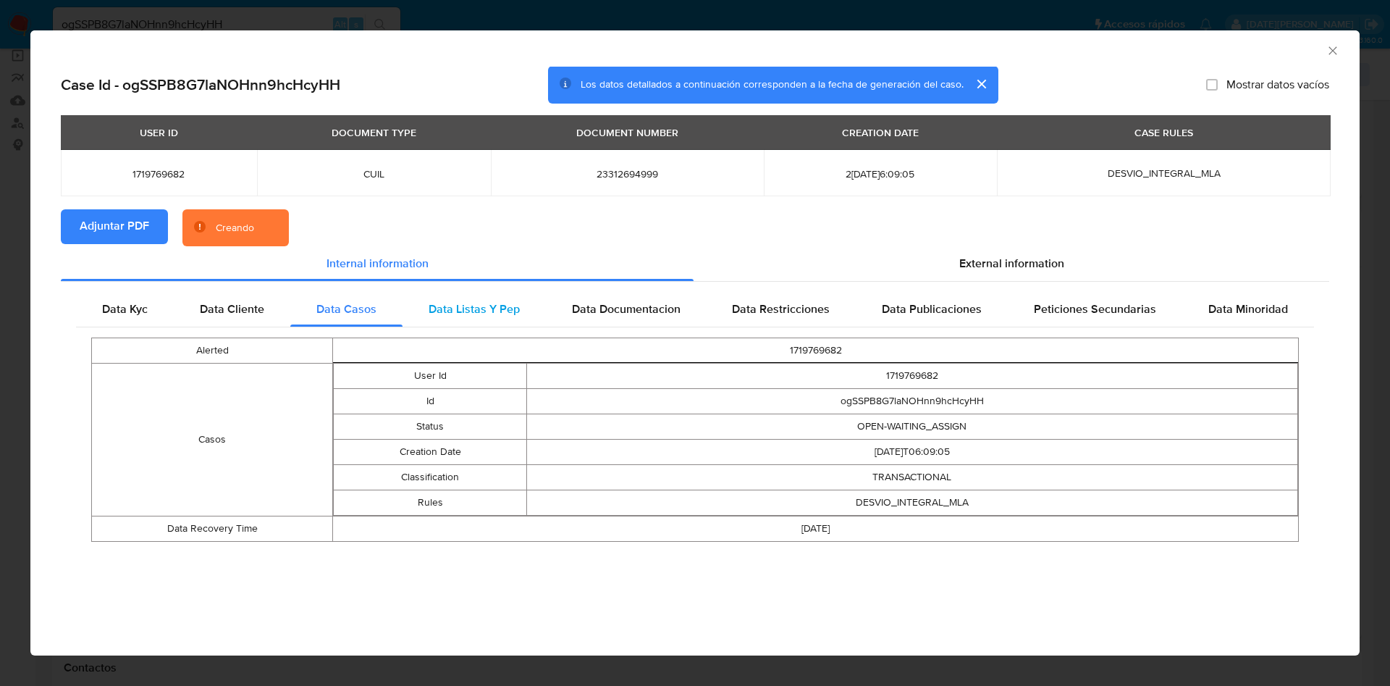
drag, startPoint x: 440, startPoint y: 311, endPoint x: 471, endPoint y: 310, distance: 31.1
click at [441, 310] on span "Data Listas Y Pep" at bounding box center [474, 308] width 91 height 17
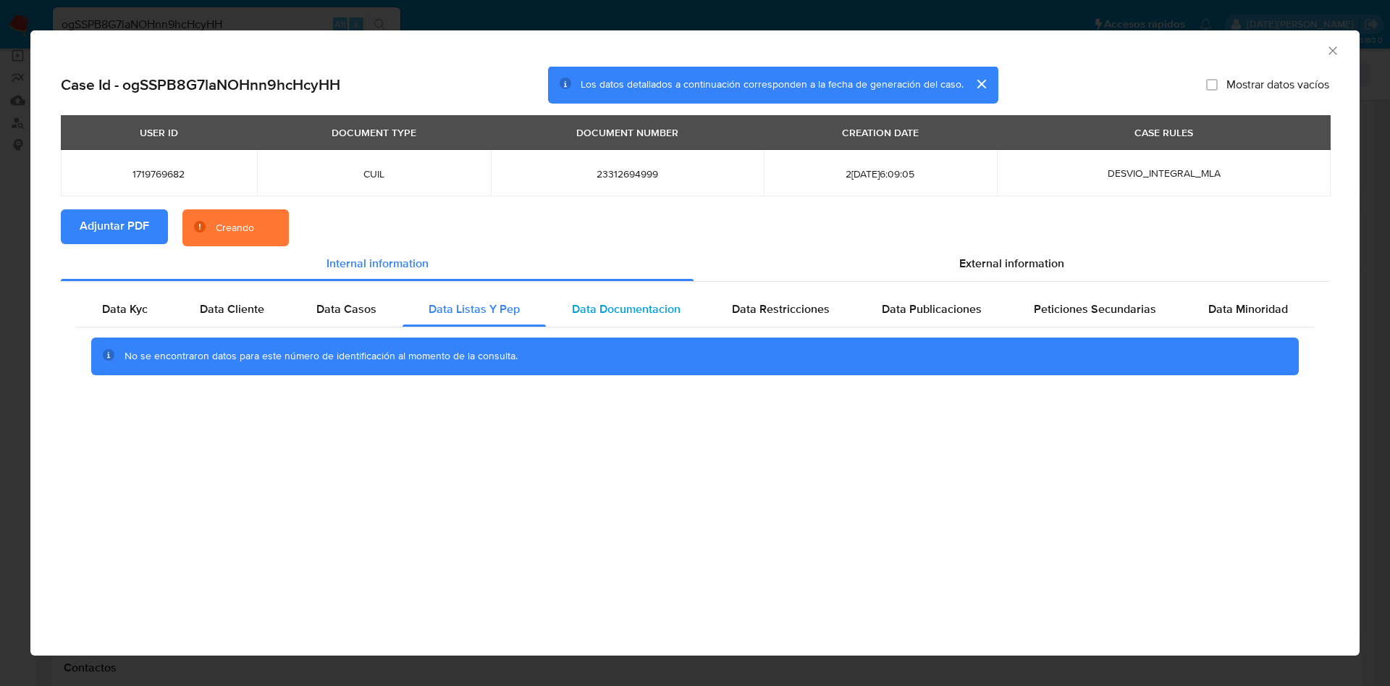
click at [605, 310] on span "Data Documentacion" at bounding box center [626, 308] width 109 height 17
click at [749, 309] on span "Data Restricciones" at bounding box center [781, 308] width 98 height 17
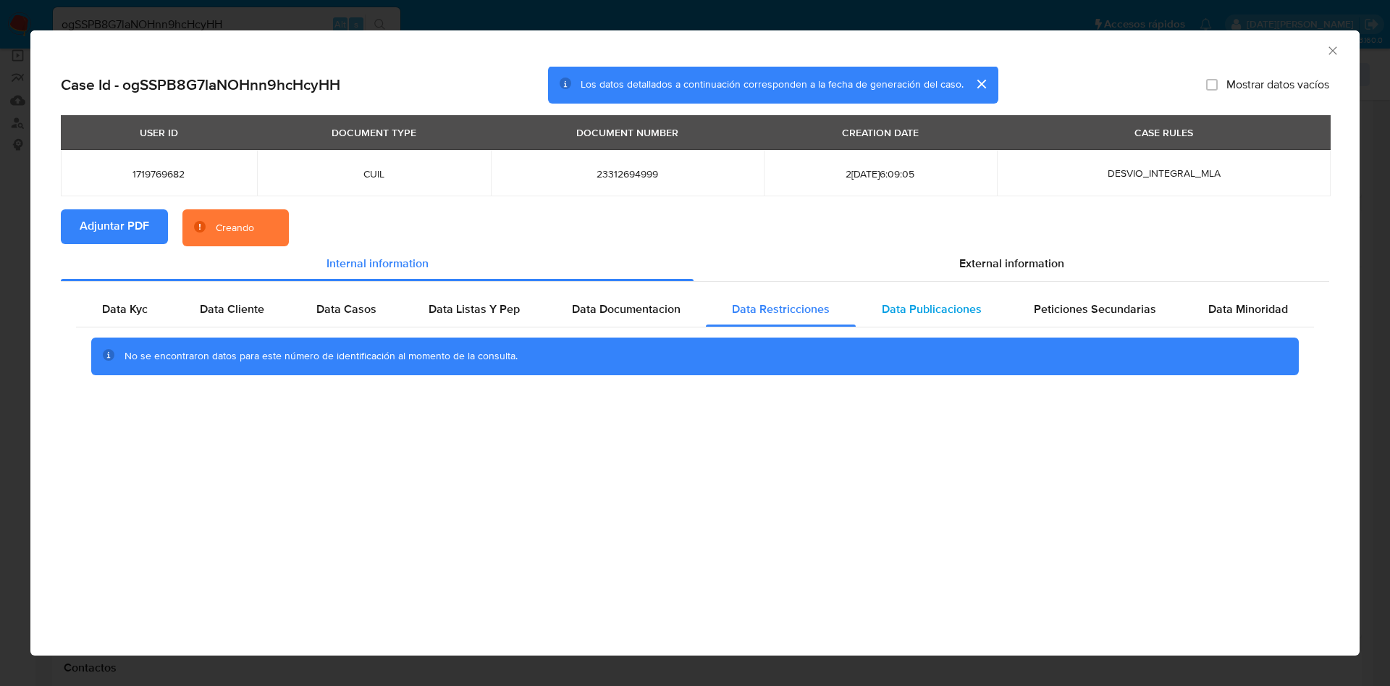
click at [953, 315] on span "Data Publicaciones" at bounding box center [932, 308] width 100 height 17
click at [1069, 316] on span "Peticiones Secundarias" at bounding box center [1095, 308] width 122 height 17
drag, startPoint x: 1231, startPoint y: 315, endPoint x: 1129, endPoint y: 292, distance: 104.0
click at [1231, 314] on span "Data Minoridad" at bounding box center [1248, 308] width 80 height 17
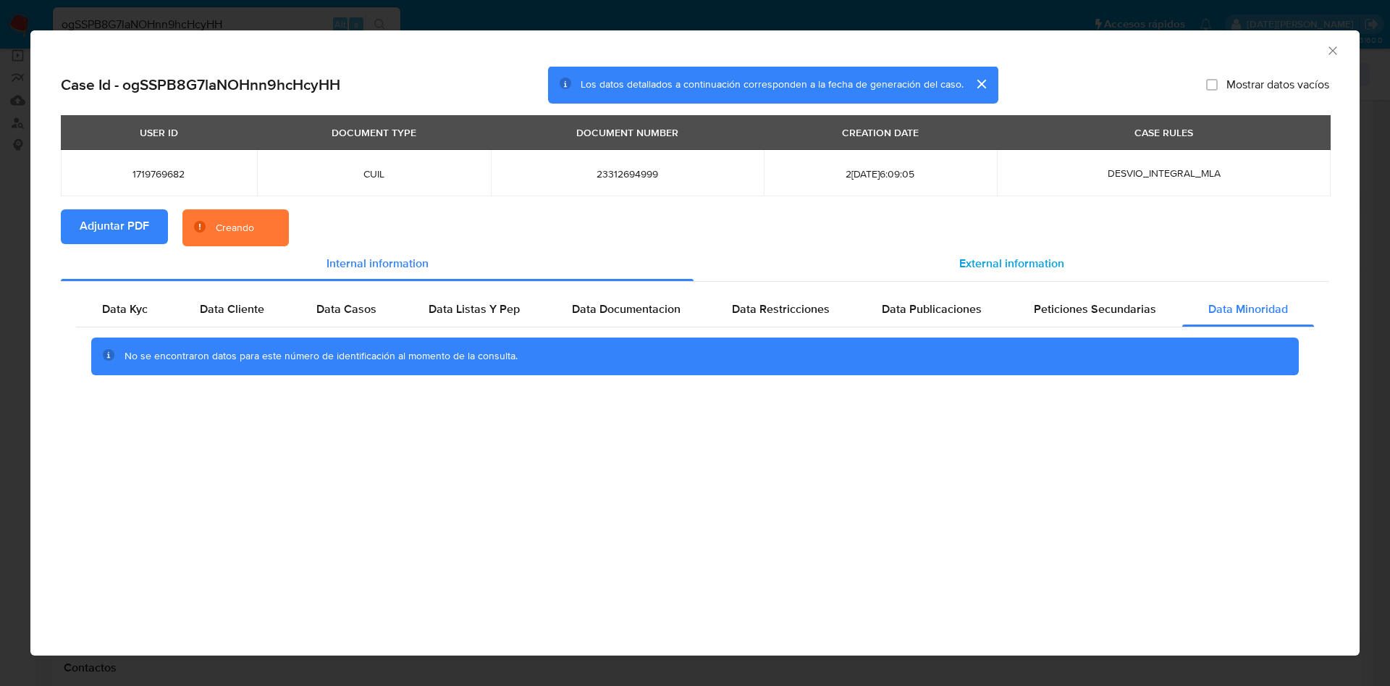
click at [1002, 251] on div "External information" at bounding box center [1012, 263] width 636 height 35
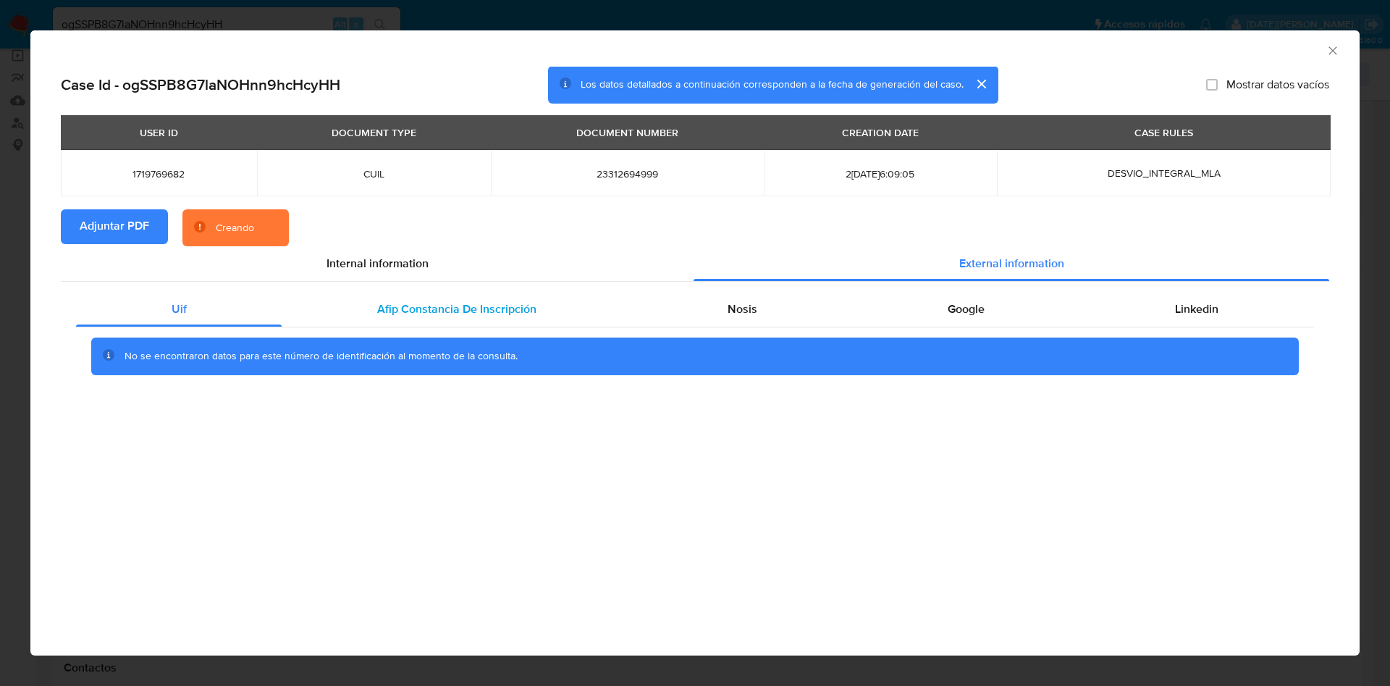
click at [487, 309] on span "Afip Constancia De Inscripción" at bounding box center [456, 308] width 159 height 17
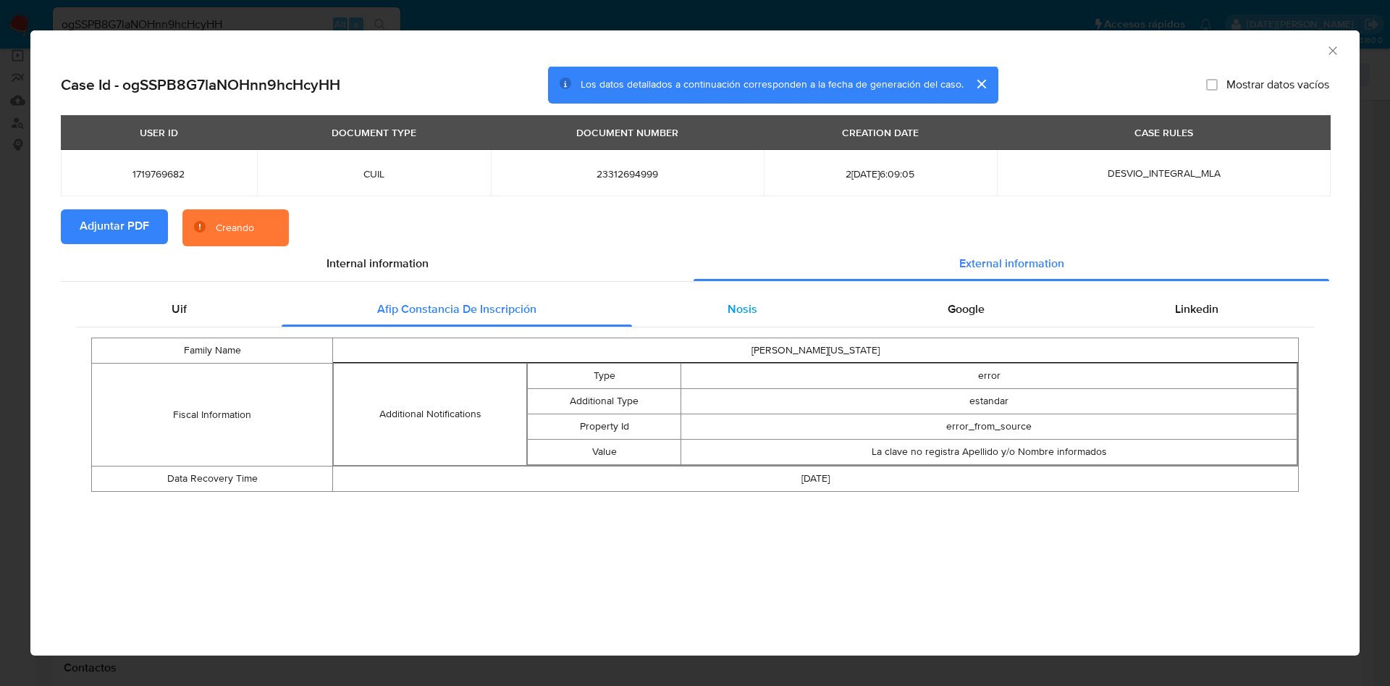
click at [713, 308] on div "Nosis" at bounding box center [742, 309] width 220 height 35
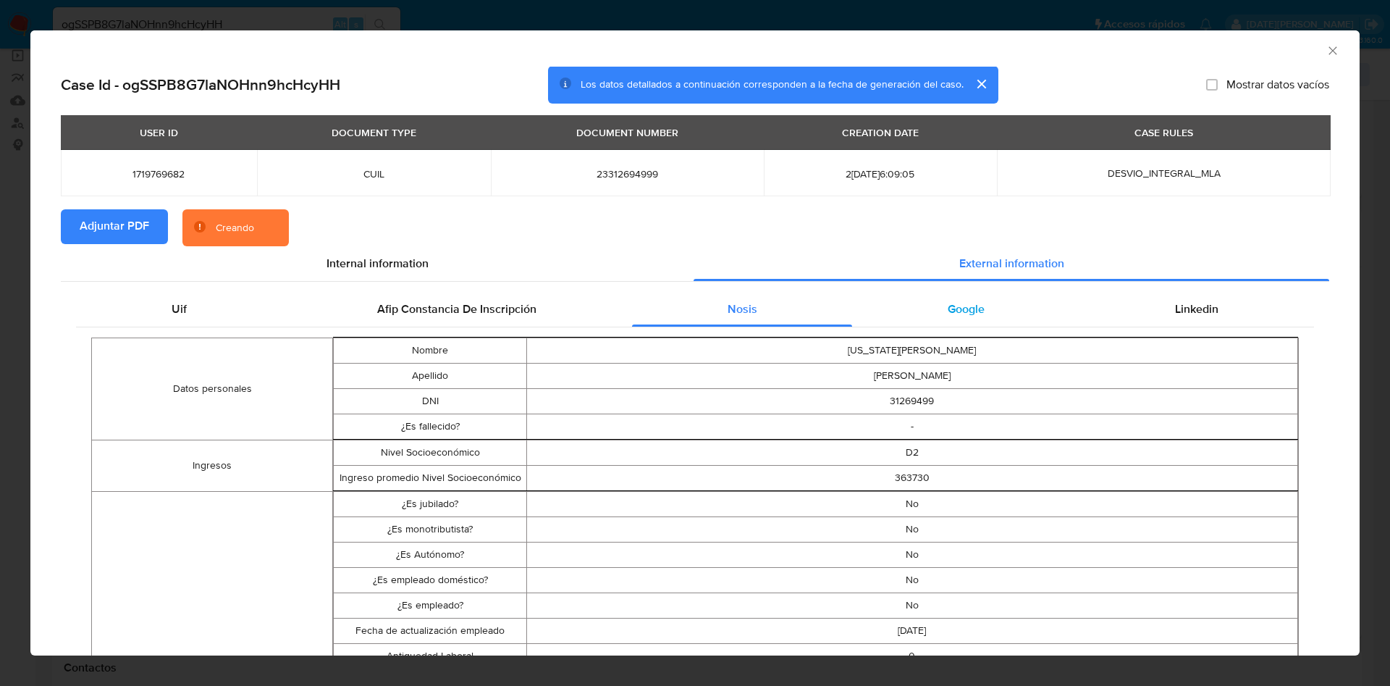
click at [972, 309] on span "Google" at bounding box center [966, 308] width 37 height 17
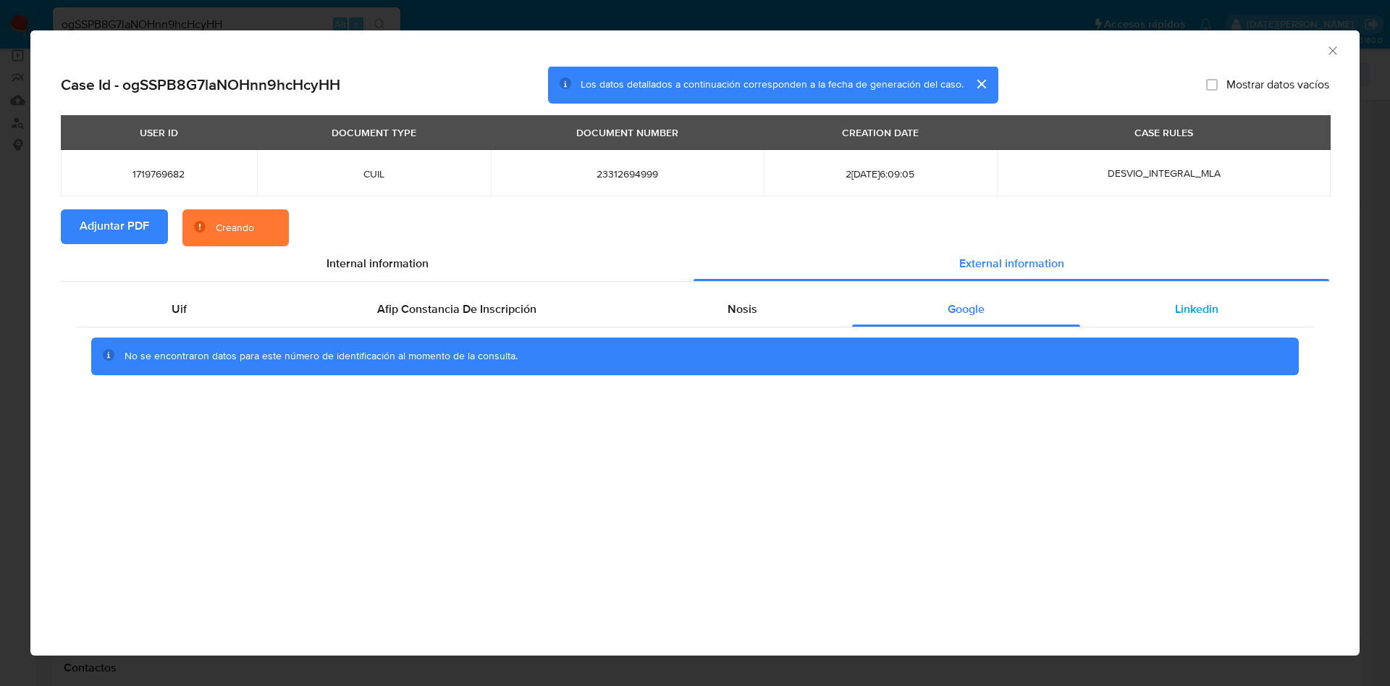
click at [1166, 299] on div "Linkedin" at bounding box center [1197, 309] width 234 height 35
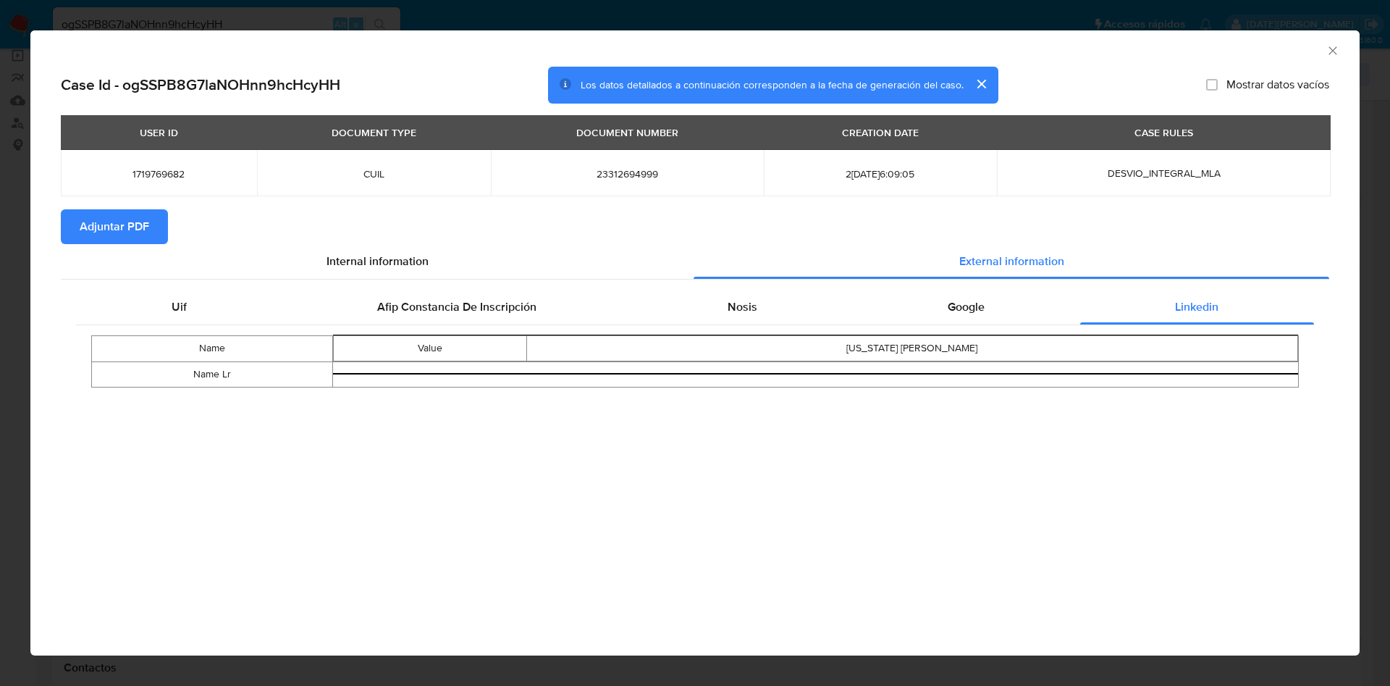
click at [1318, 51] on div "AML Data Collector" at bounding box center [683, 49] width 1285 height 16
click at [1331, 51] on icon "Cerrar ventana" at bounding box center [1333, 50] width 14 height 14
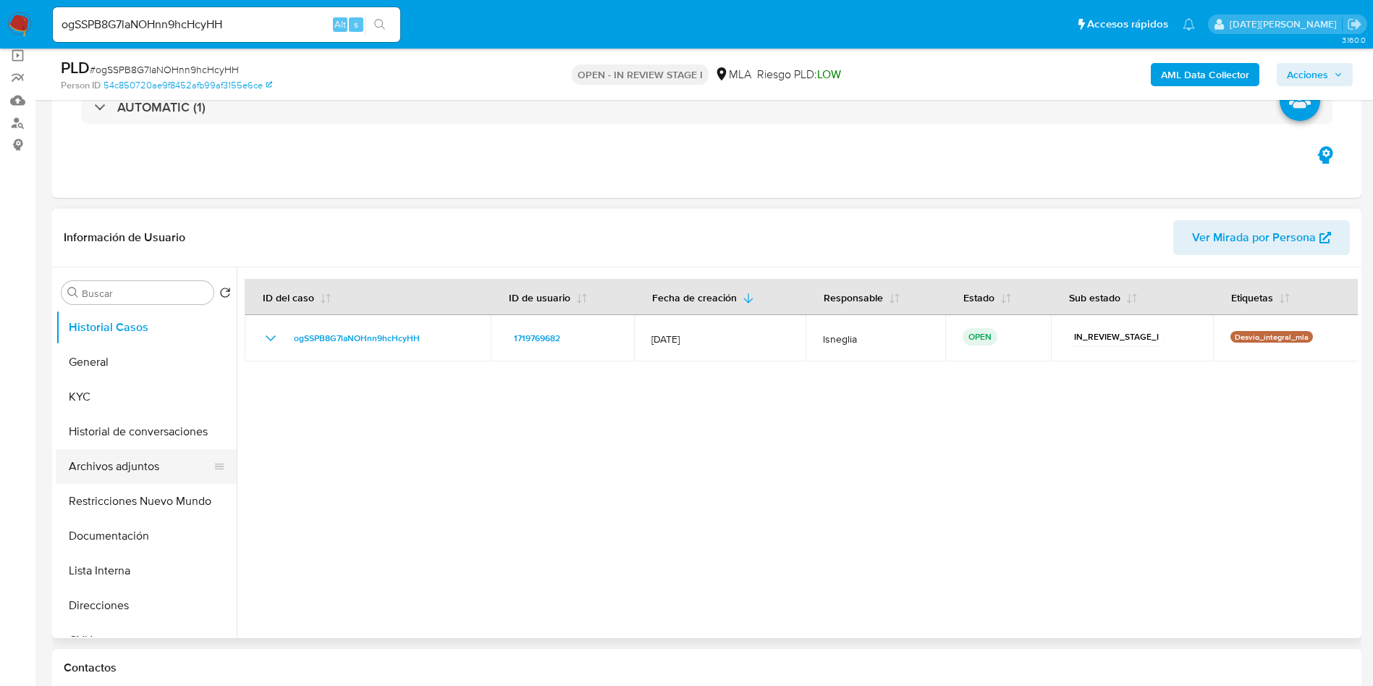
click at [124, 475] on button "Archivos adjuntos" at bounding box center [140, 466] width 169 height 35
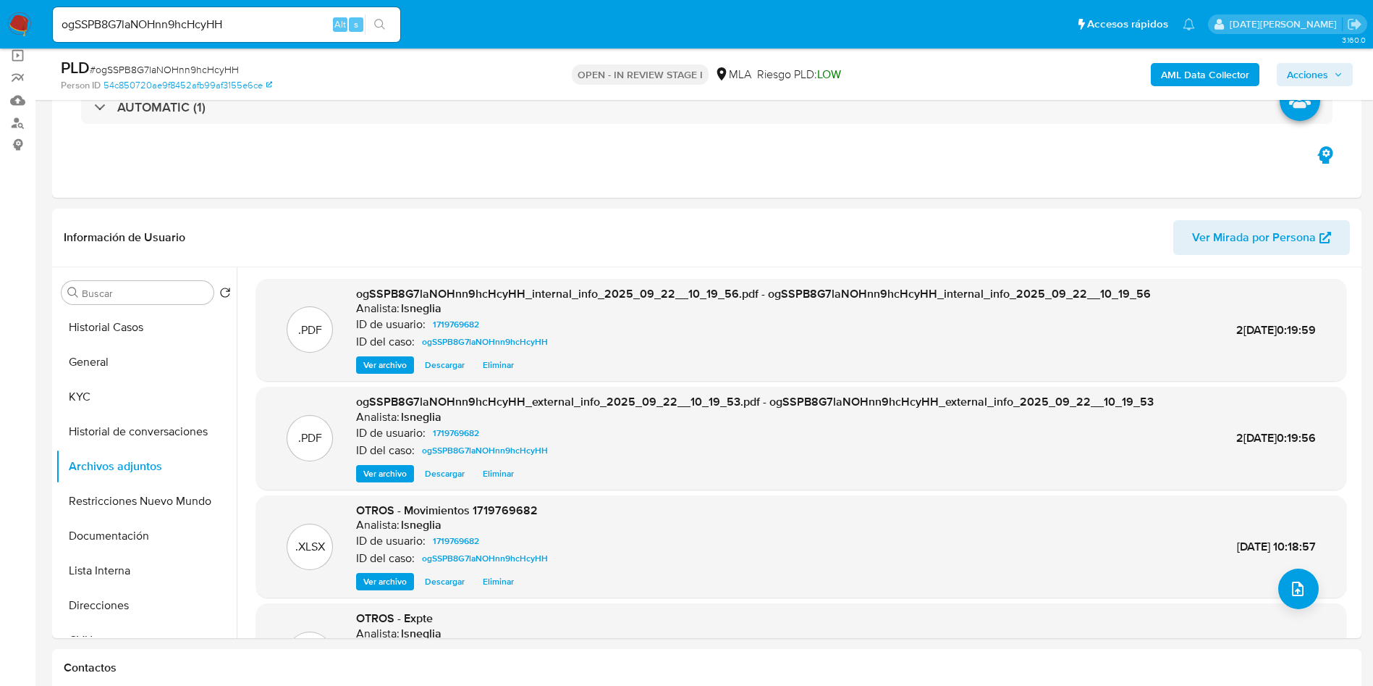
click at [1330, 77] on span "Acciones" at bounding box center [1315, 74] width 56 height 20
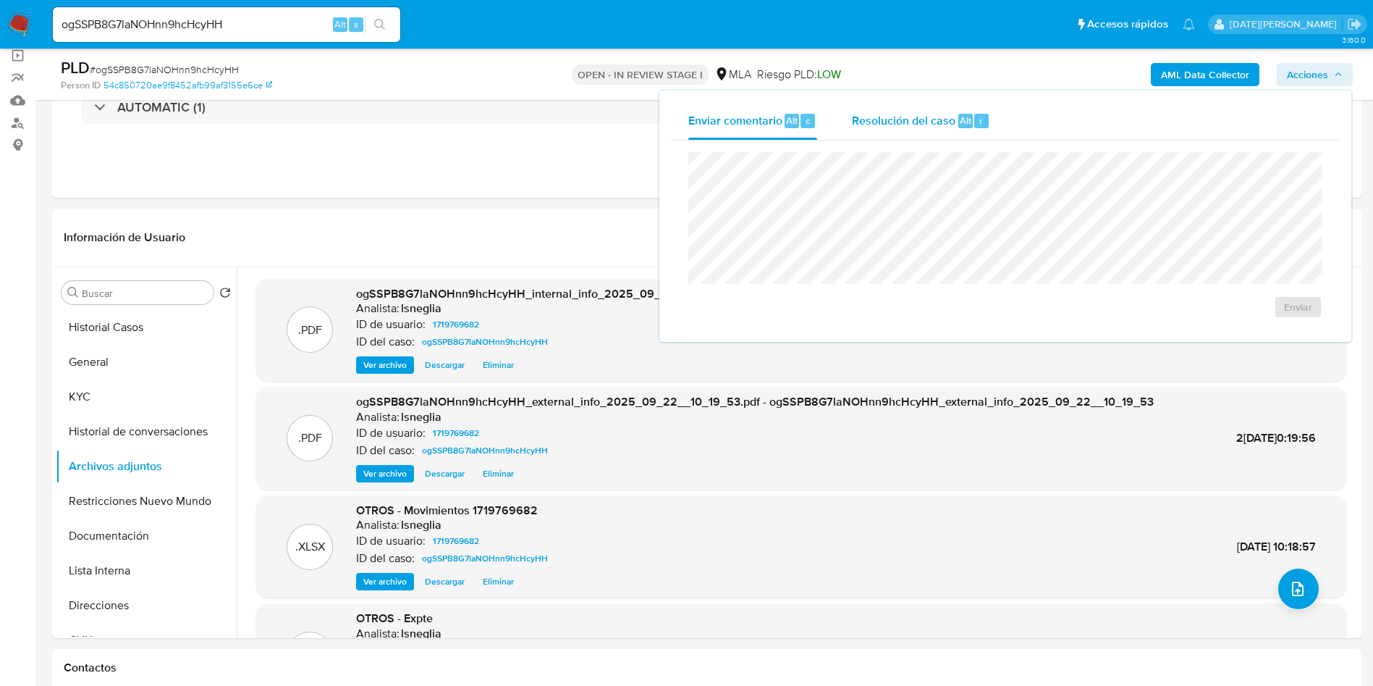
click at [979, 110] on div "Resolución del caso Alt r" at bounding box center [921, 121] width 138 height 38
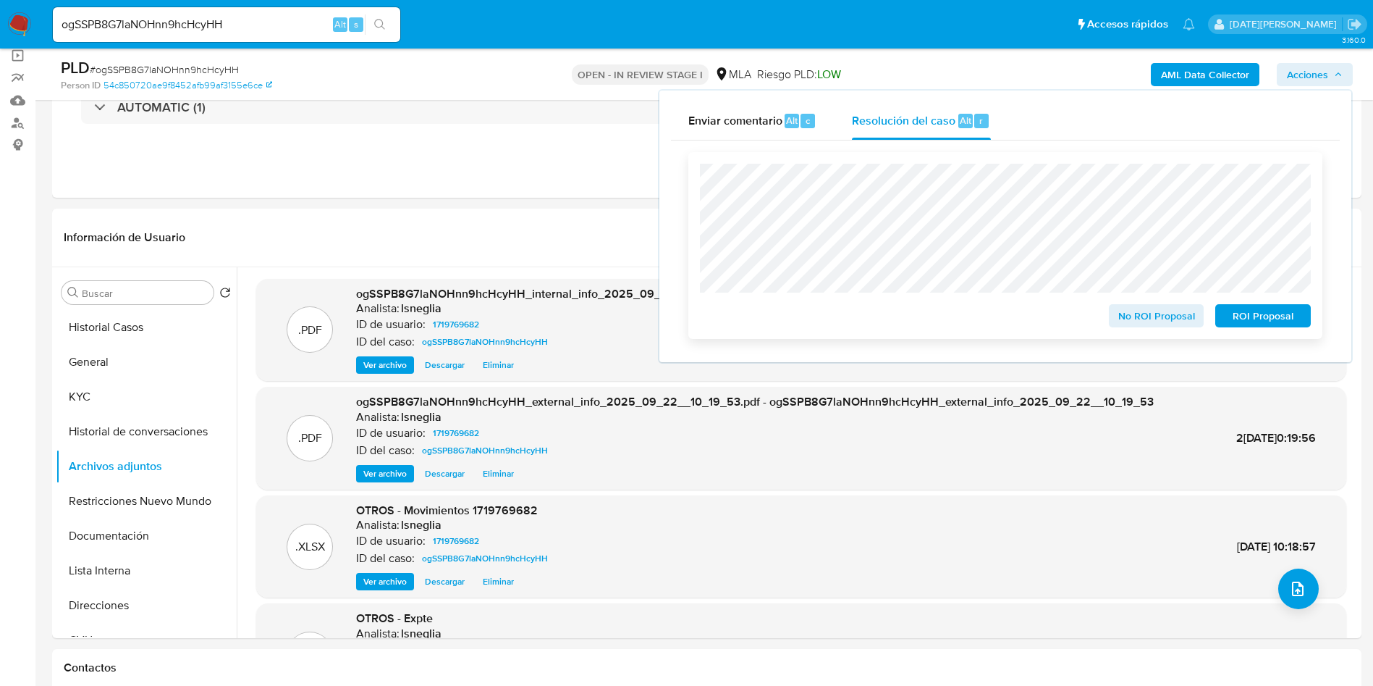
click at [1121, 325] on span "No ROI Proposal" at bounding box center [1156, 316] width 75 height 20
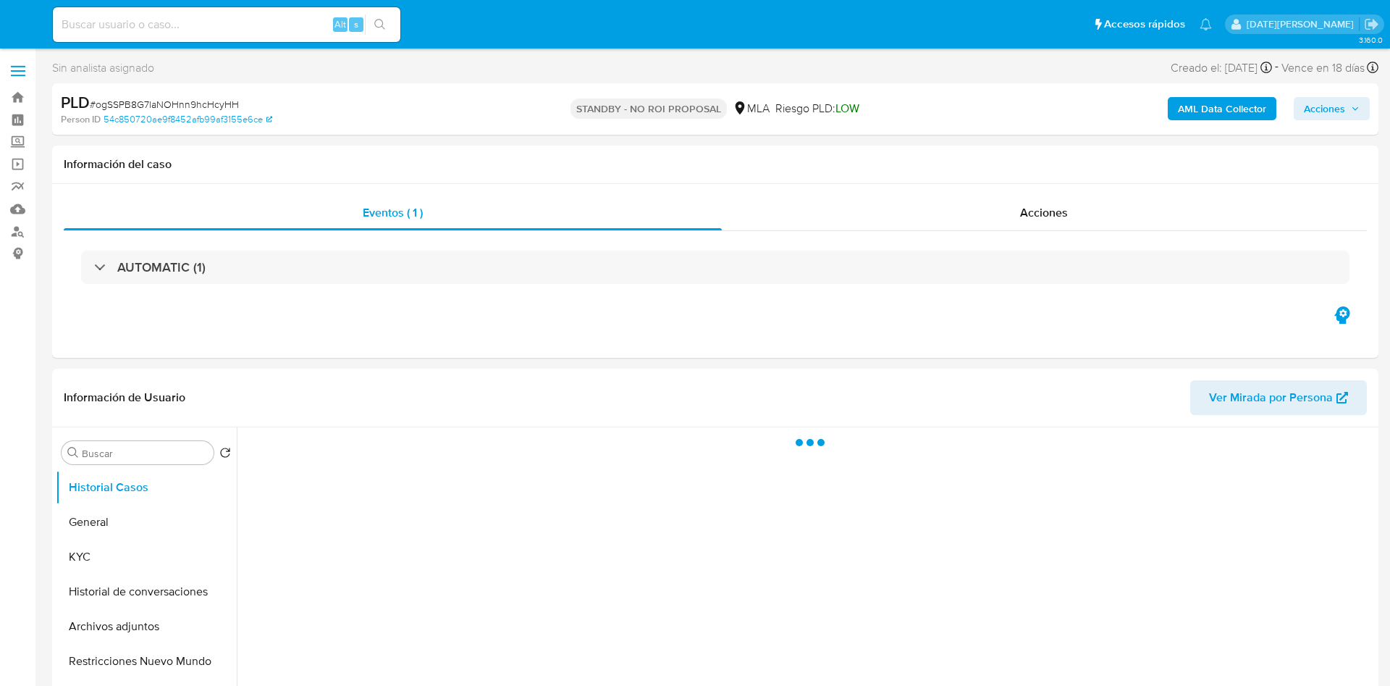
select select "10"
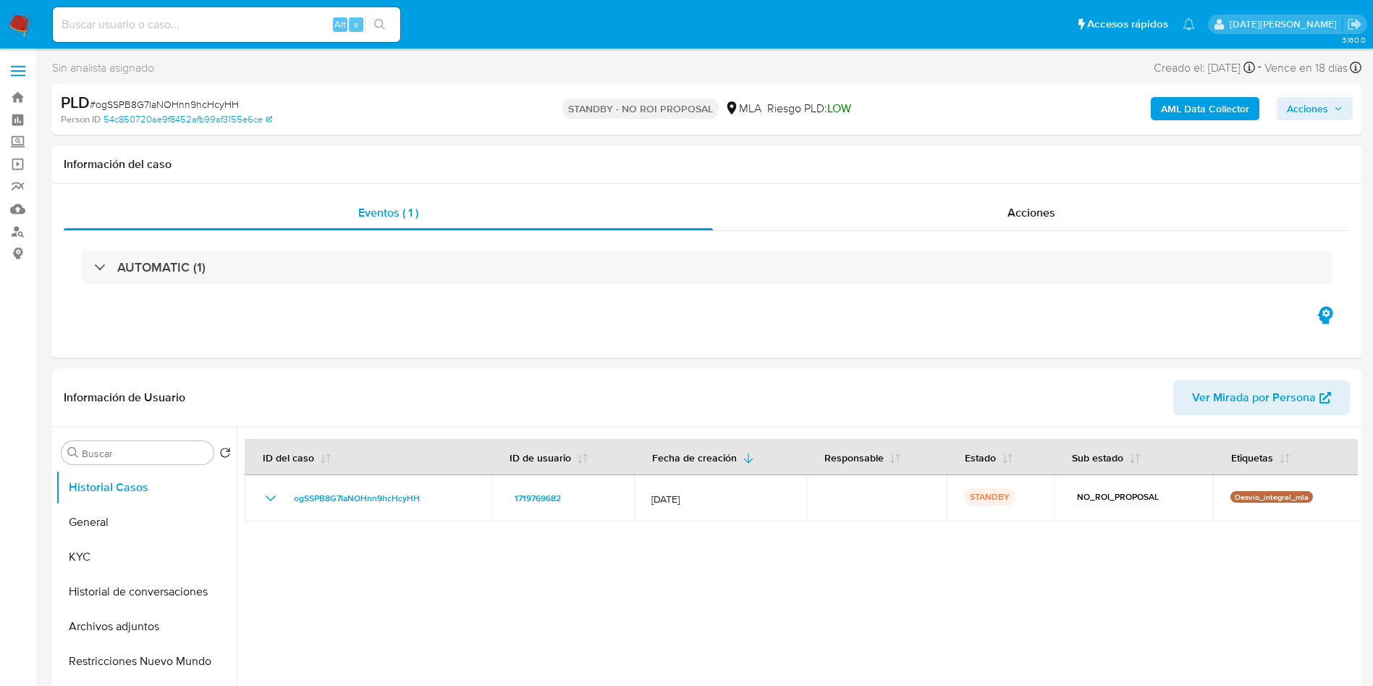
click at [186, 26] on input at bounding box center [227, 24] width 348 height 19
paste input "Z4uQSl0mAPcXxyDp5ngfednL"
type input "Z4uQSl0mAPcXxyDp5ngfednL"
click at [379, 29] on icon "search-icon" at bounding box center [380, 25] width 12 height 12
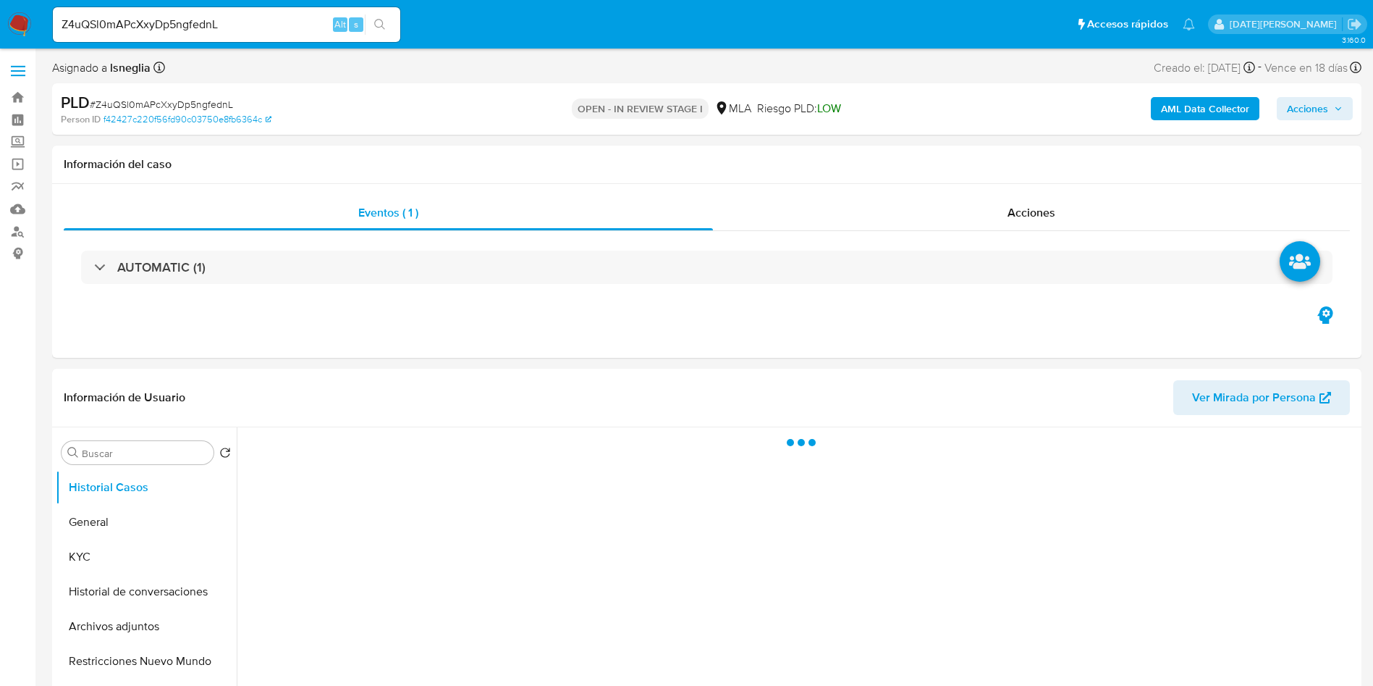
select select "10"
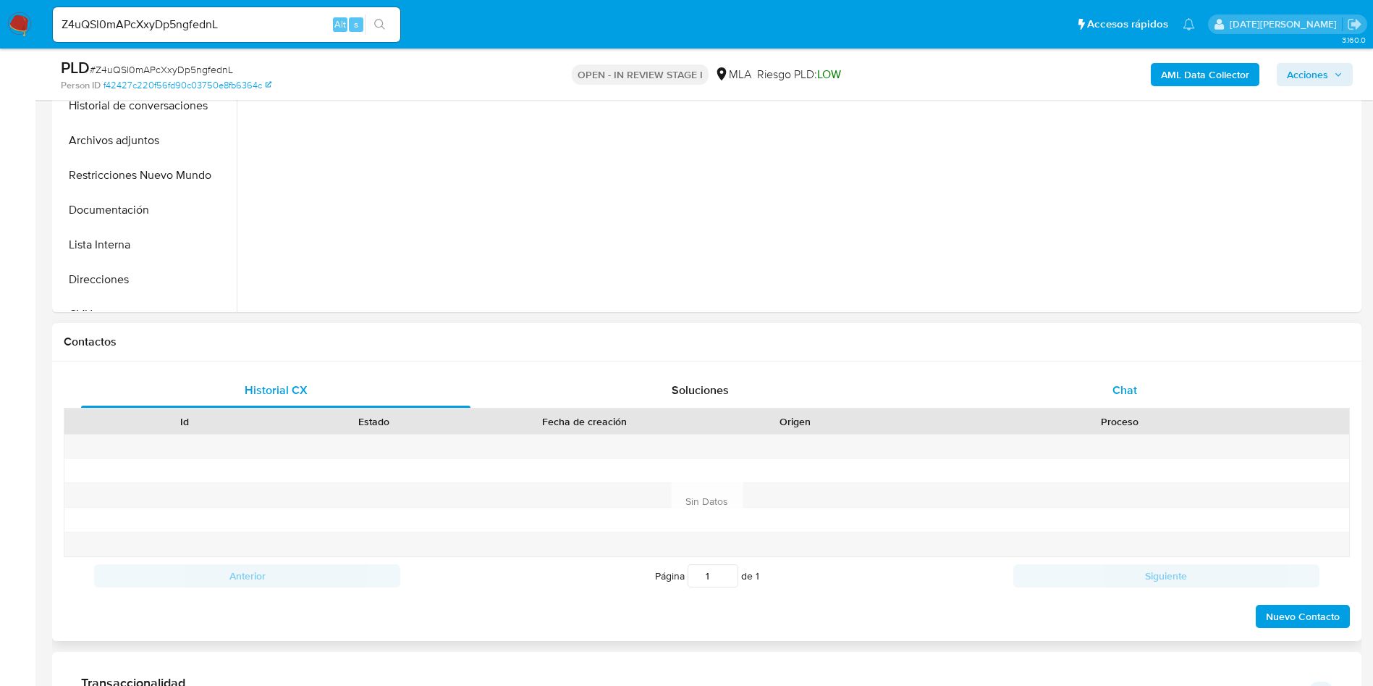
click at [1128, 382] on span "Chat" at bounding box center [1125, 390] width 25 height 17
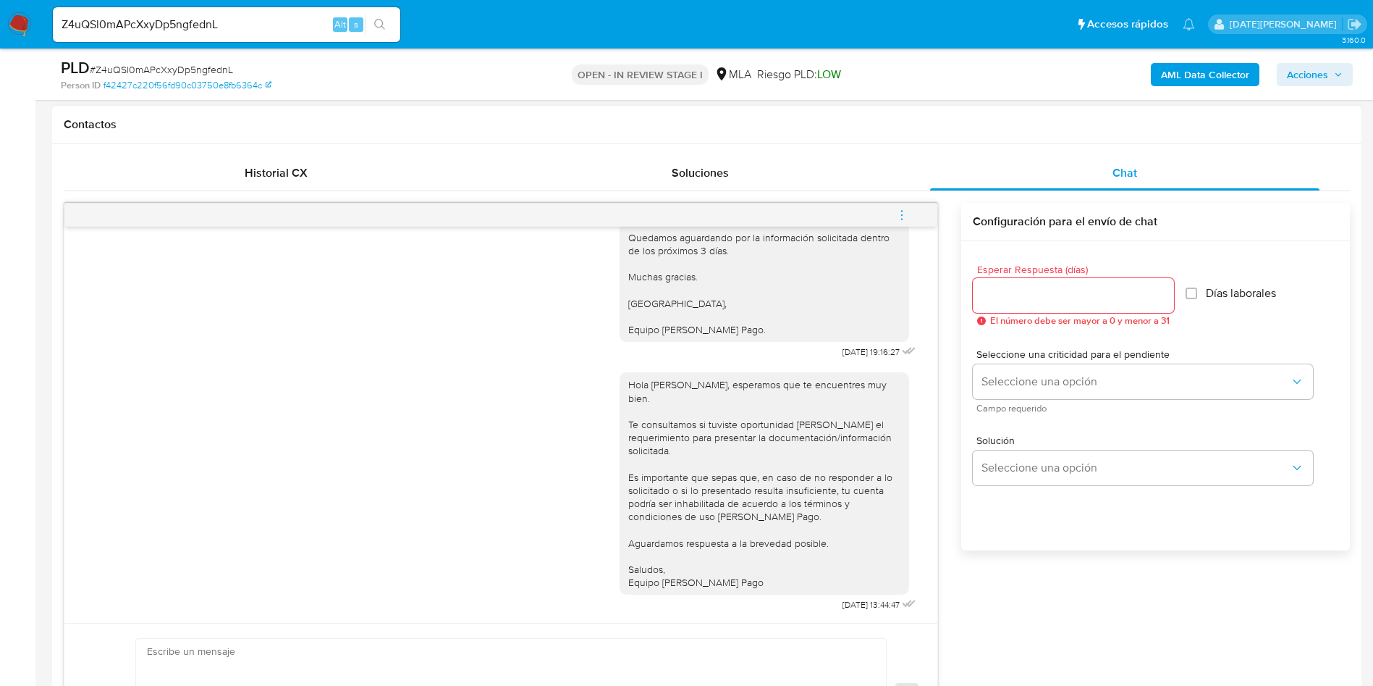
scroll to position [109, 0]
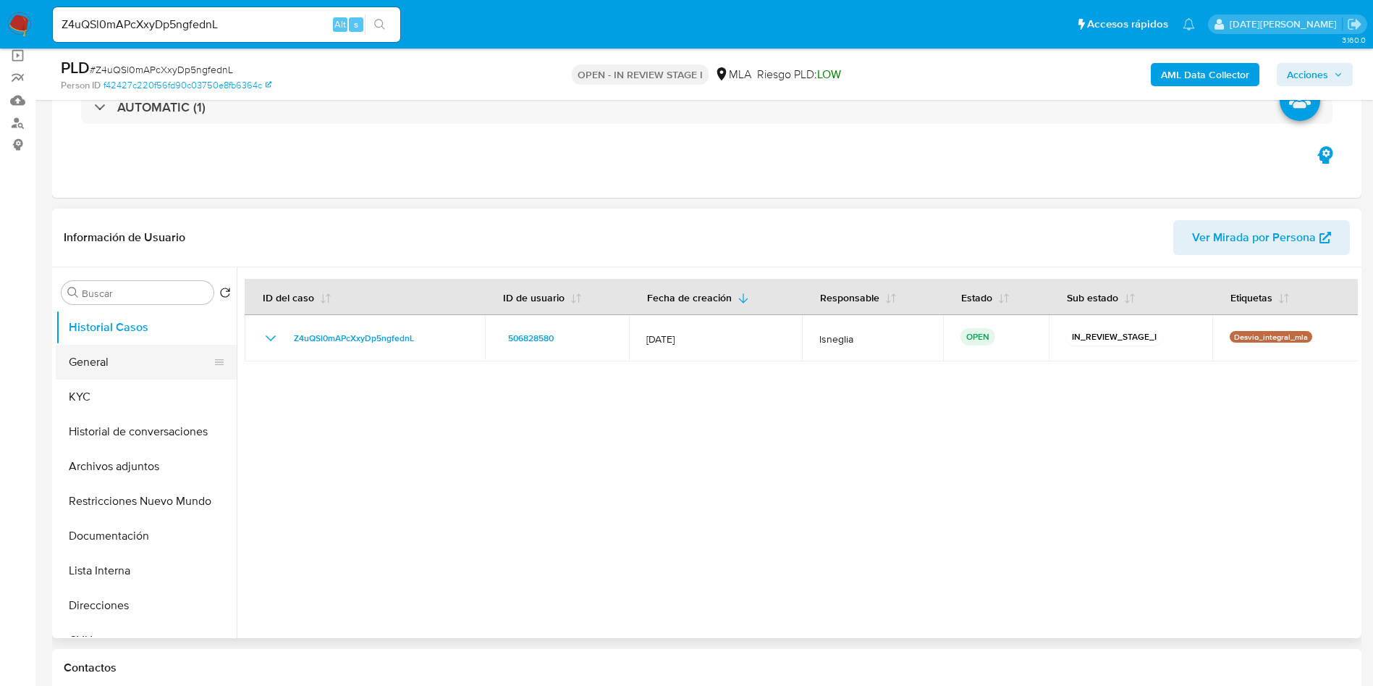
click at [142, 357] on button "General" at bounding box center [140, 362] width 169 height 35
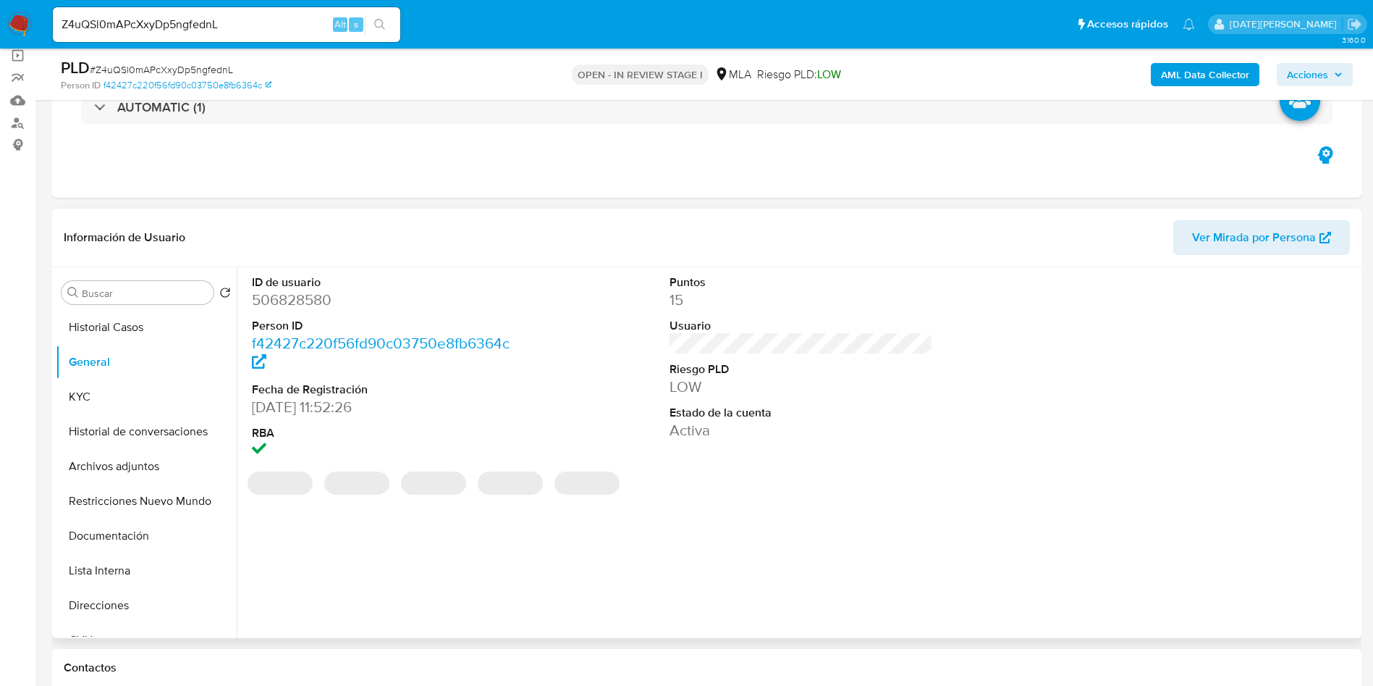
click at [303, 299] on dd "506828580" at bounding box center [384, 300] width 264 height 20
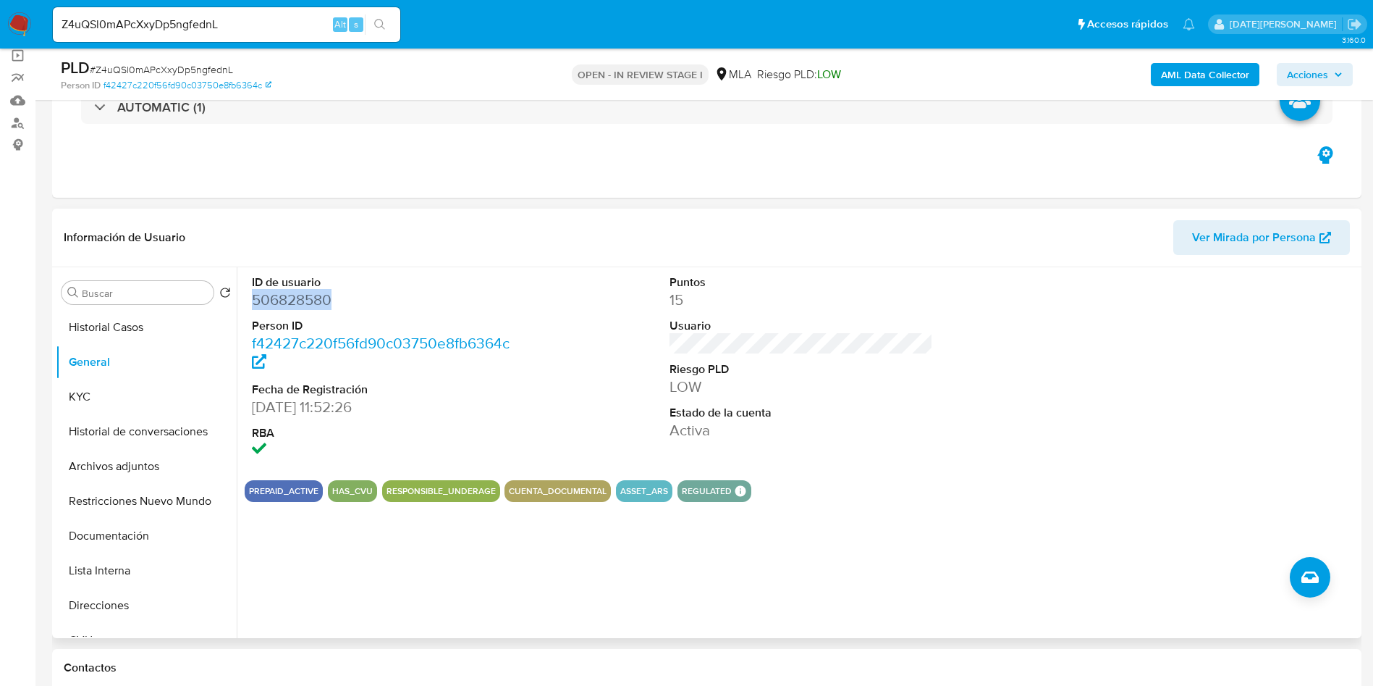
copy dd "506828580"
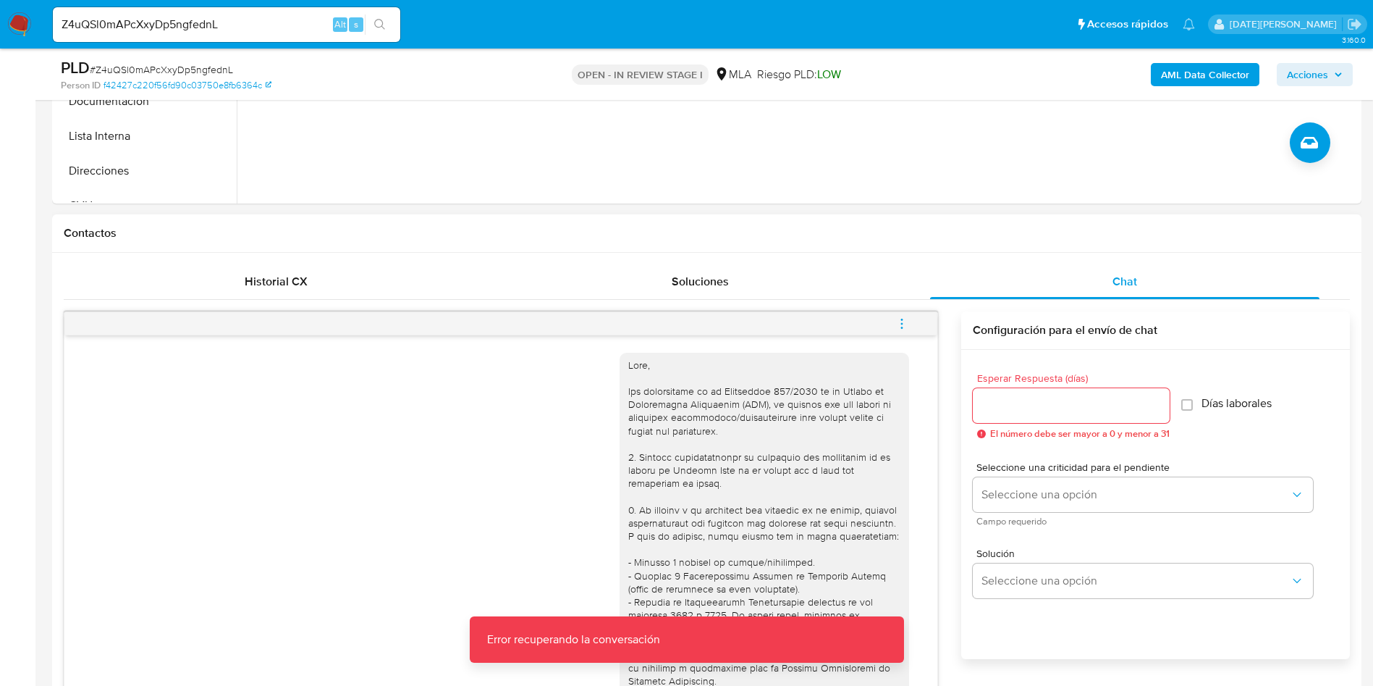
scroll to position [0, 0]
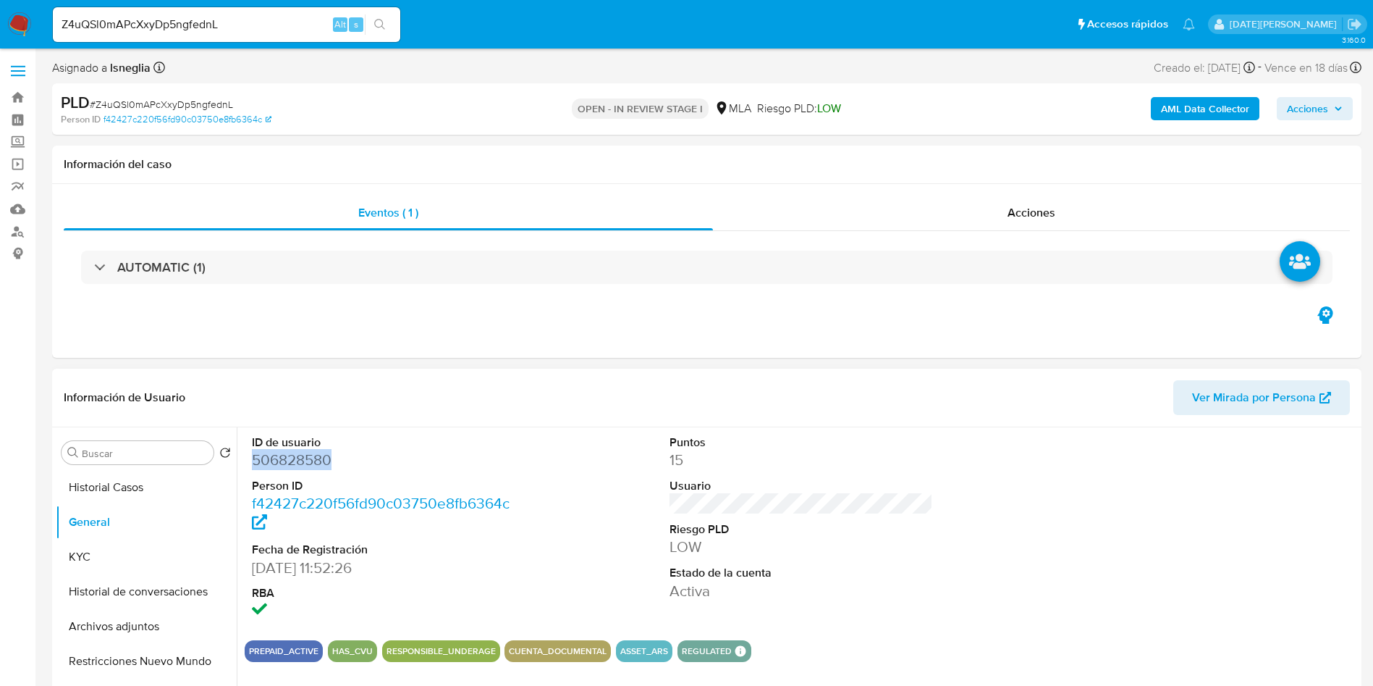
copy dd "506828580"
click at [577, 324] on div "Eventos ( 1 ) Acciones AUTOMATIC (1)" at bounding box center [707, 271] width 1310 height 174
click at [585, 35] on ul "Pausado Ver notificaciones Z4uQSl0mAPcXxyDp5ngfednL Alt s Accesos rápidos Presi…" at bounding box center [624, 24] width 1157 height 36
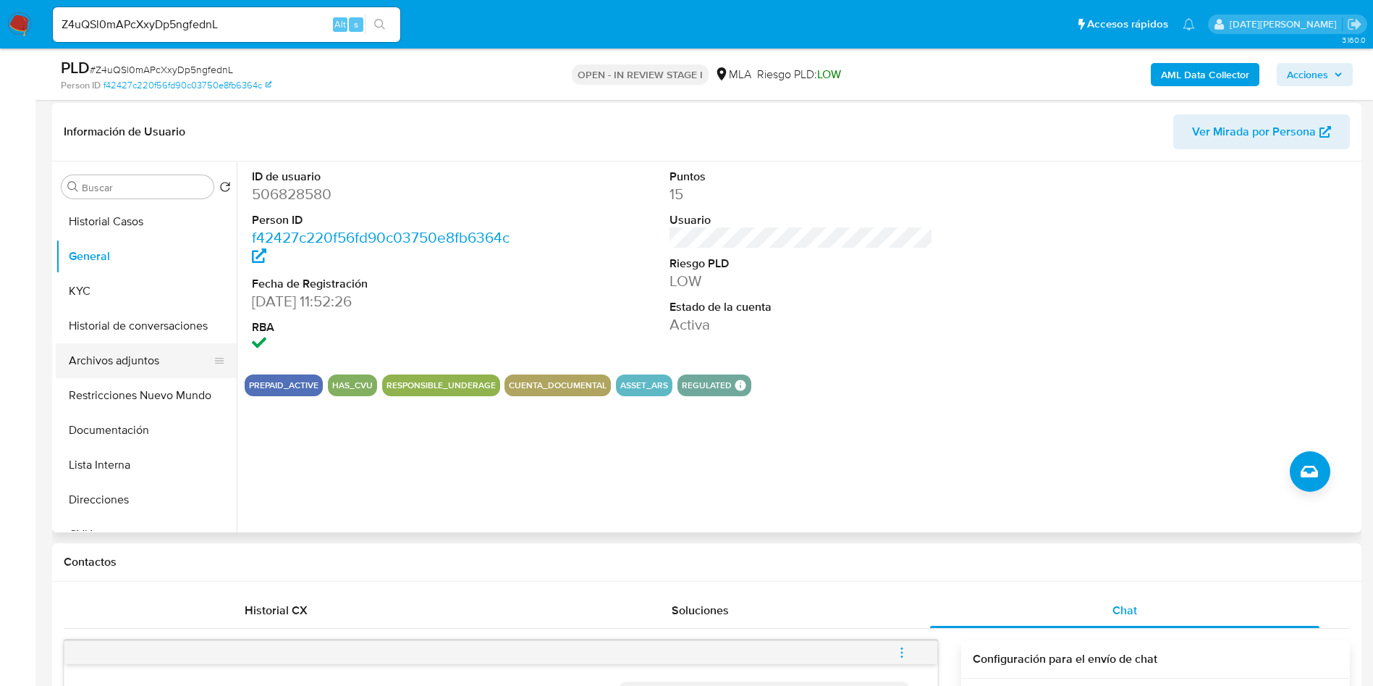
scroll to position [217, 0]
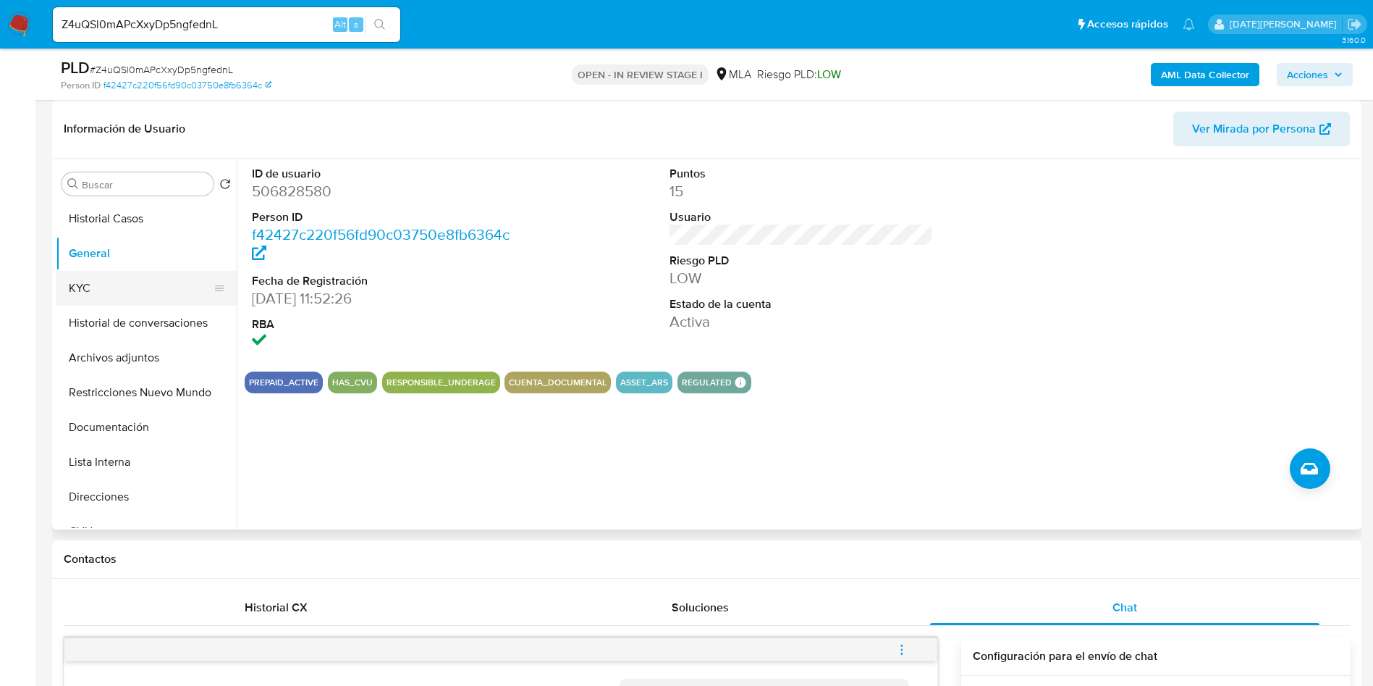
click at [68, 290] on button "KYC" at bounding box center [140, 288] width 169 height 35
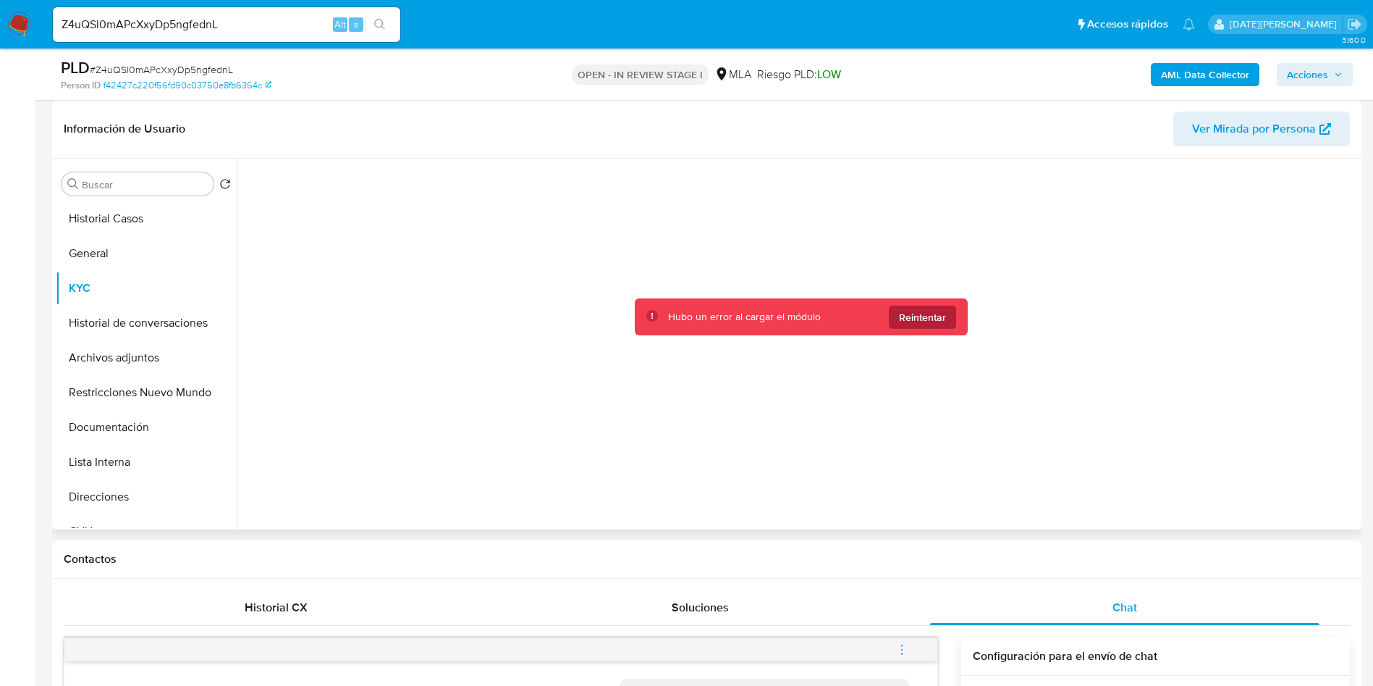
click at [917, 320] on span "Reintentar" at bounding box center [922, 317] width 47 height 23
click at [930, 317] on span "Reintentar" at bounding box center [922, 317] width 47 height 23
